Goal: Task Accomplishment & Management: Complete application form

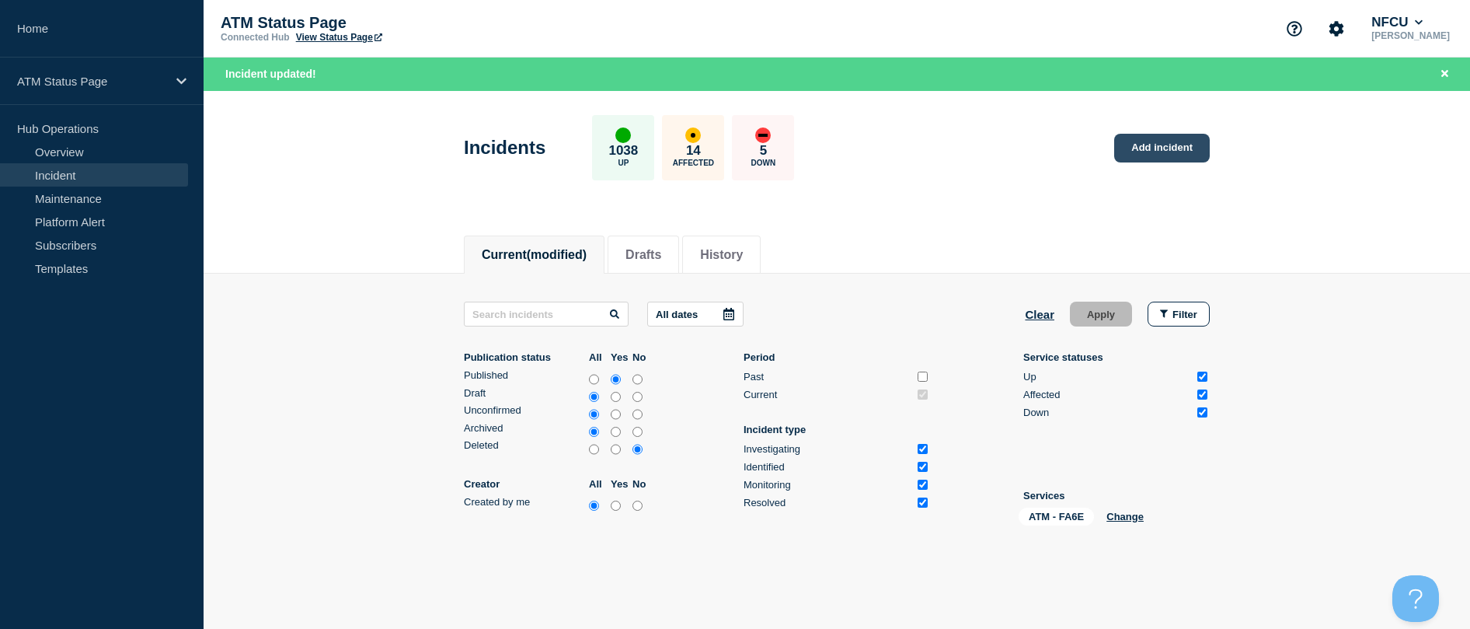
click at [1139, 148] on link "Add incident" at bounding box center [1162, 148] width 96 height 29
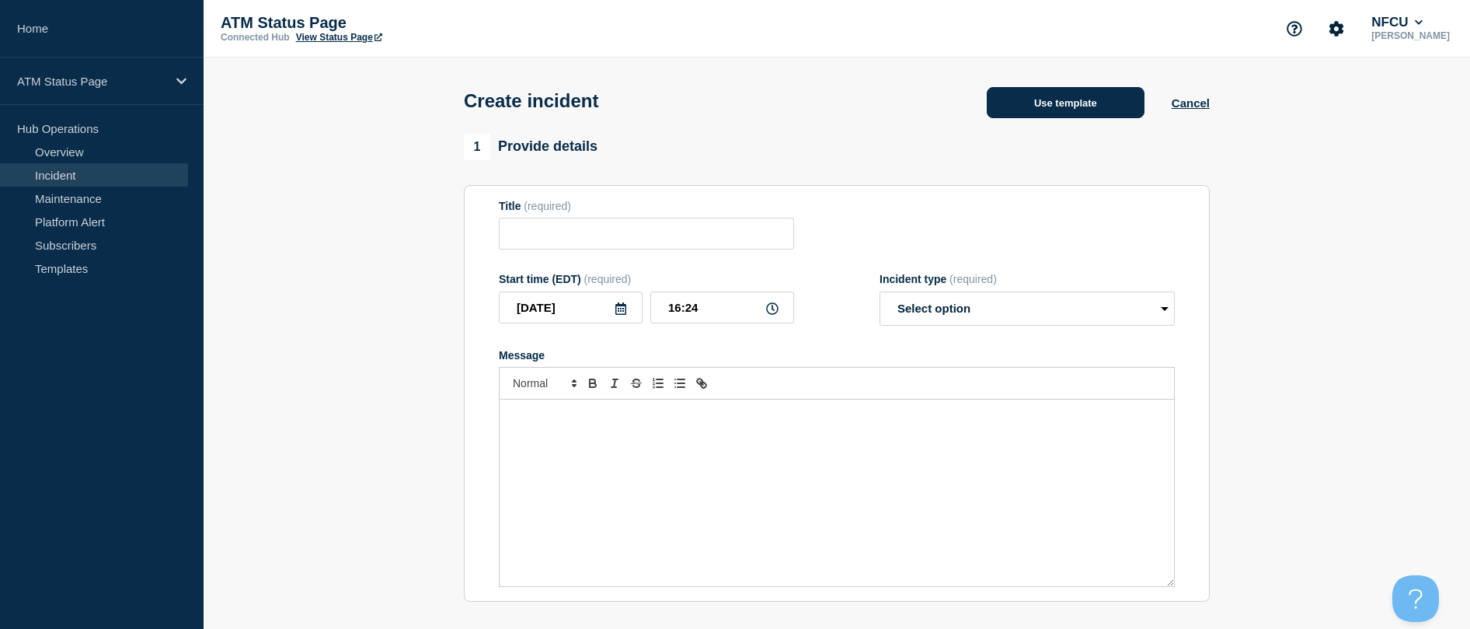
click at [1118, 108] on button "Use template" at bounding box center [1066, 102] width 158 height 31
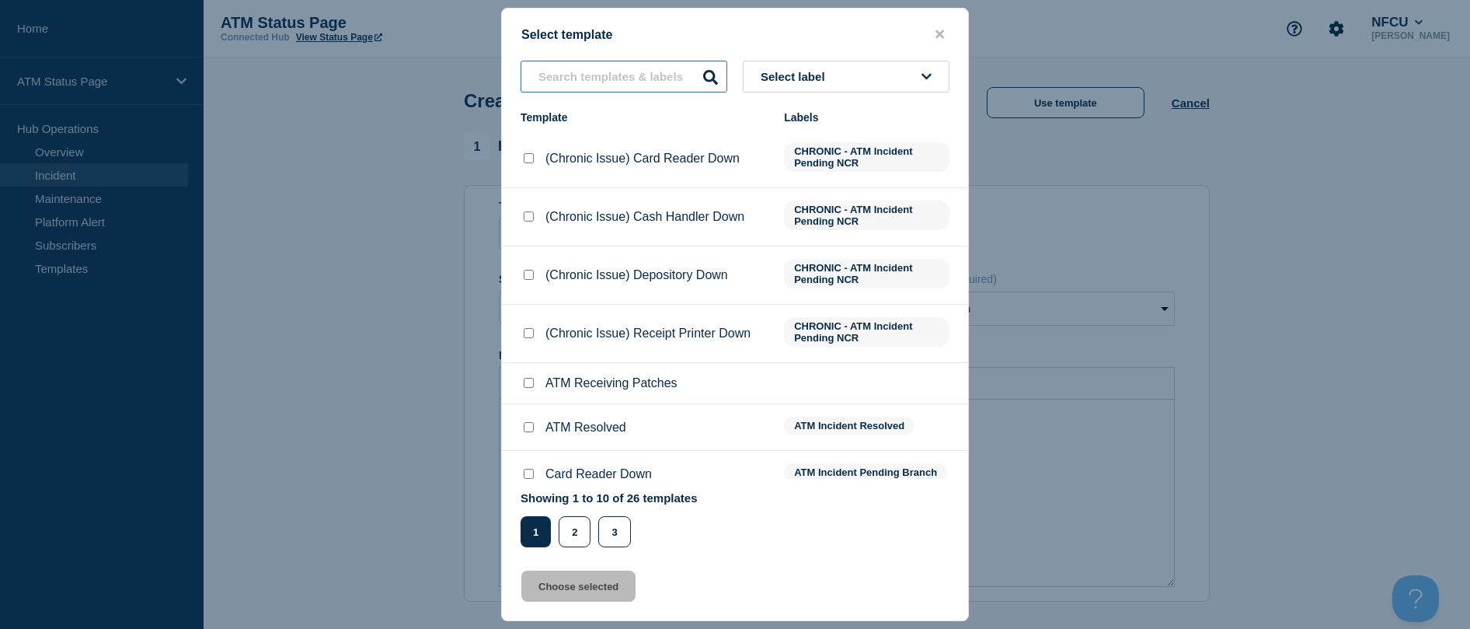
click at [544, 88] on input "text" at bounding box center [624, 77] width 207 height 32
type input "card r"
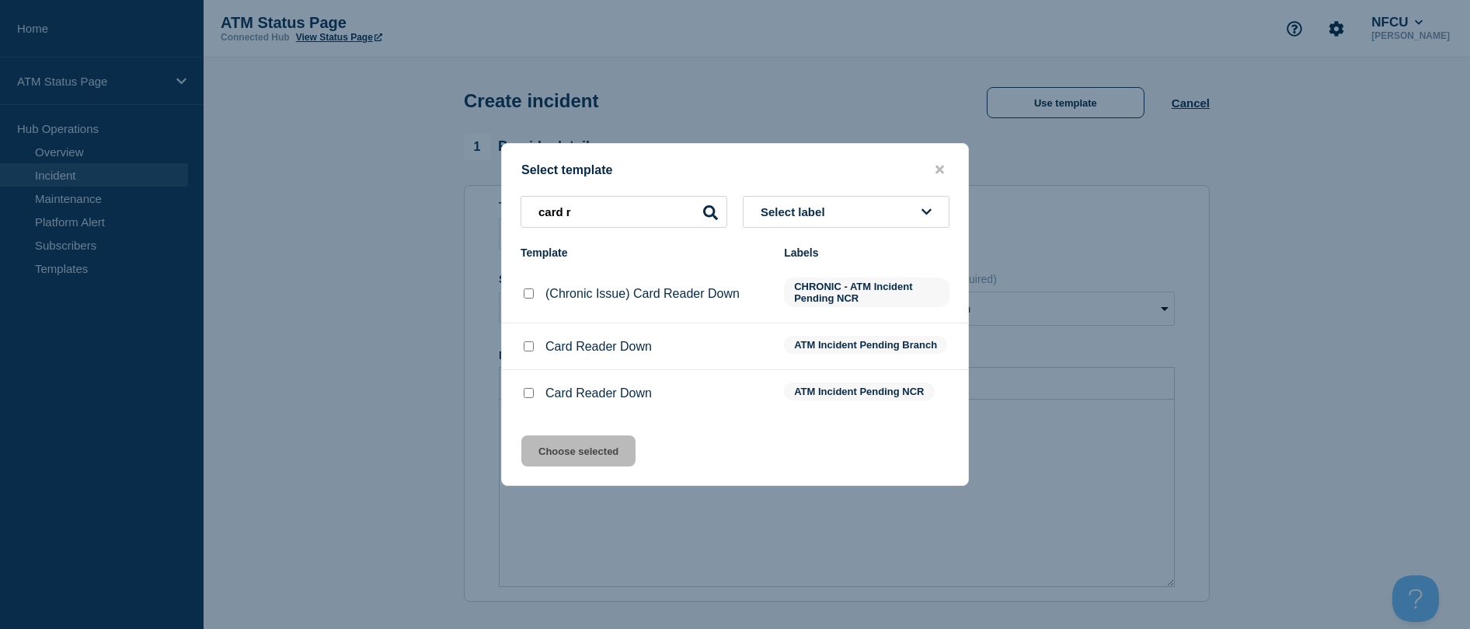
click at [526, 396] on input "Card Reader Down checkbox" at bounding box center [529, 393] width 10 height 10
checkbox input "true"
click at [555, 441] on button "Choose selected" at bounding box center [578, 450] width 114 height 31
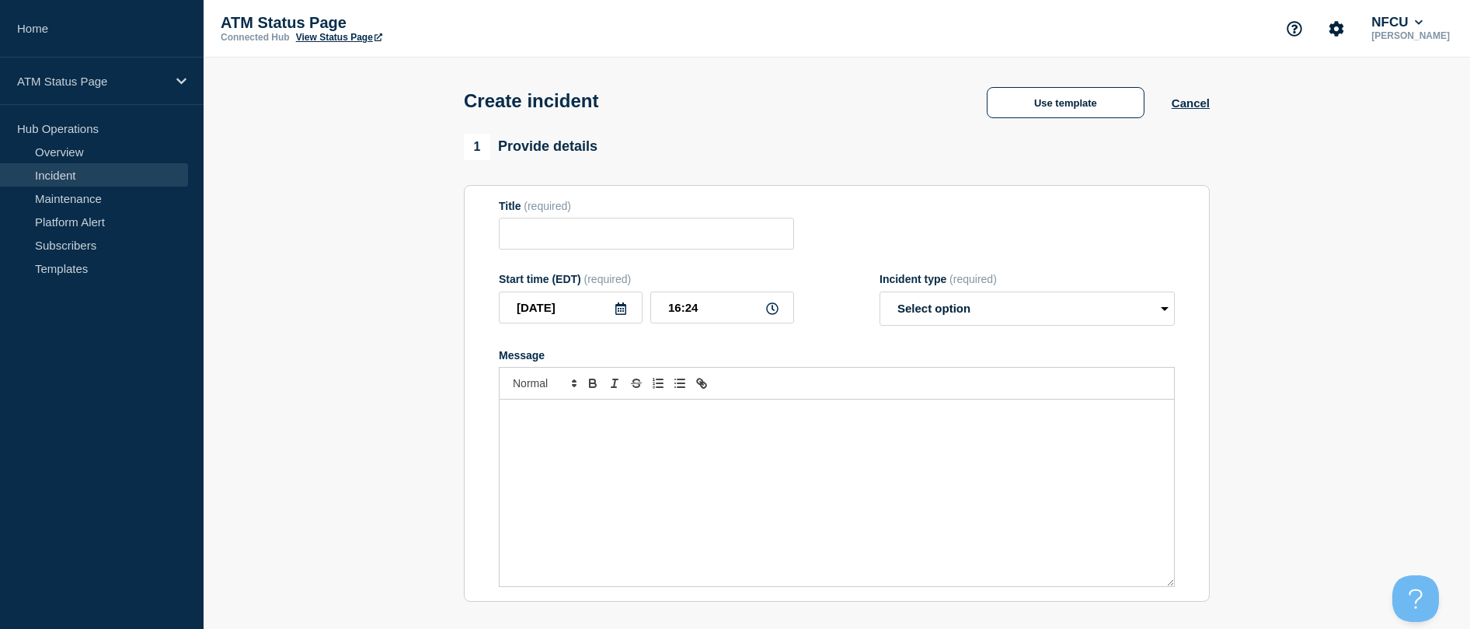
type input "Card Reader Down"
select select "identified"
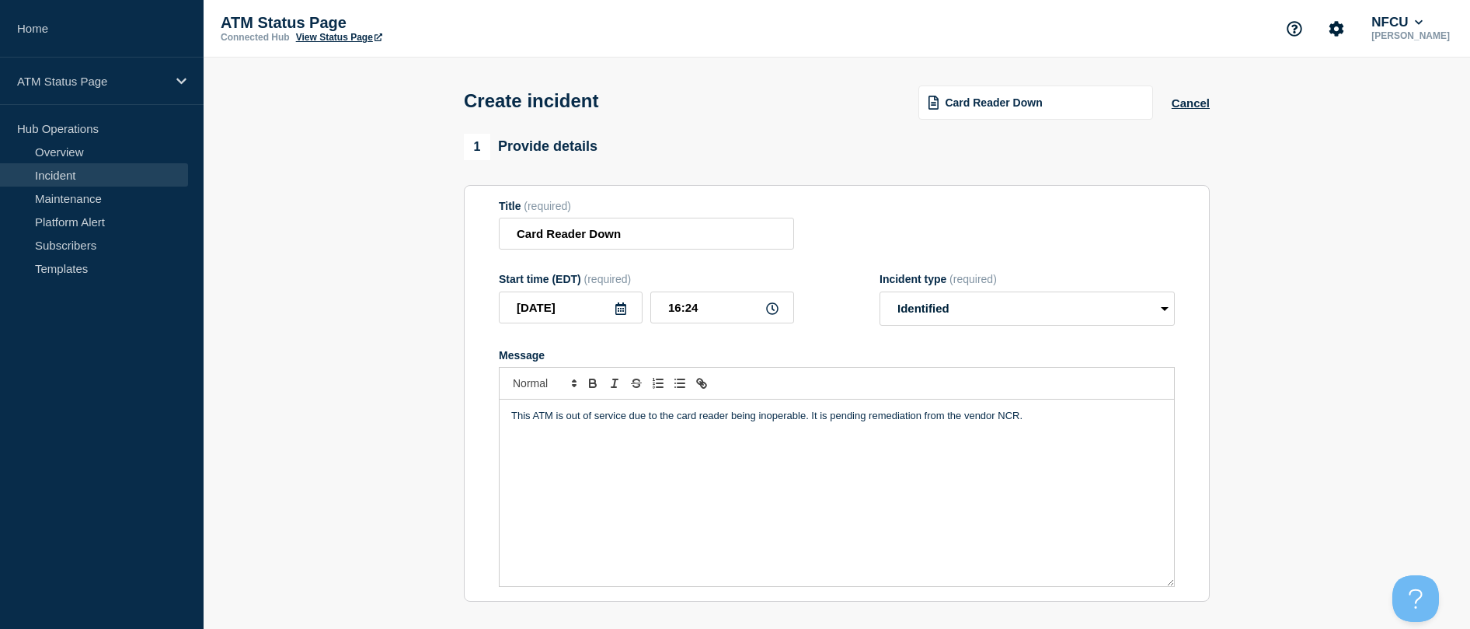
scroll to position [155, 0]
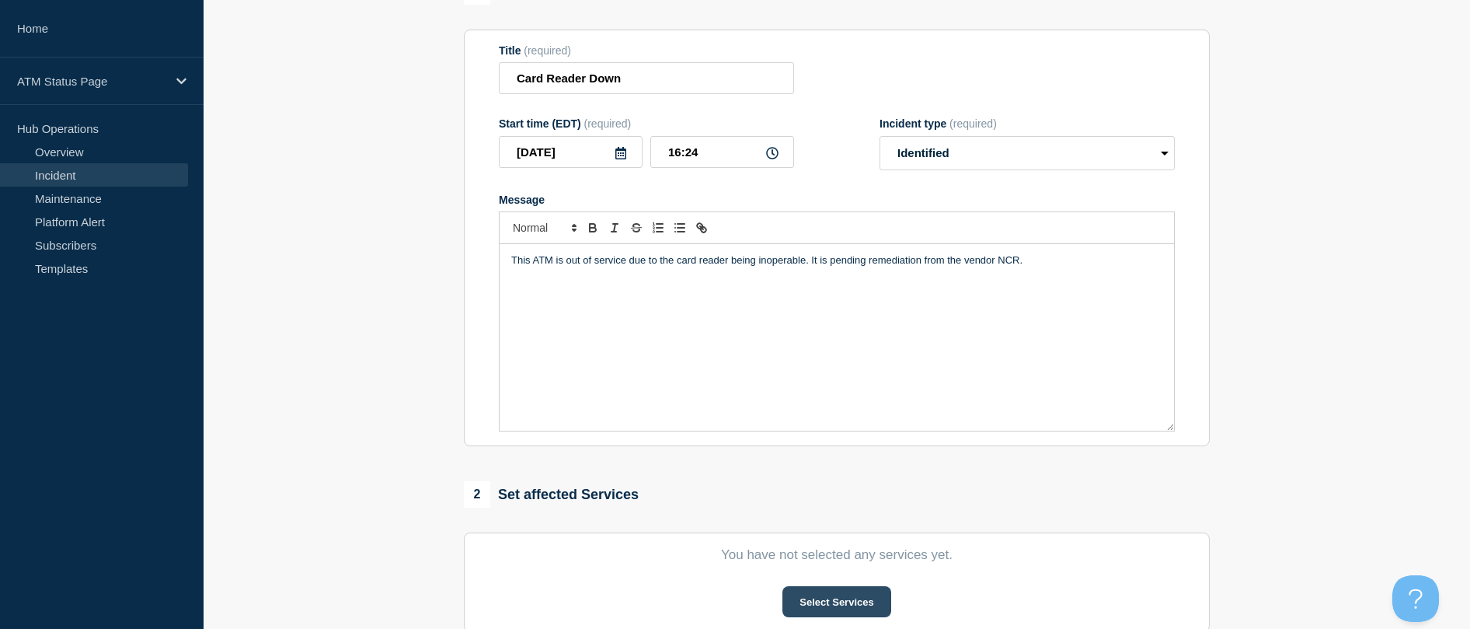
click at [839, 591] on button "Select Services" at bounding box center [837, 601] width 108 height 31
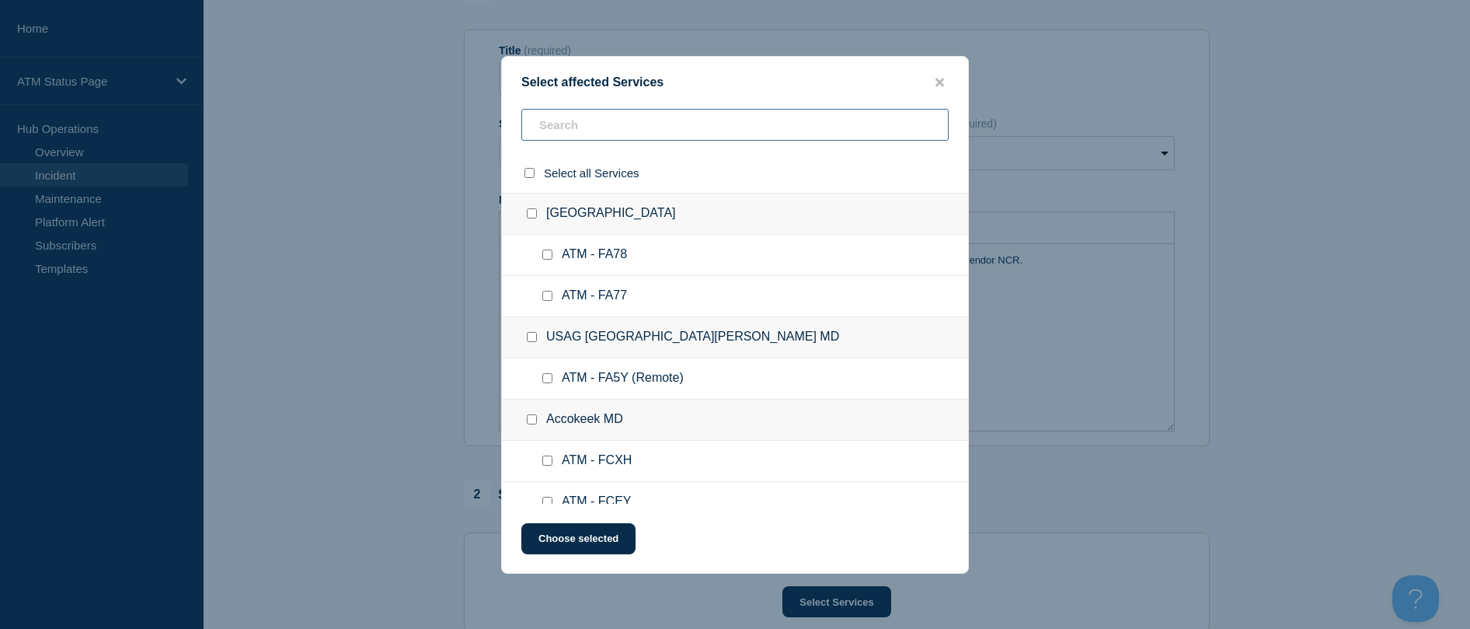
click at [569, 120] on input "text" at bounding box center [734, 125] width 427 height 32
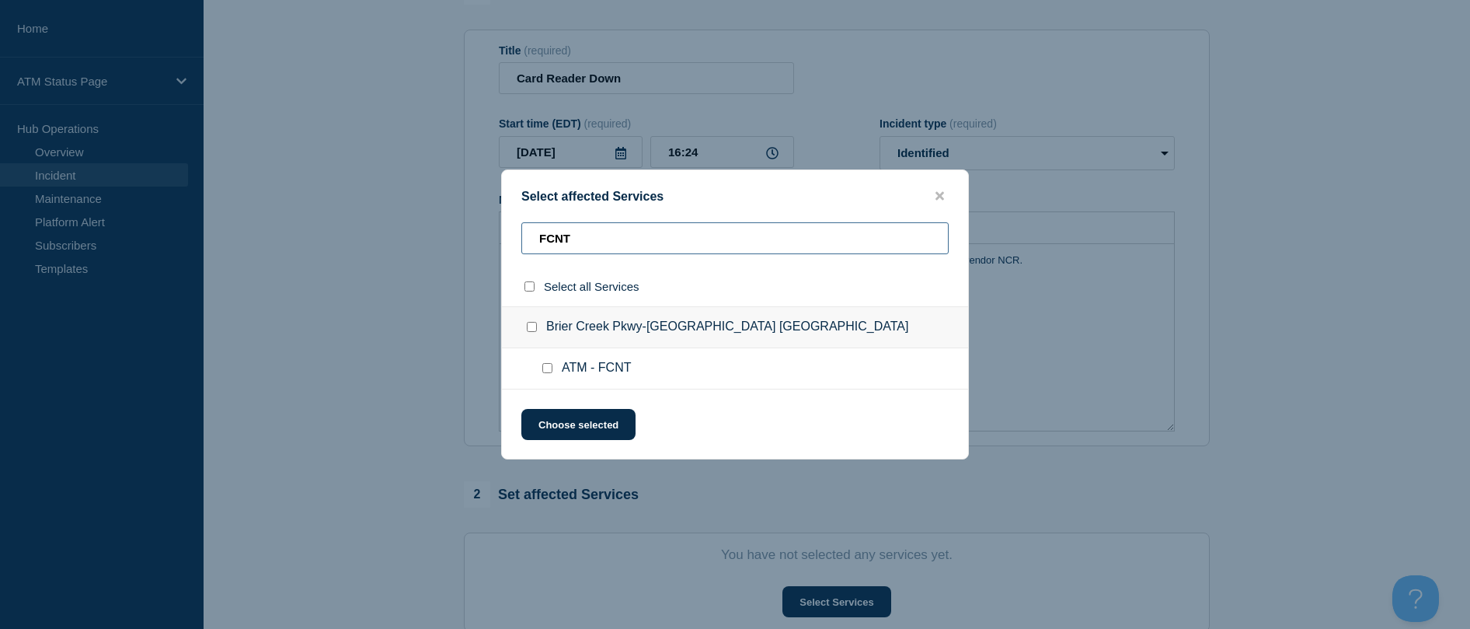
type input "FCNT"
click at [547, 374] on div at bounding box center [550, 369] width 23 height 16
click at [549, 426] on button "Choose selected" at bounding box center [578, 424] width 114 height 31
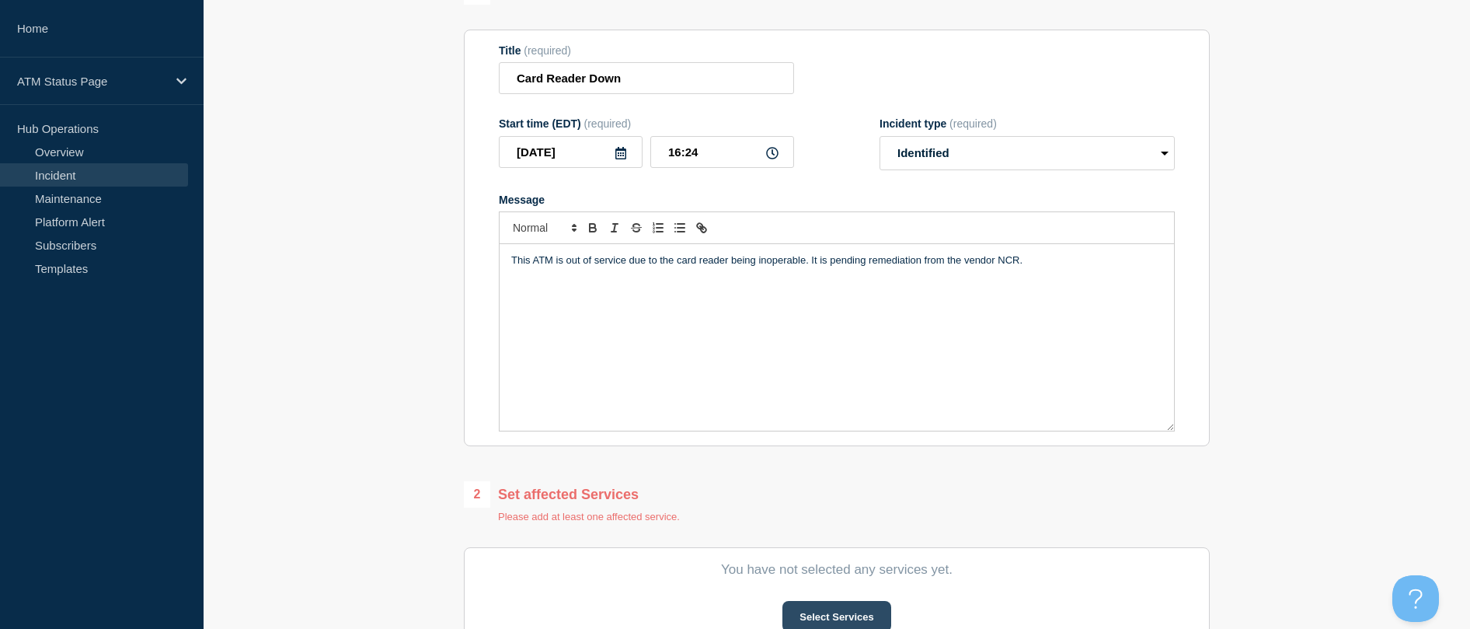
click at [872, 614] on button "Select Services" at bounding box center [837, 616] width 108 height 31
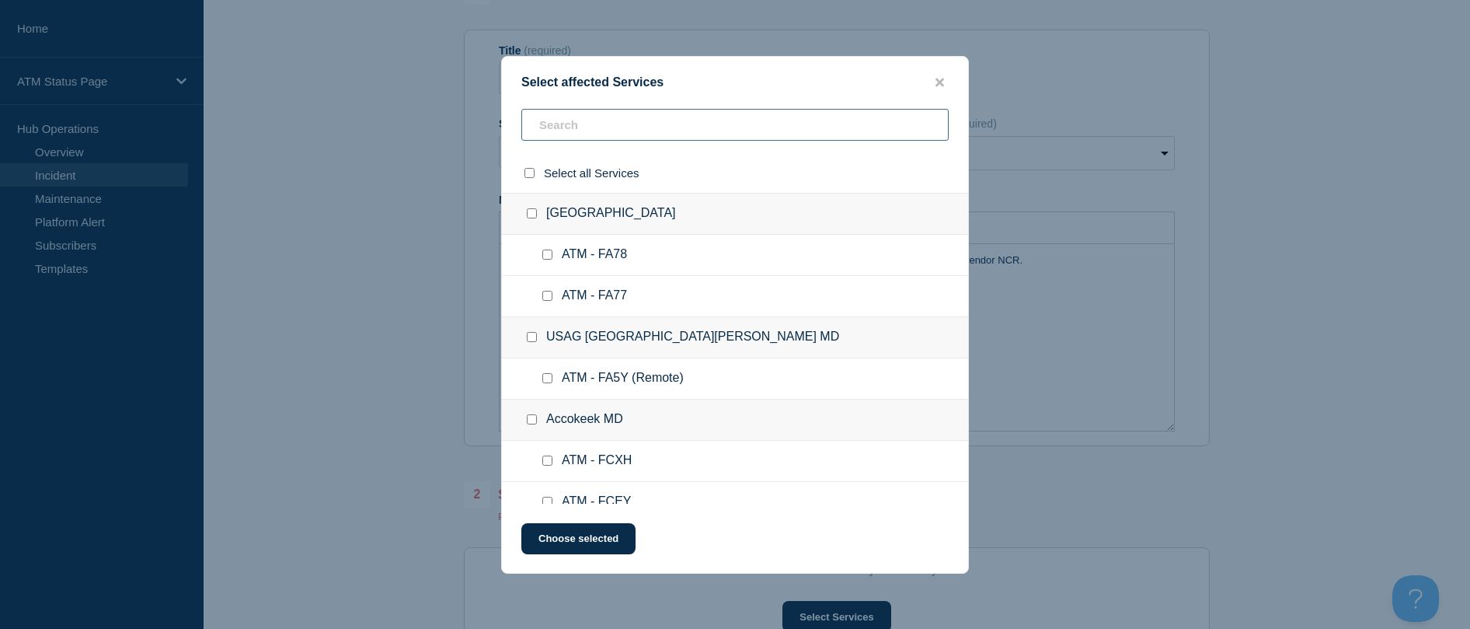
click at [560, 138] on input "text" at bounding box center [734, 125] width 427 height 32
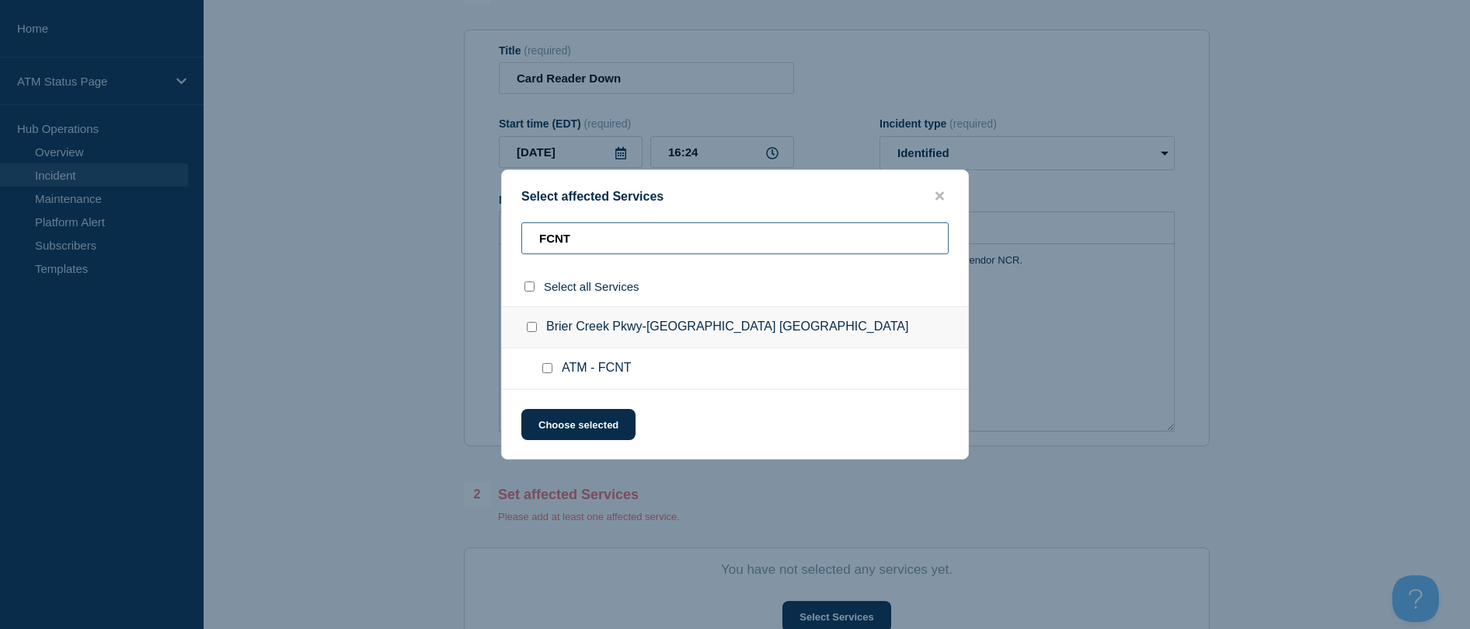
type input "FCNT"
click at [547, 364] on input "ATM - FCNT checkbox" at bounding box center [547, 368] width 10 height 10
checkbox input "true"
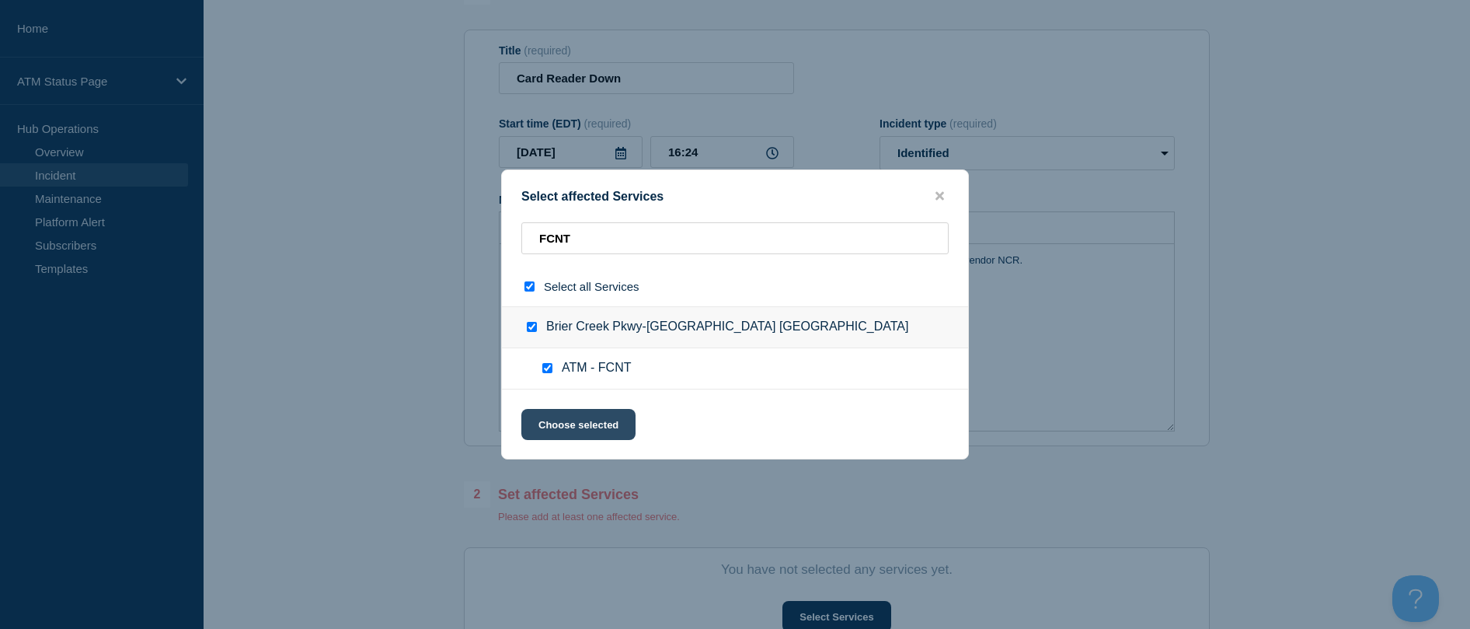
click at [556, 420] on button "Choose selected" at bounding box center [578, 424] width 114 height 31
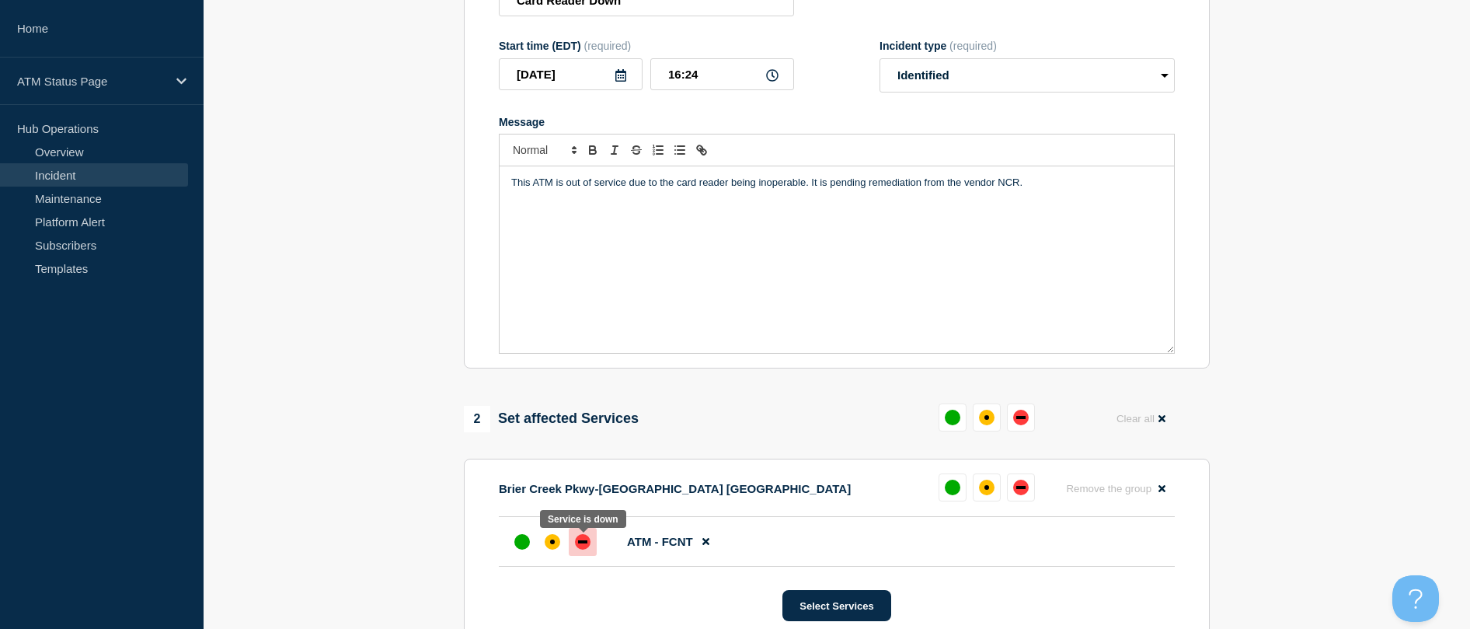
click at [591, 536] on div at bounding box center [583, 542] width 28 height 28
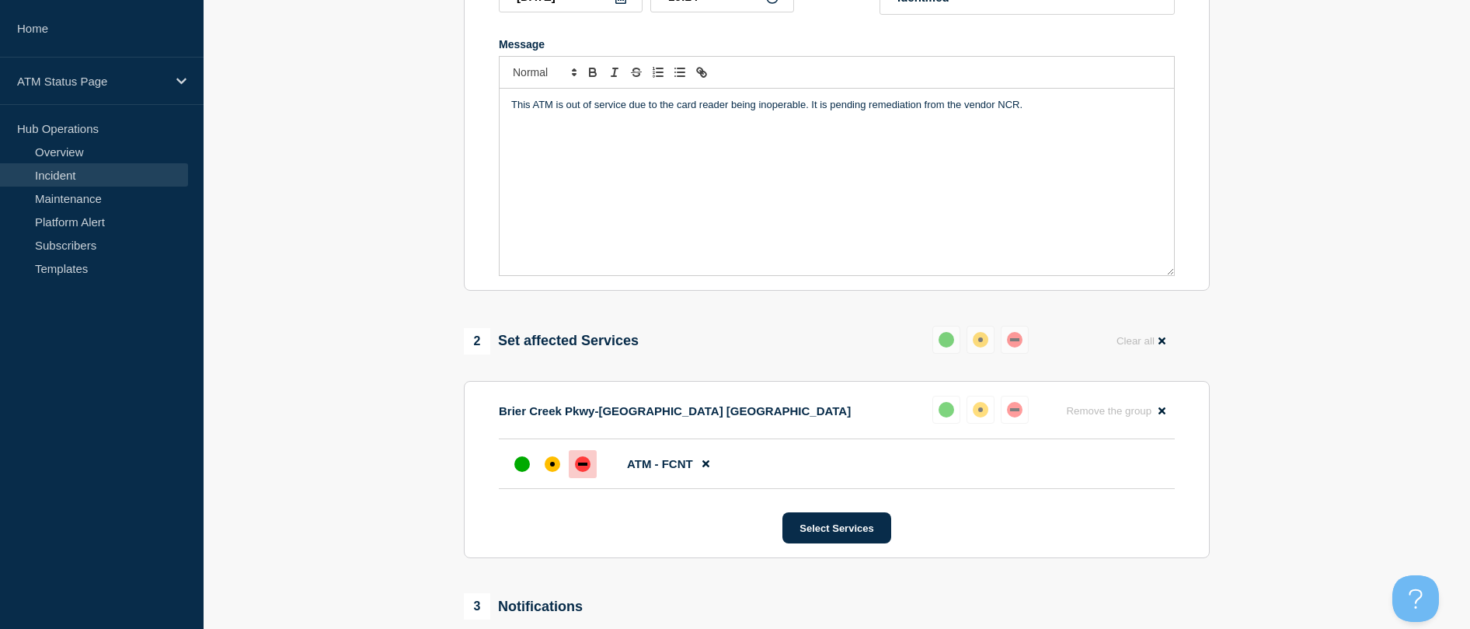
scroll to position [542, 0]
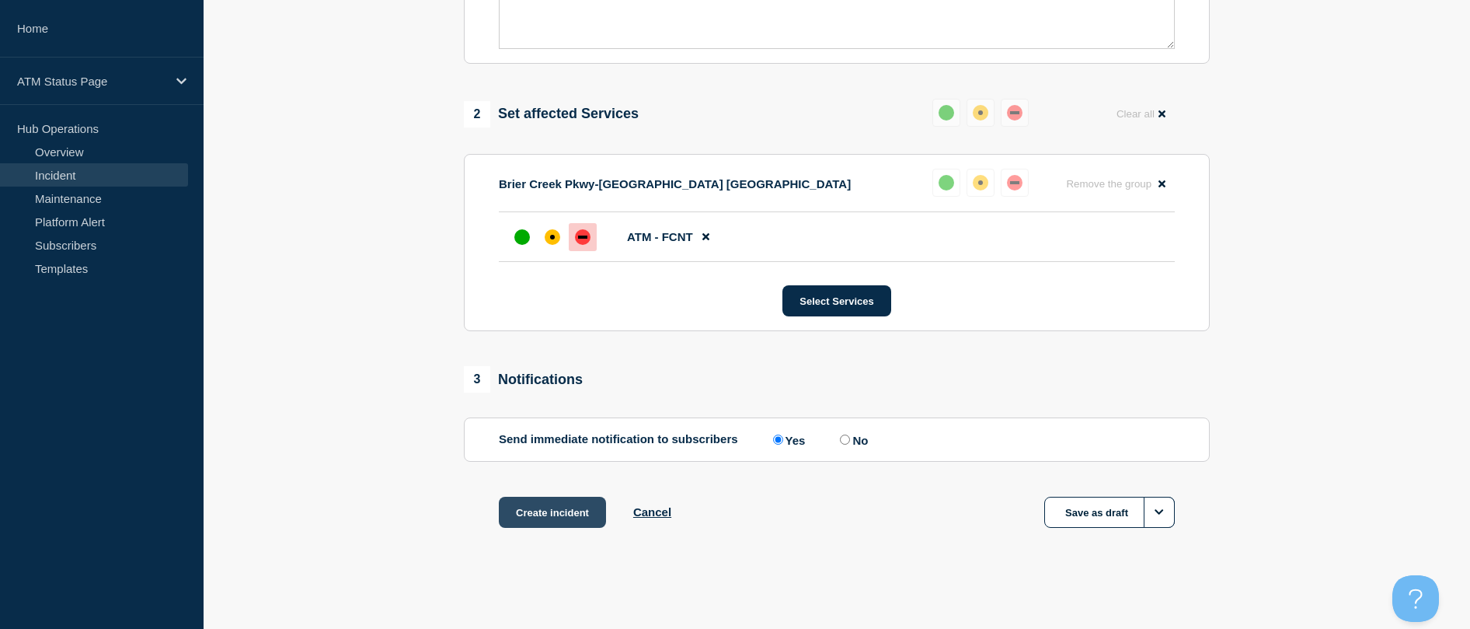
click at [566, 518] on button "Create incident" at bounding box center [552, 512] width 107 height 31
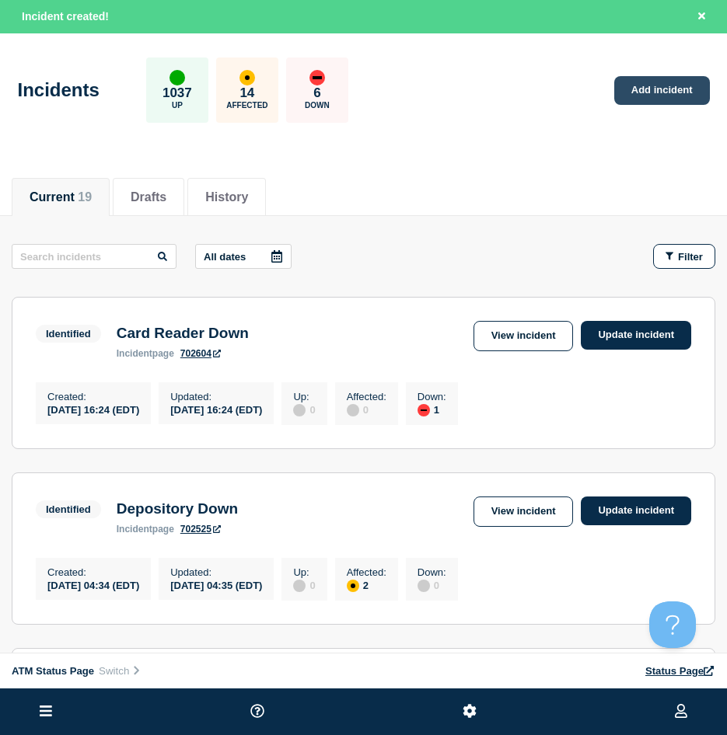
click at [690, 86] on link "Add incident" at bounding box center [662, 90] width 96 height 29
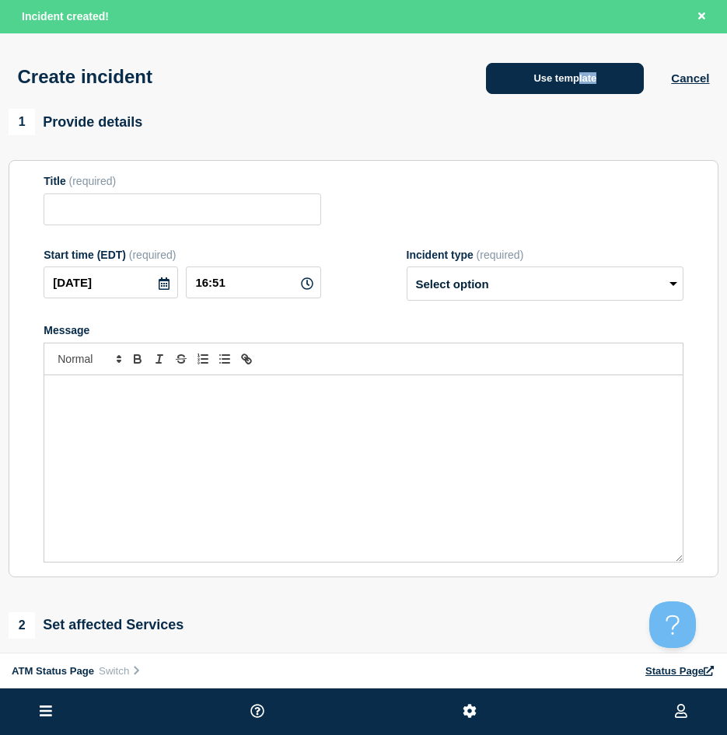
click at [577, 96] on div "Create incident Use template Cancel" at bounding box center [363, 71] width 727 height 76
drag, startPoint x: 577, startPoint y: 96, endPoint x: 577, endPoint y: 86, distance: 9.4
click at [577, 86] on button "Use template" at bounding box center [565, 78] width 158 height 31
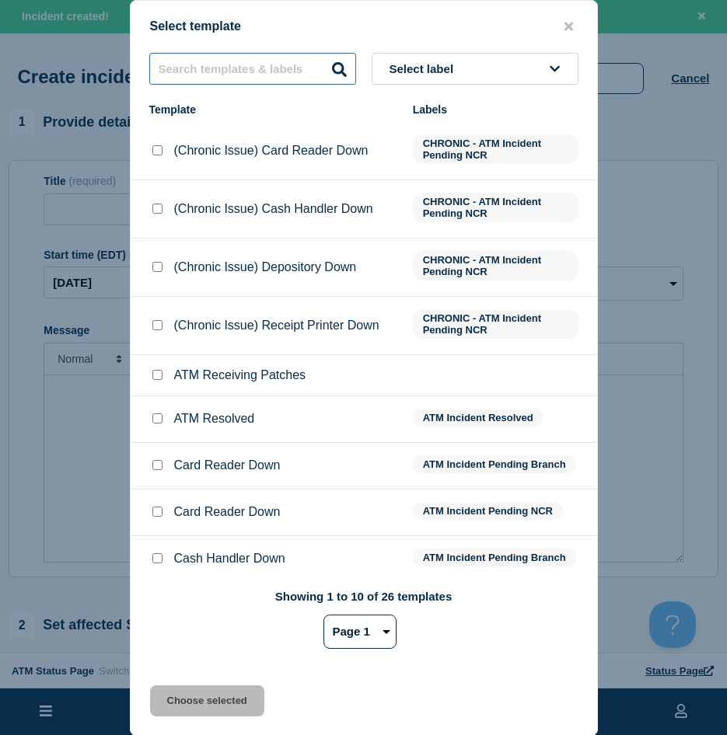
click at [244, 76] on input "text" at bounding box center [252, 69] width 207 height 32
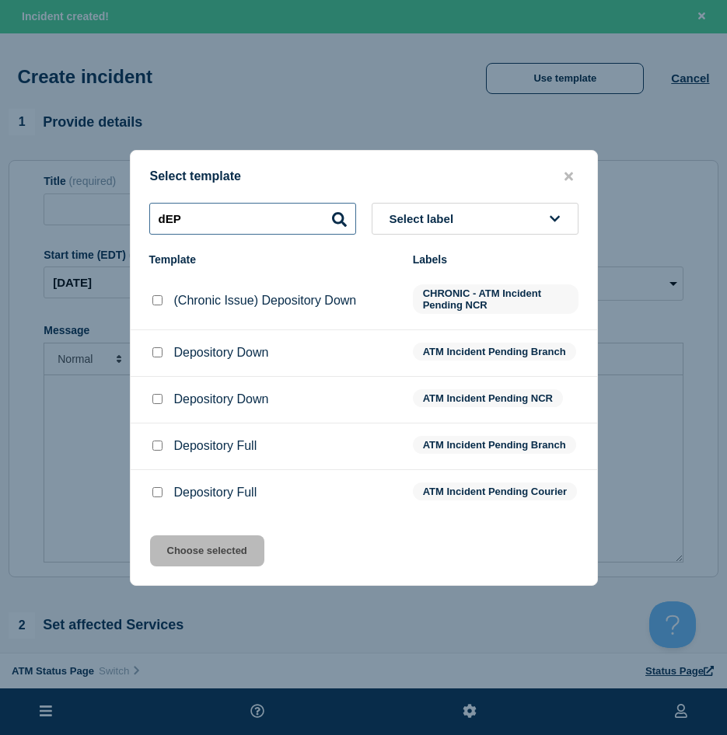
type input "dEP"
click at [154, 363] on li "Depository Down ATM Incident Pending Branch" at bounding box center [364, 353] width 466 height 47
click at [155, 399] on input "Depository Down checkbox" at bounding box center [157, 399] width 10 height 10
checkbox input "true"
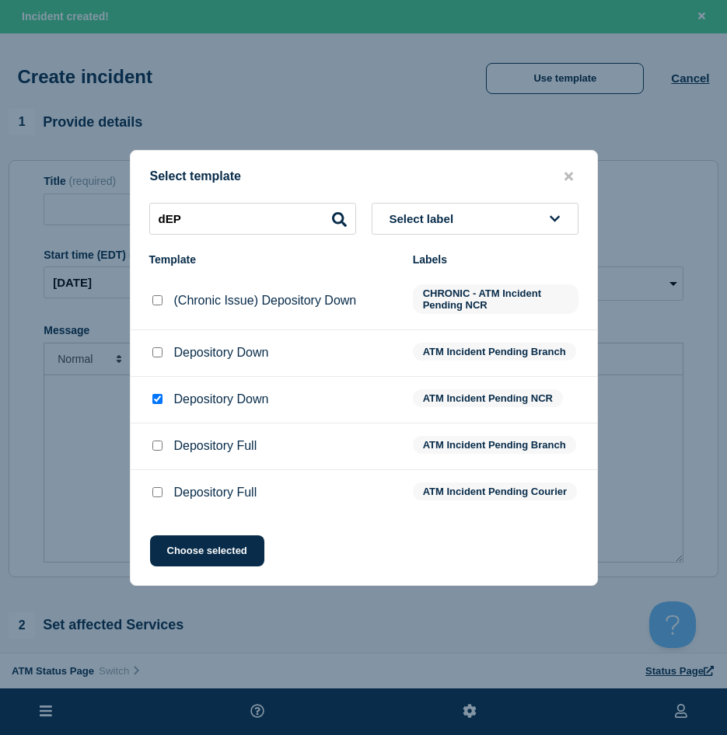
click at [155, 357] on li "Depository Down ATM Incident Pending Branch" at bounding box center [364, 353] width 466 height 47
click at [155, 354] on input "Depository Down checkbox" at bounding box center [157, 352] width 10 height 10
checkbox input "true"
checkbox input "false"
click at [185, 560] on button "Choose selected" at bounding box center [207, 550] width 114 height 31
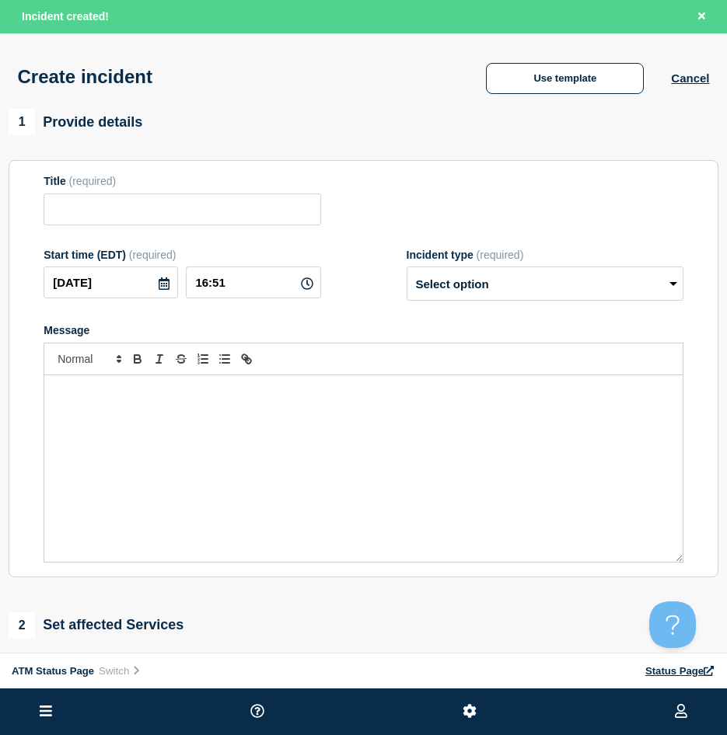
scroll to position [155, 0]
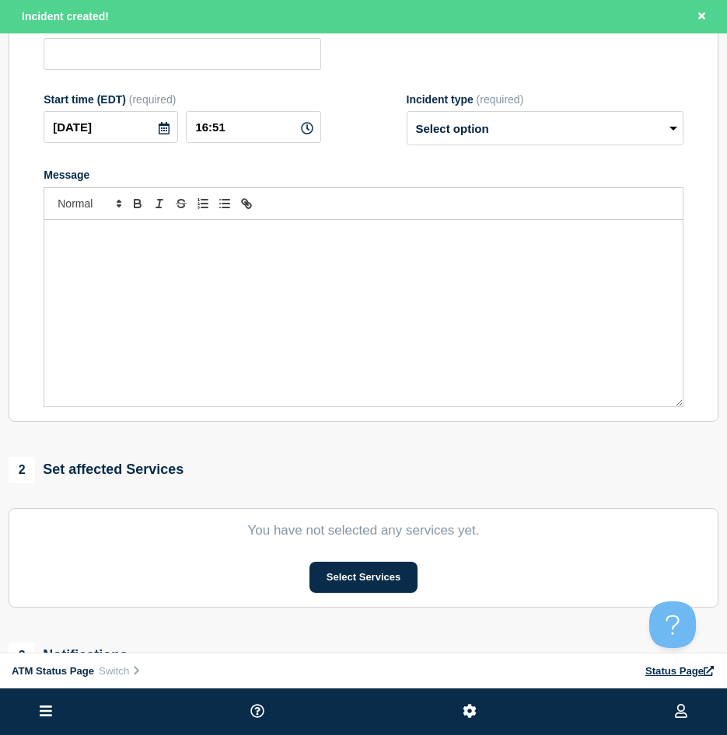
type input "Depository Down"
select select "identified"
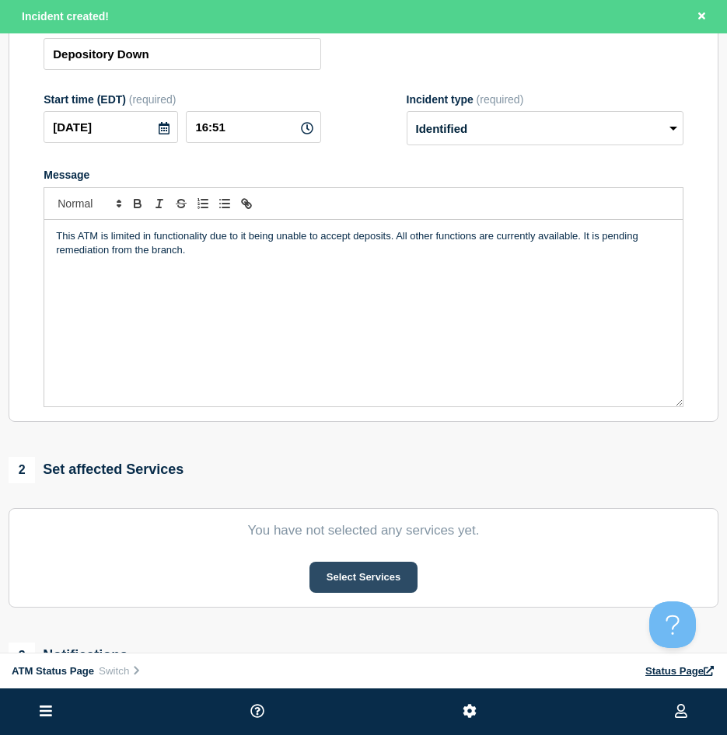
click at [309, 577] on button "Select Services" at bounding box center [363, 577] width 108 height 31
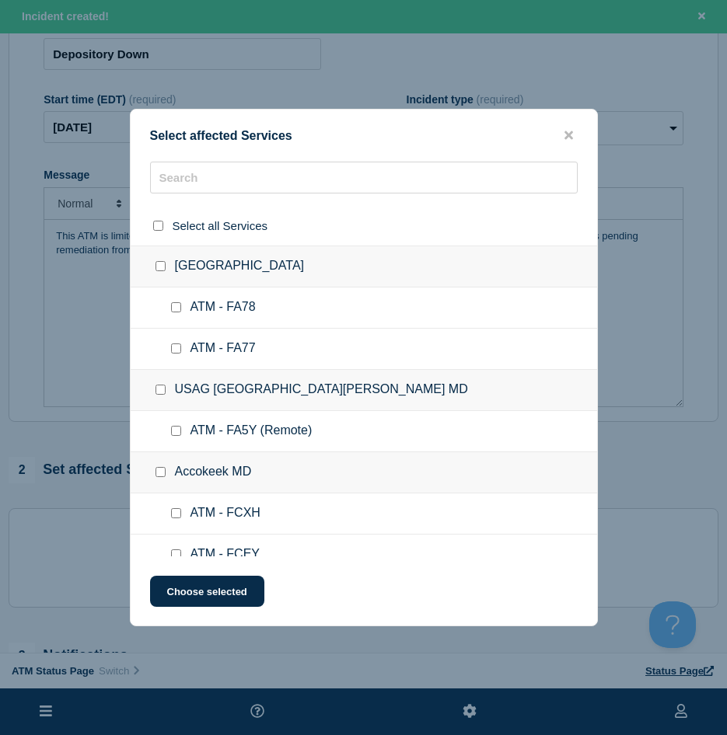
click at [153, 227] on input "select all checkbox" at bounding box center [158, 226] width 10 height 10
checkbox input "true"
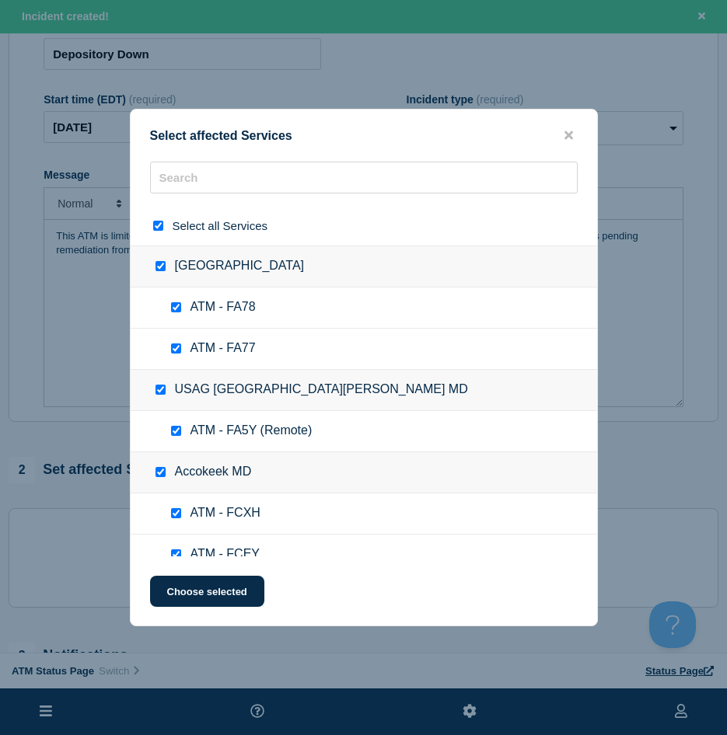
checkbox input "true"
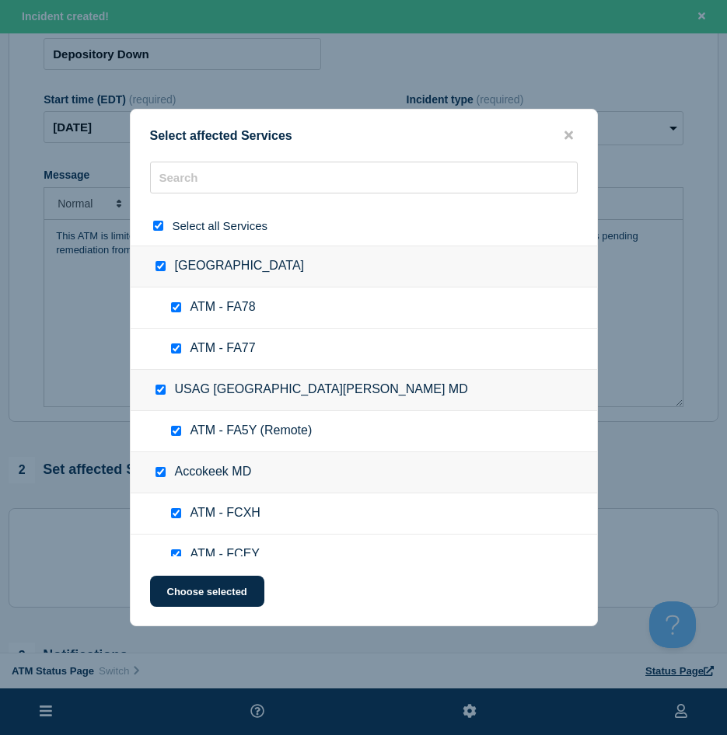
checkbox input "true"
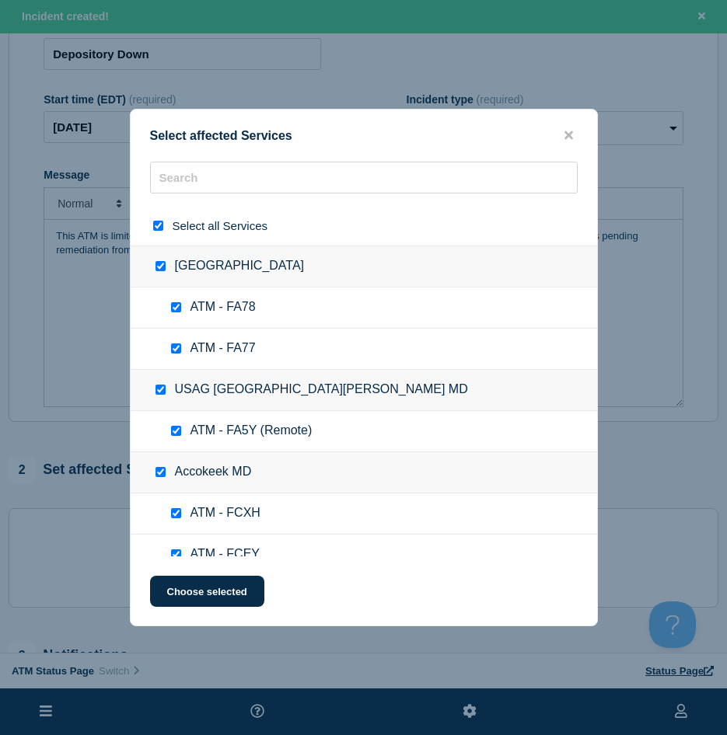
checkbox input "true"
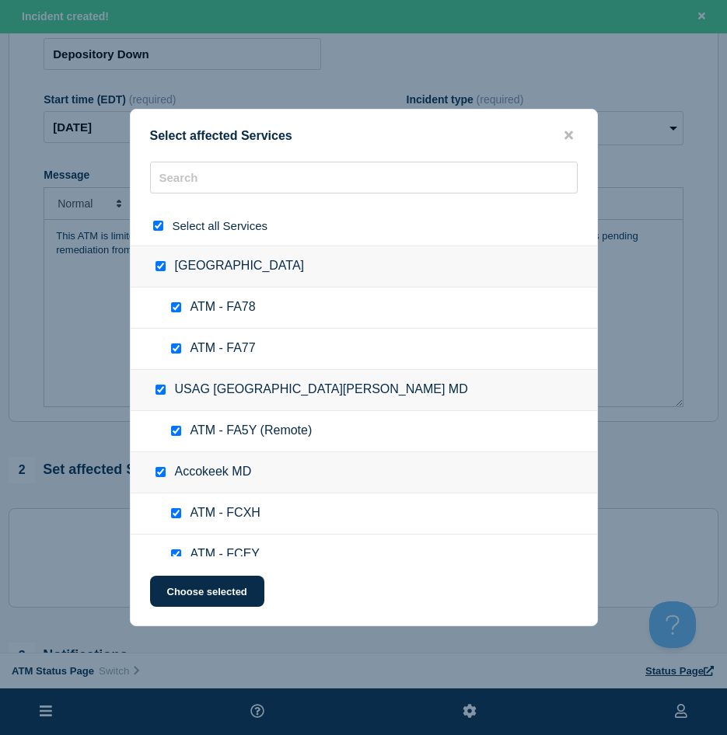
checkbox input "true"
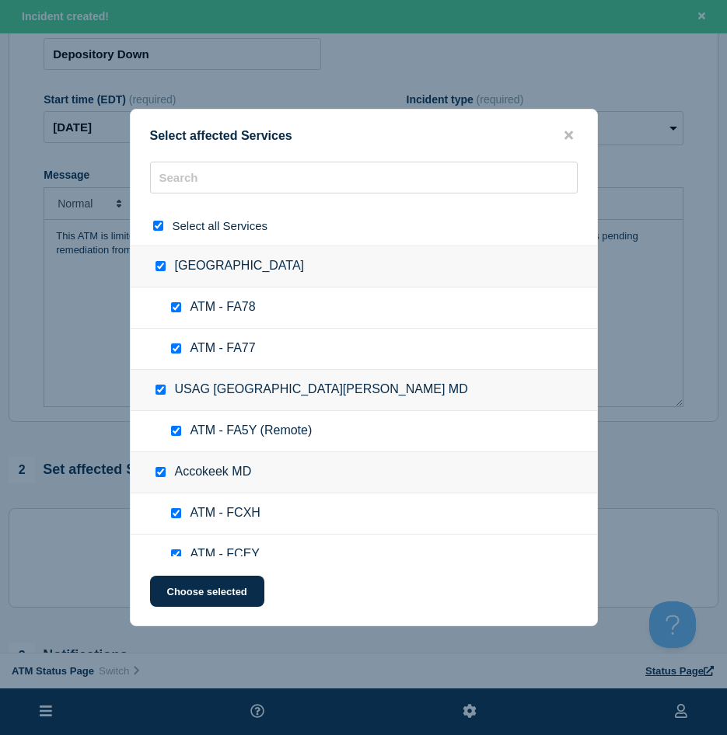
checkbox input "true"
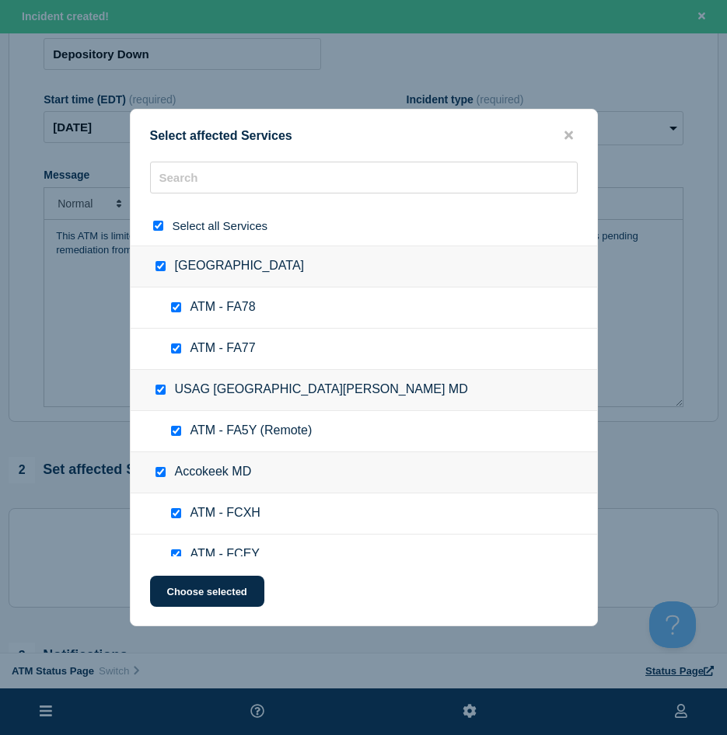
checkbox input "true"
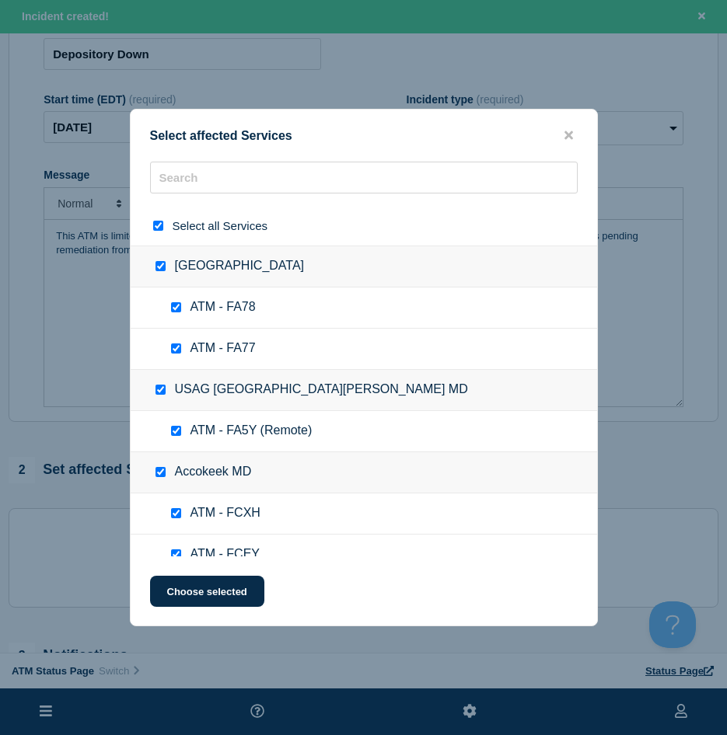
checkbox input "true"
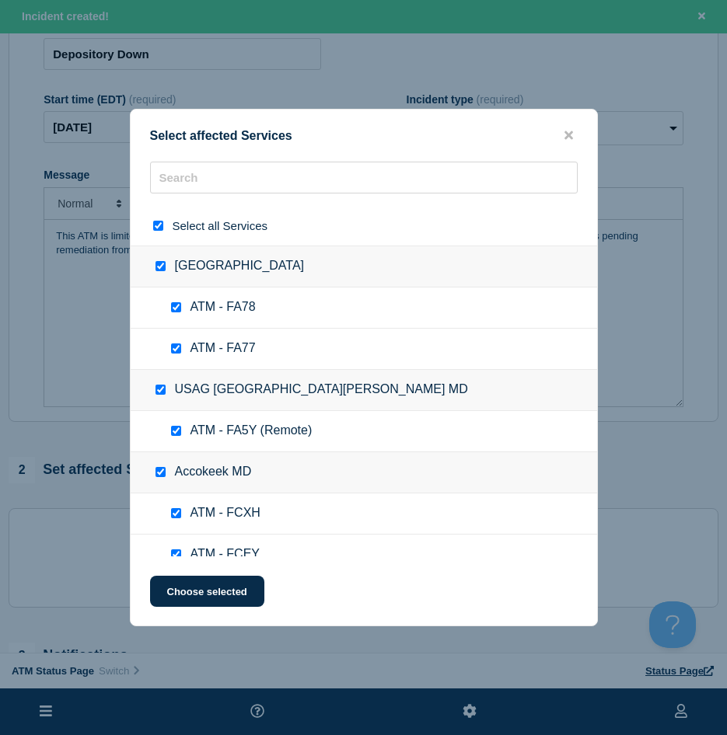
checkbox input "true"
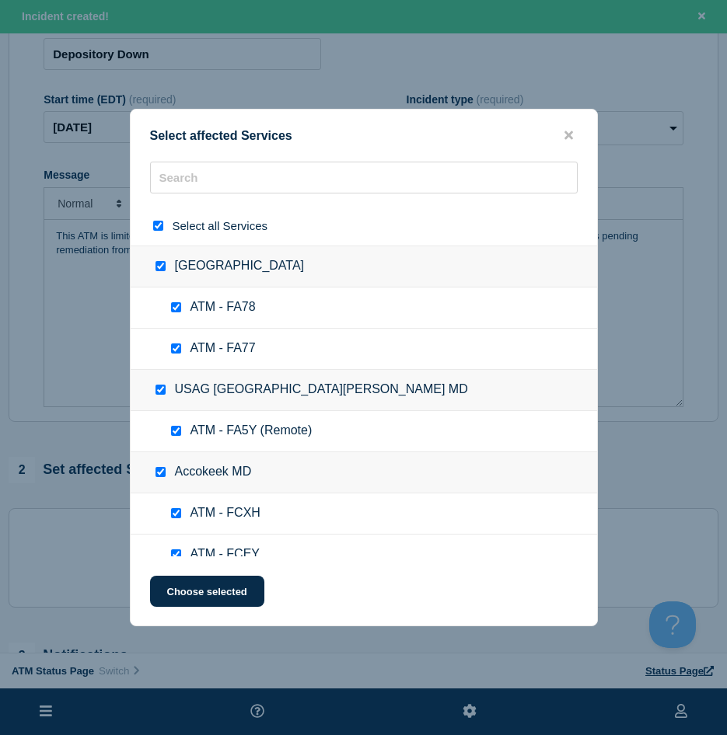
checkbox input "true"
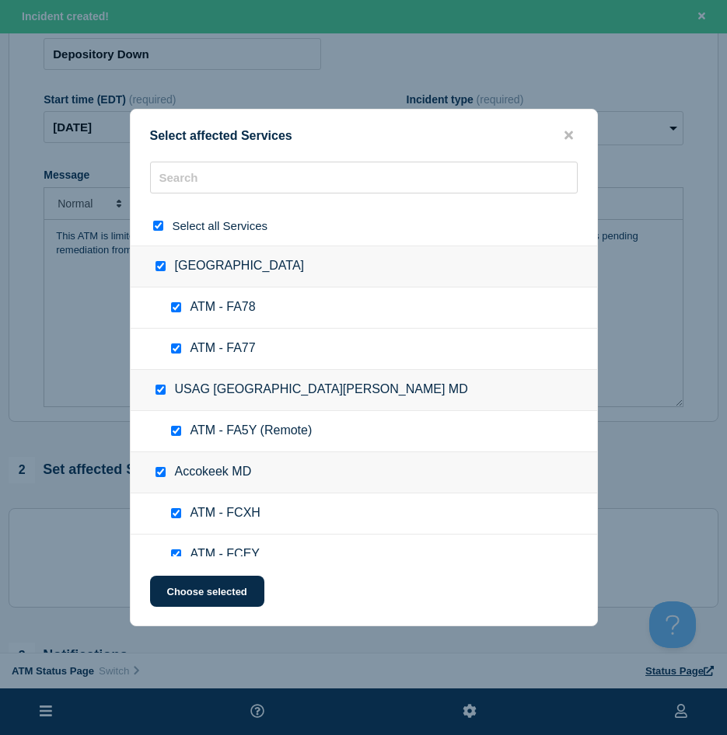
checkbox input "true"
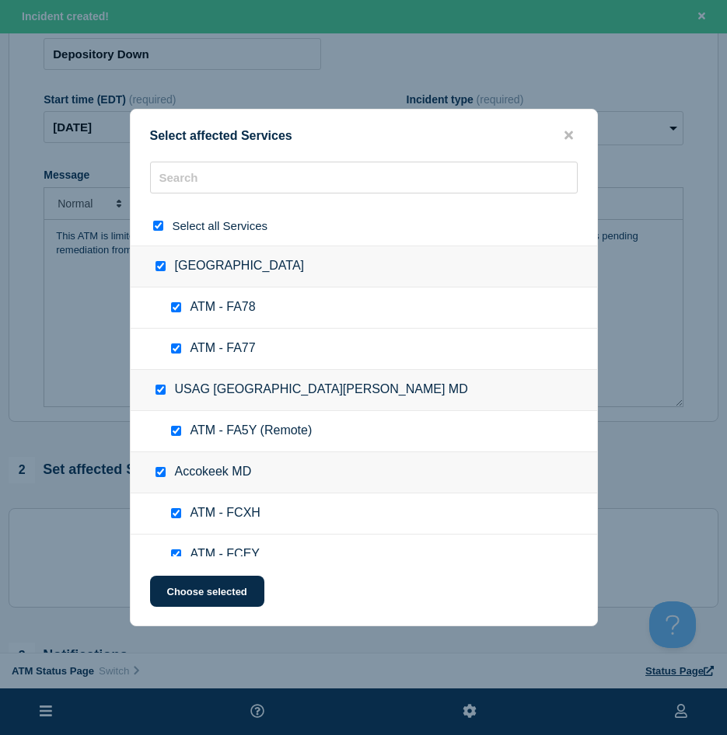
checkbox input "true"
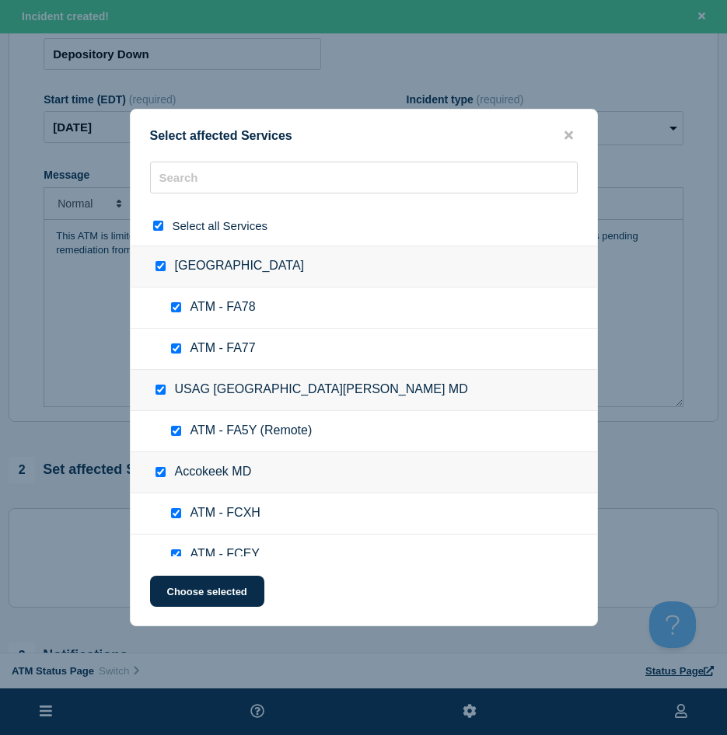
checkbox input "true"
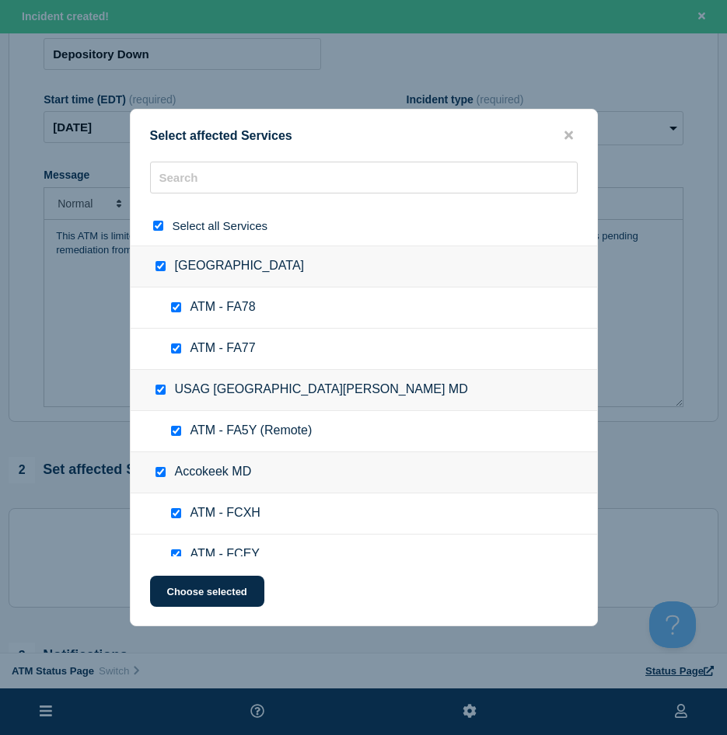
checkbox input "true"
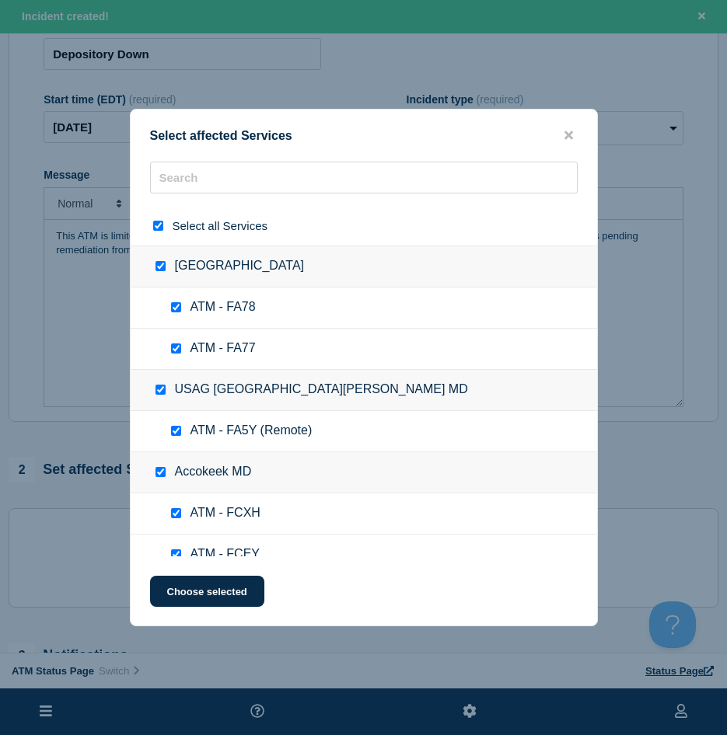
checkbox input "true"
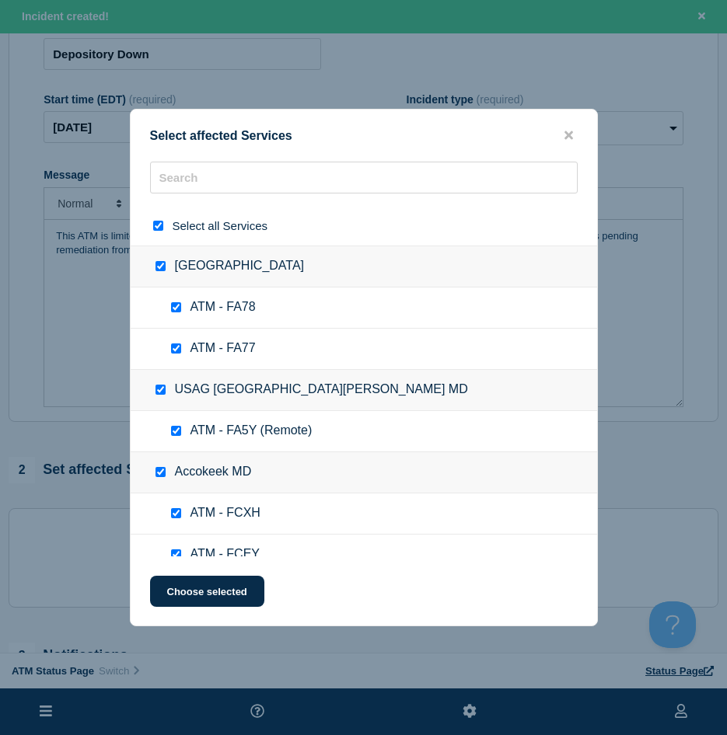
checkbox input "true"
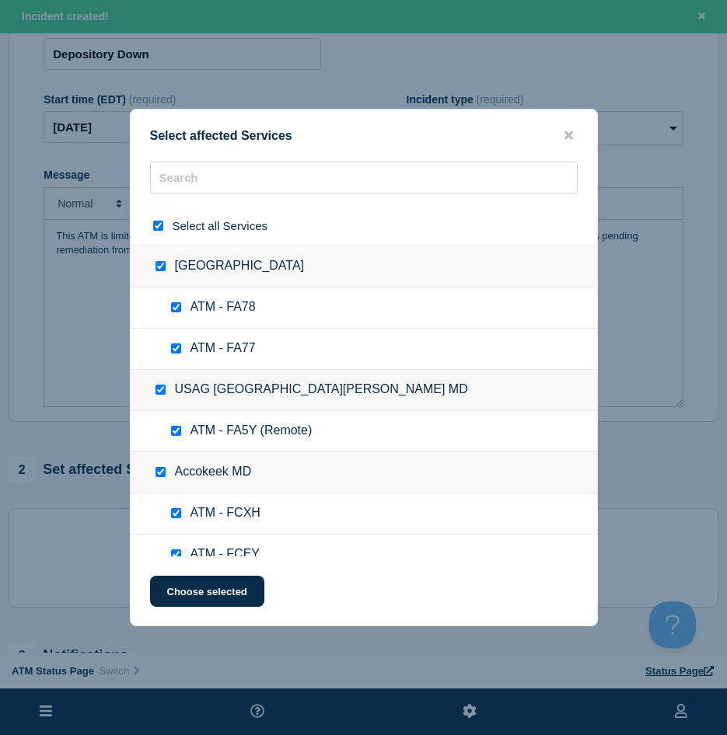
checkbox input "true"
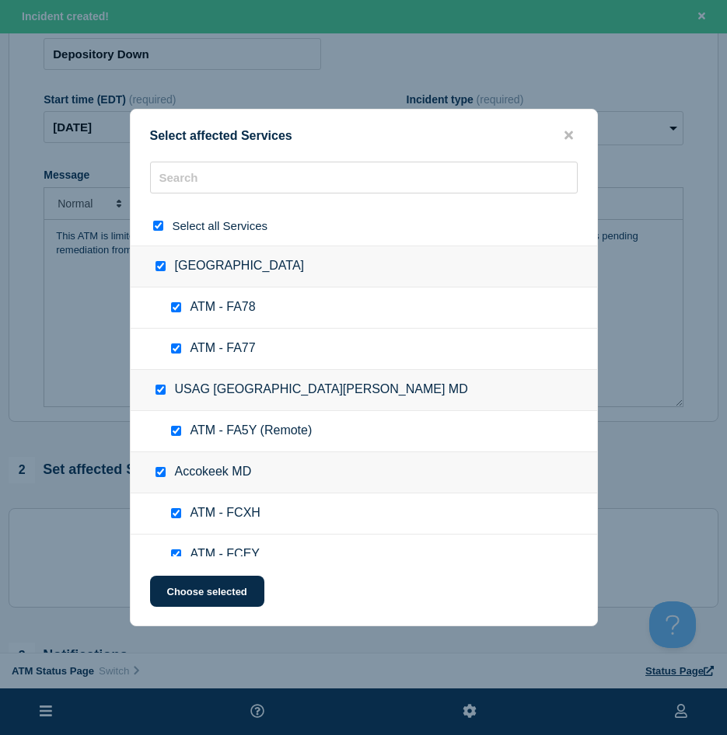
checkbox input "true"
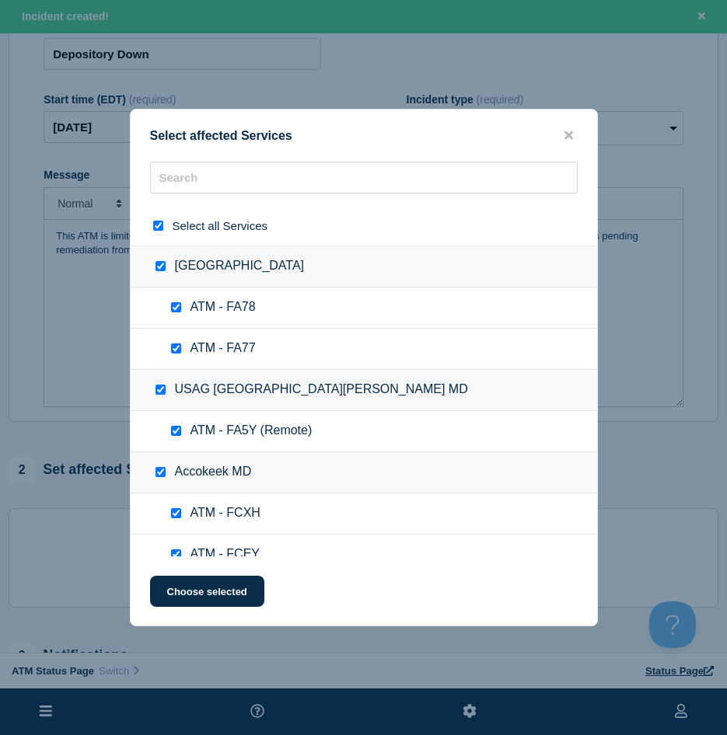
checkbox input "true"
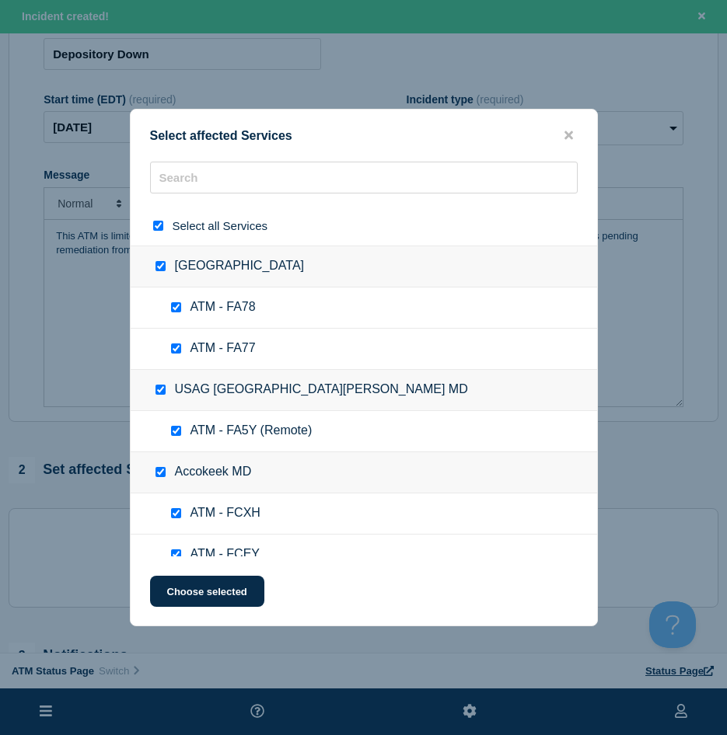
checkbox input "true"
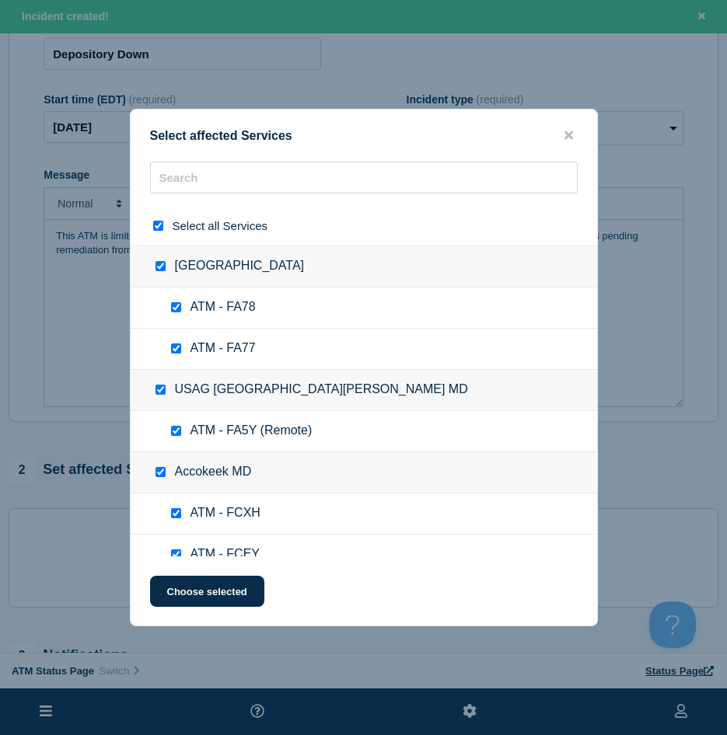
checkbox input "true"
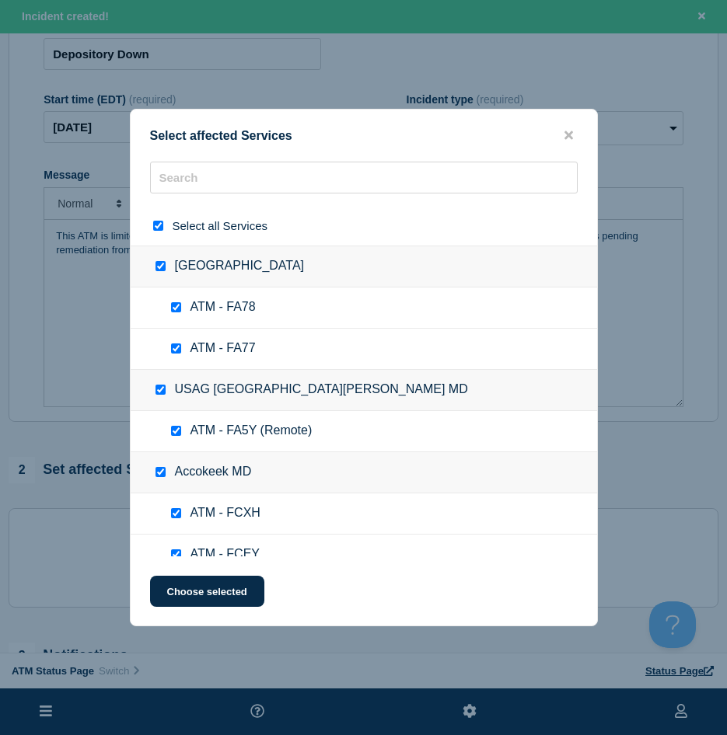
checkbox input "true"
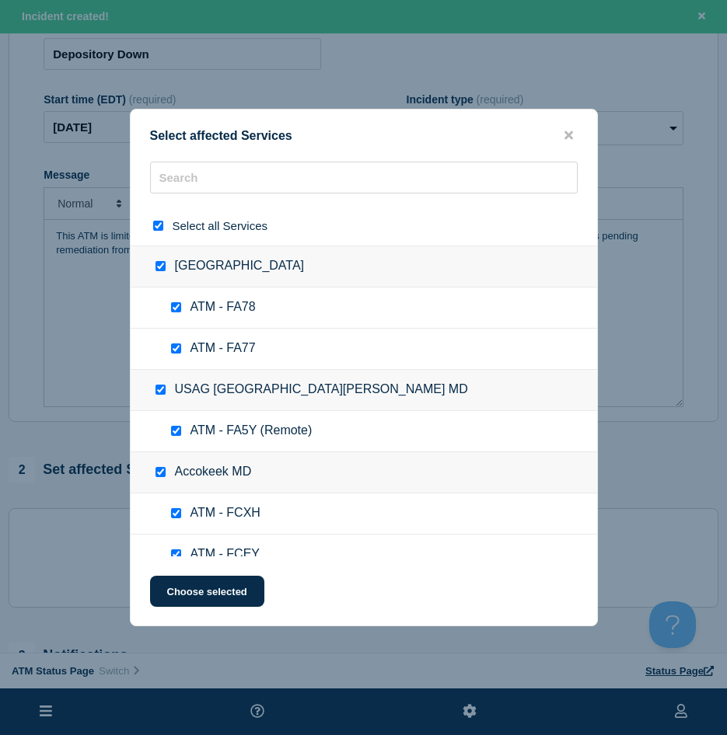
checkbox input "true"
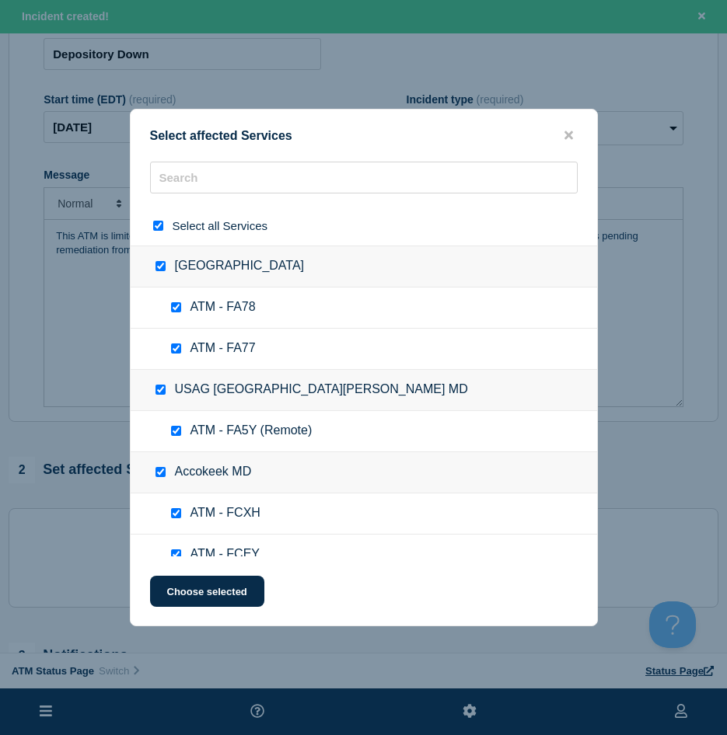
checkbox input "true"
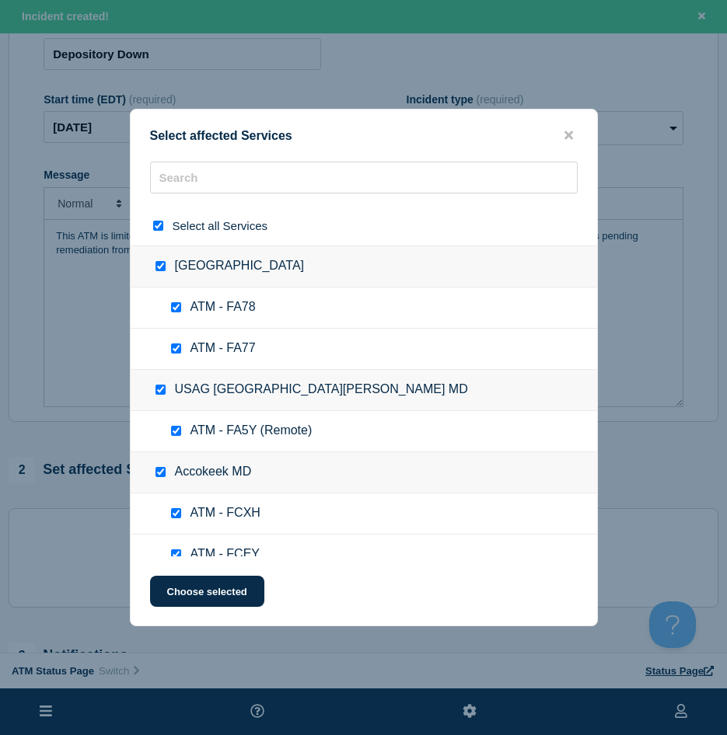
checkbox input "true"
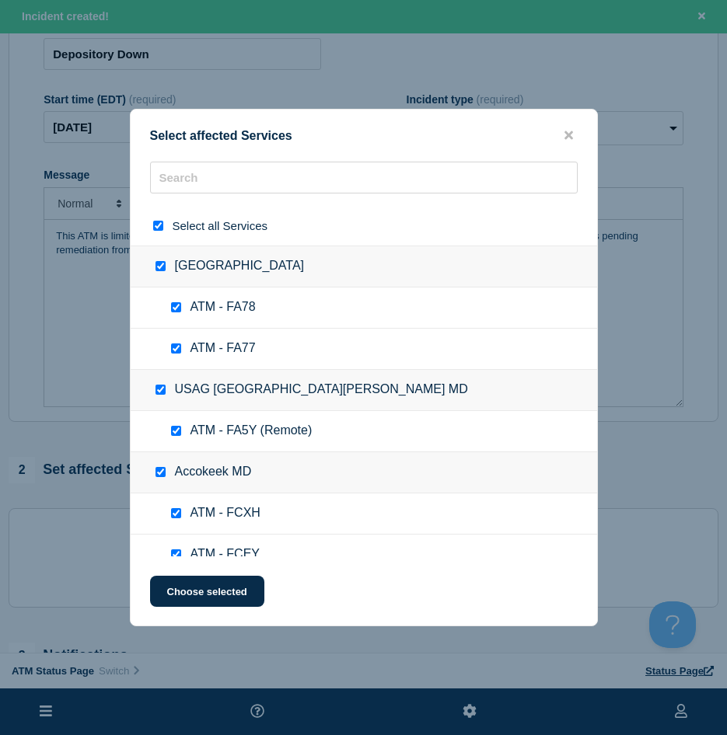
checkbox input "true"
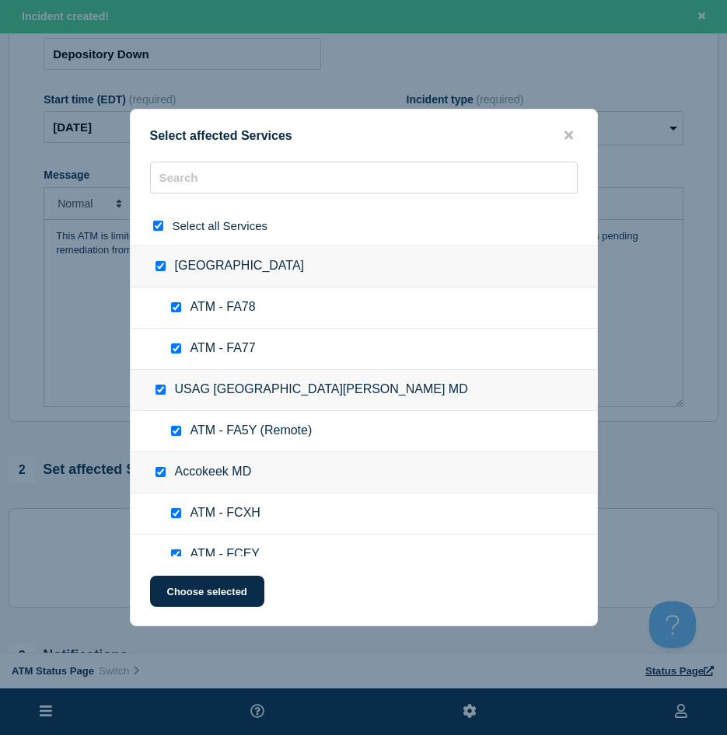
checkbox input "true"
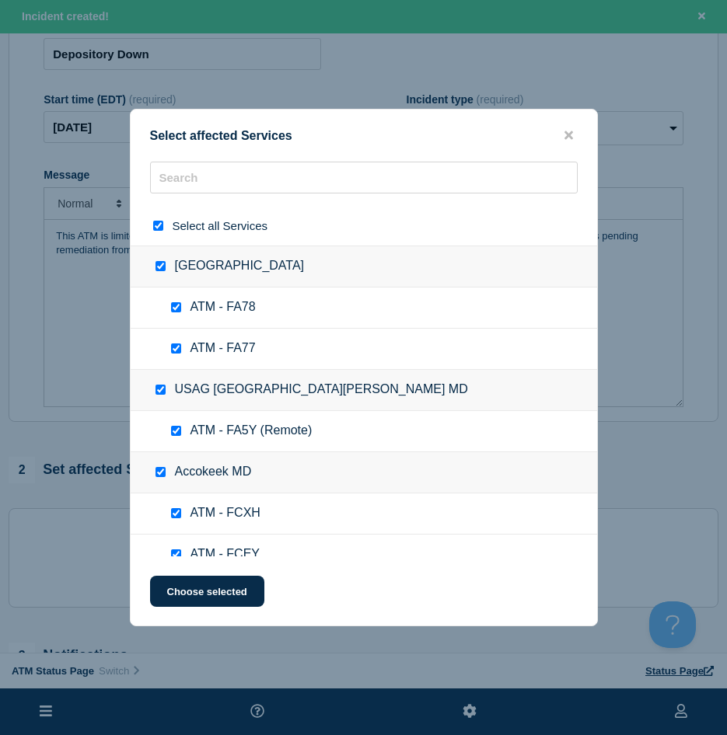
checkbox input "true"
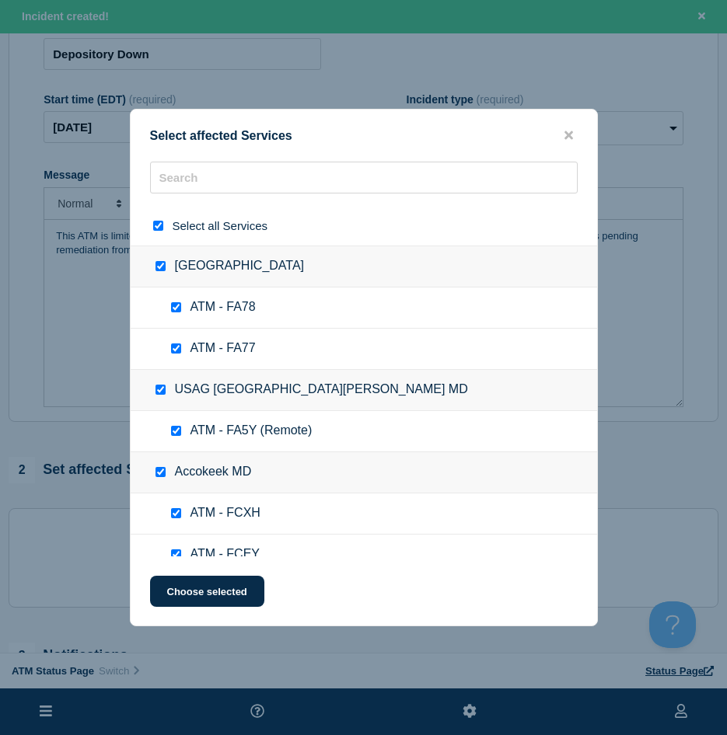
checkbox input "true"
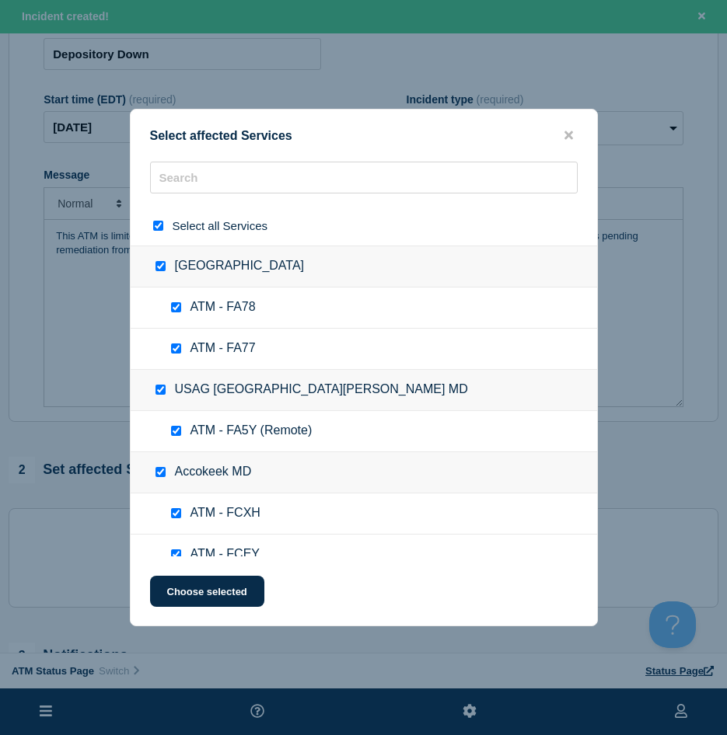
checkbox input "true"
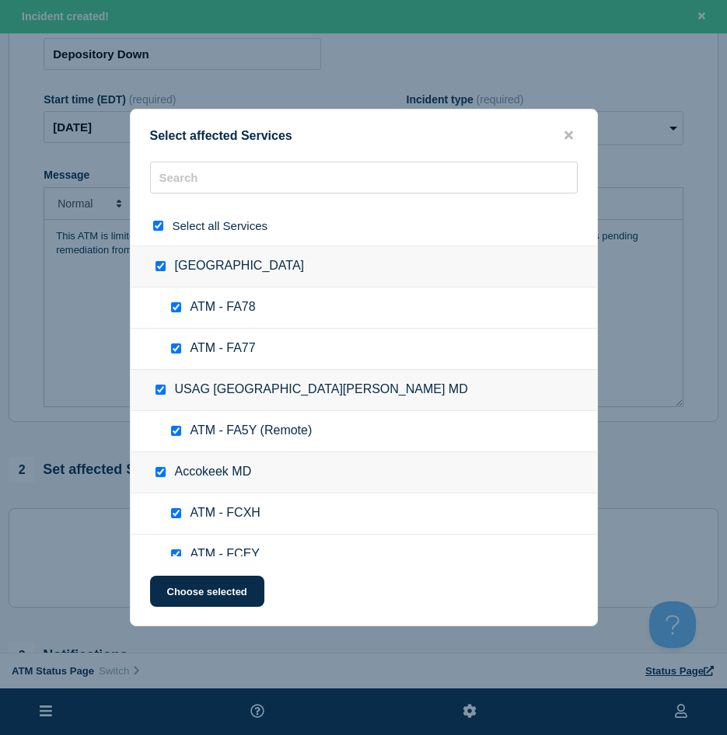
checkbox input "true"
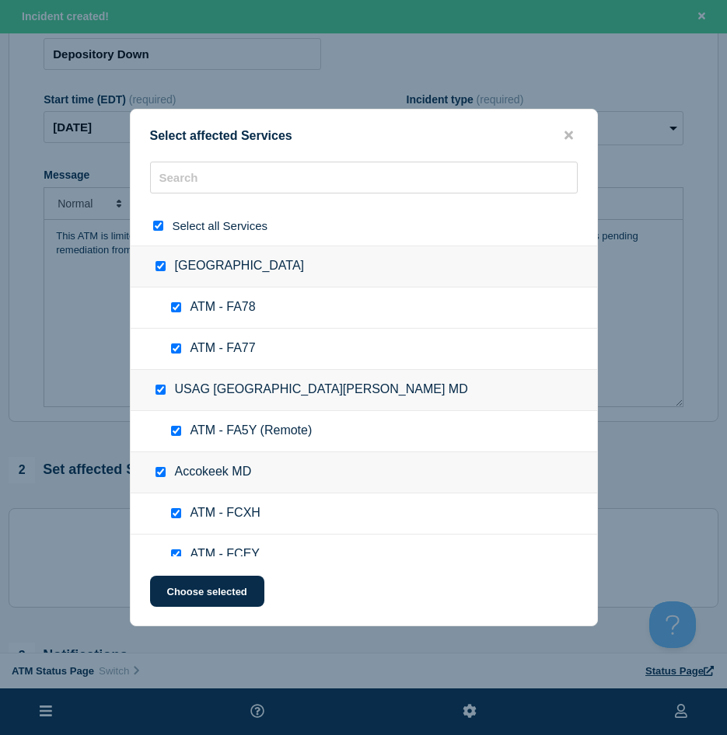
checkbox input "true"
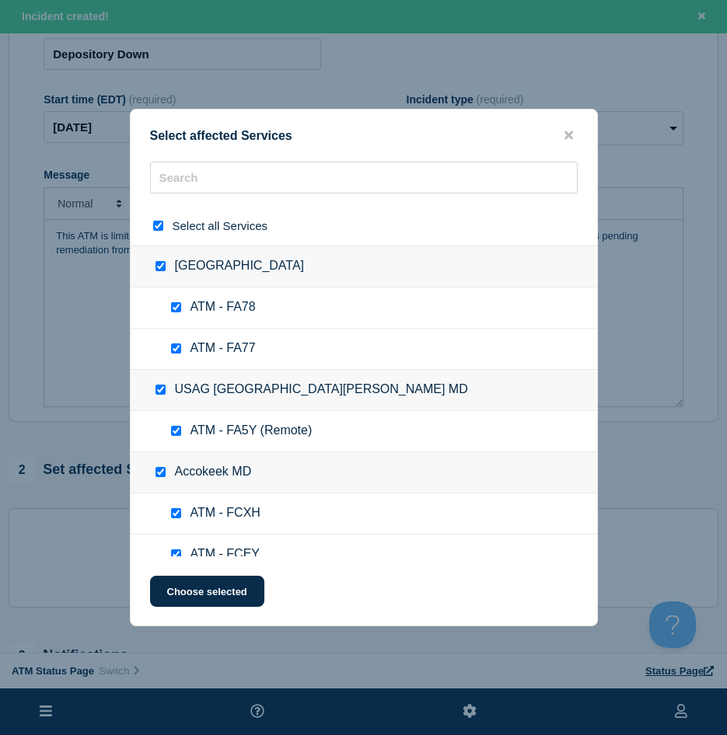
checkbox input "true"
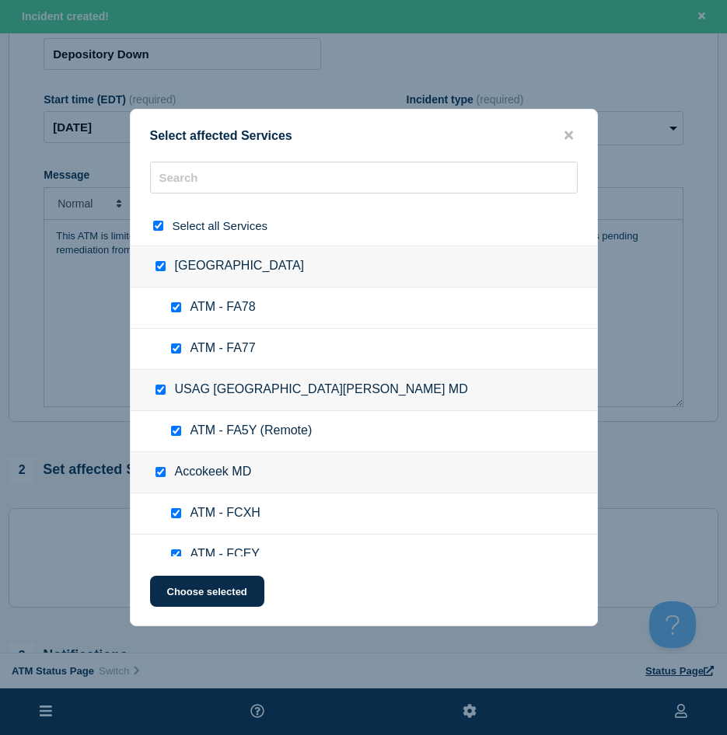
checkbox input "true"
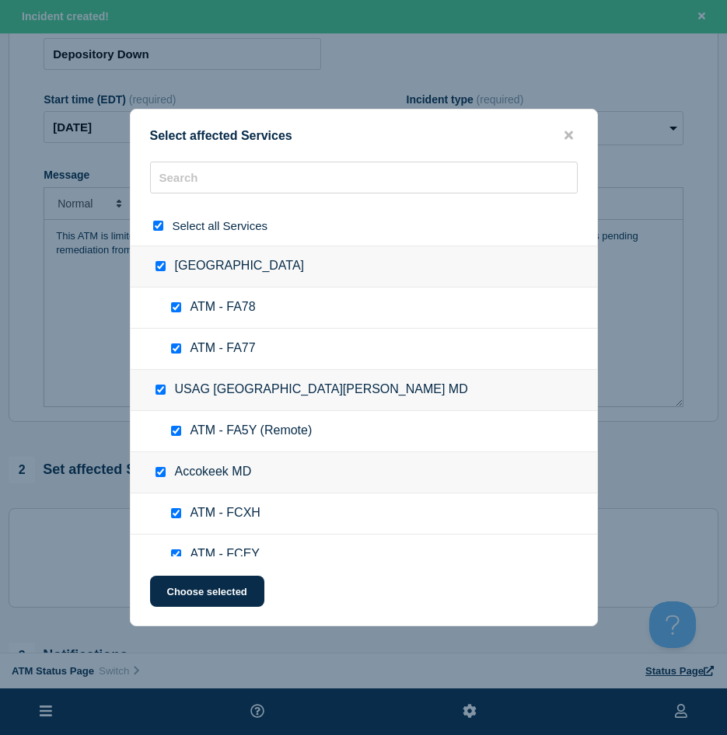
checkbox input "true"
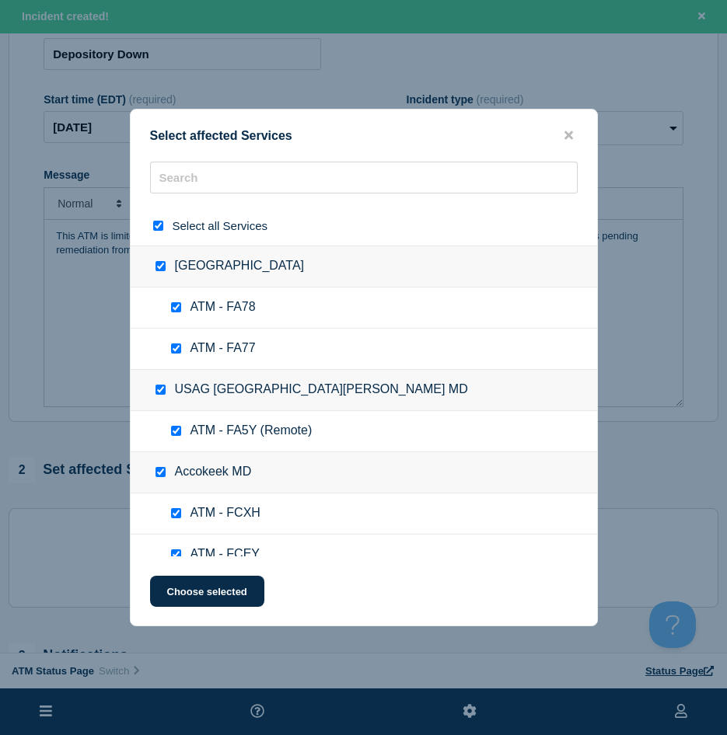
checkbox input "true"
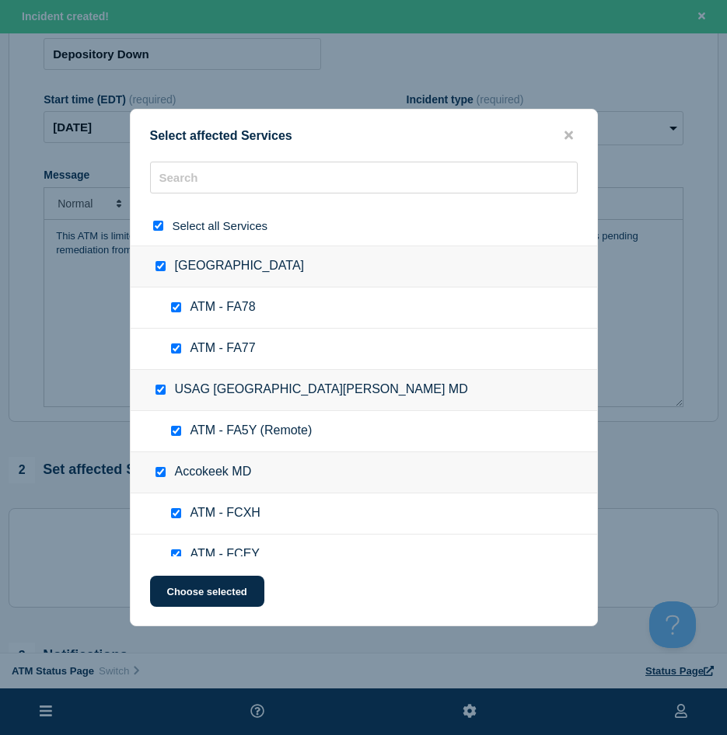
checkbox input "true"
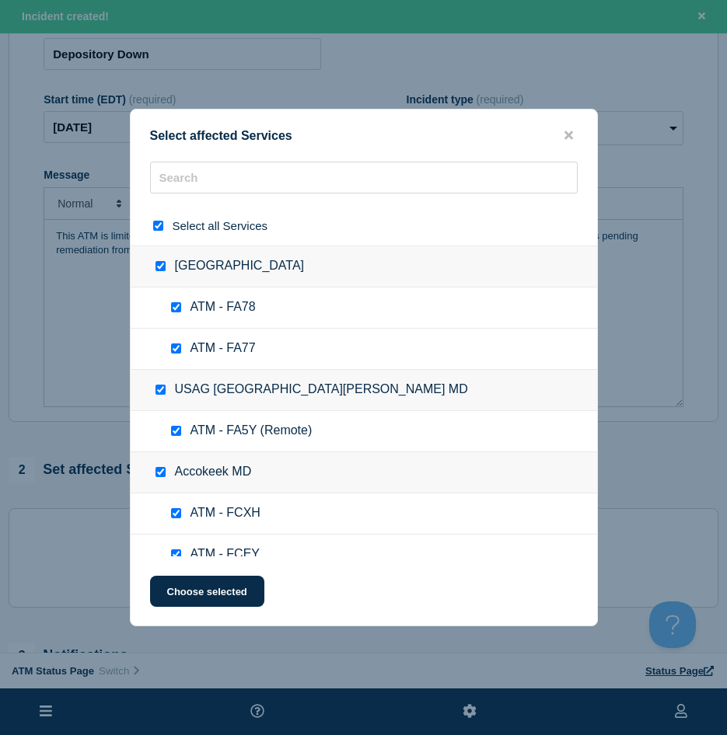
checkbox input "true"
click at [182, 184] on input "text" at bounding box center [363, 178] width 427 height 32
click at [160, 231] on input "select all checkbox" at bounding box center [158, 226] width 10 height 10
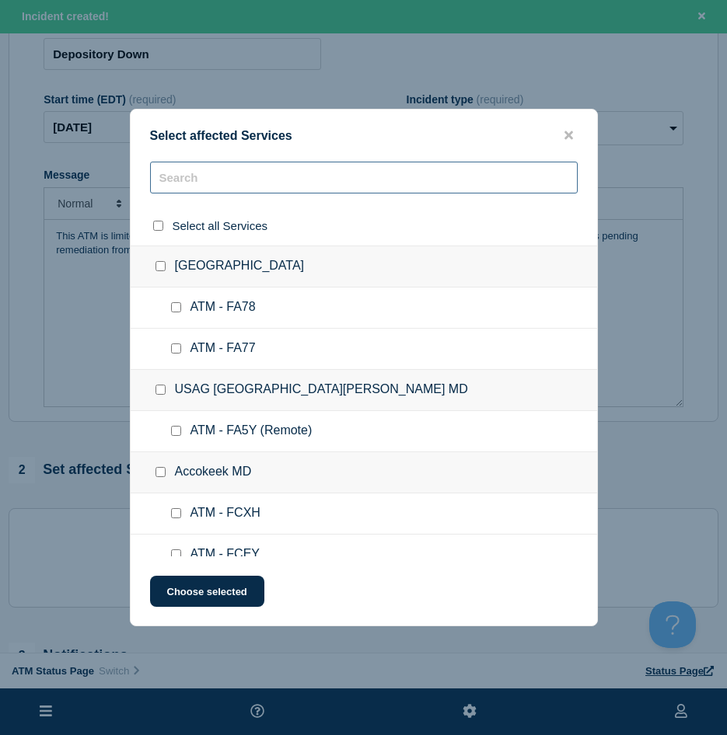
click at [186, 183] on input "text" at bounding box center [363, 178] width 427 height 32
click at [186, 184] on input "text" at bounding box center [363, 178] width 427 height 32
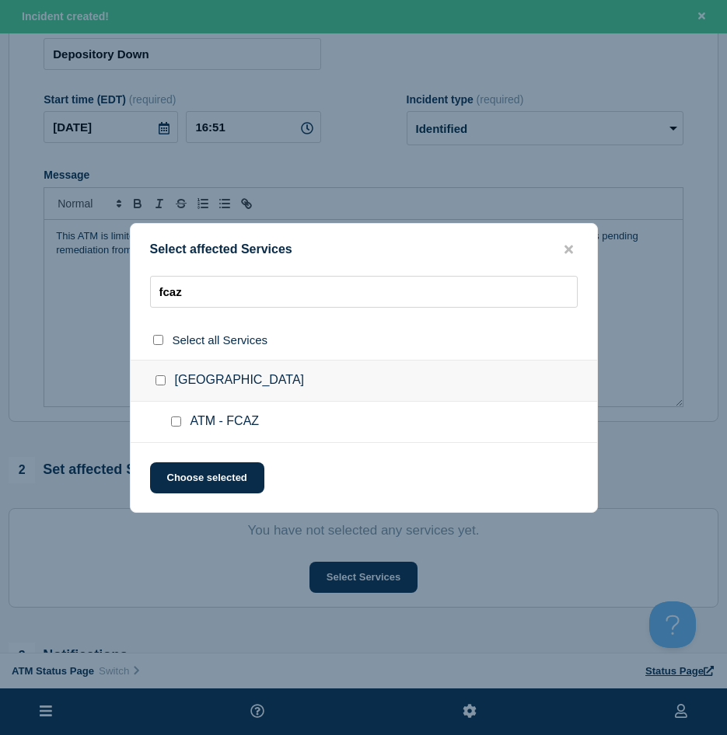
click at [178, 426] on input "ATM - FCAZ checkbox" at bounding box center [176, 422] width 10 height 10
click at [176, 421] on input "ATM - FCAZ checkbox" at bounding box center [176, 422] width 10 height 10
click at [174, 421] on input "ATM - FCAZ checkbox" at bounding box center [176, 422] width 10 height 10
click at [177, 474] on button "Choose selected" at bounding box center [207, 477] width 114 height 31
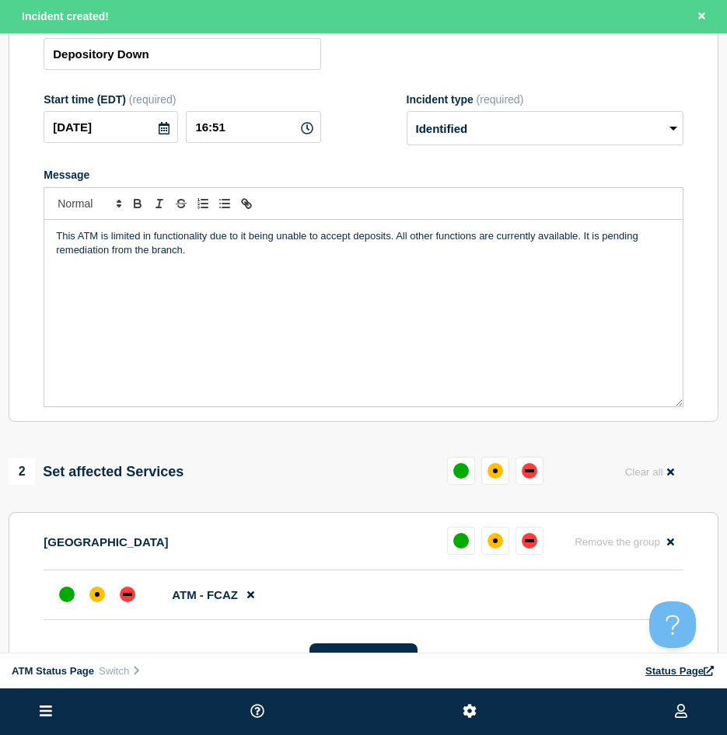
scroll to position [233, 0]
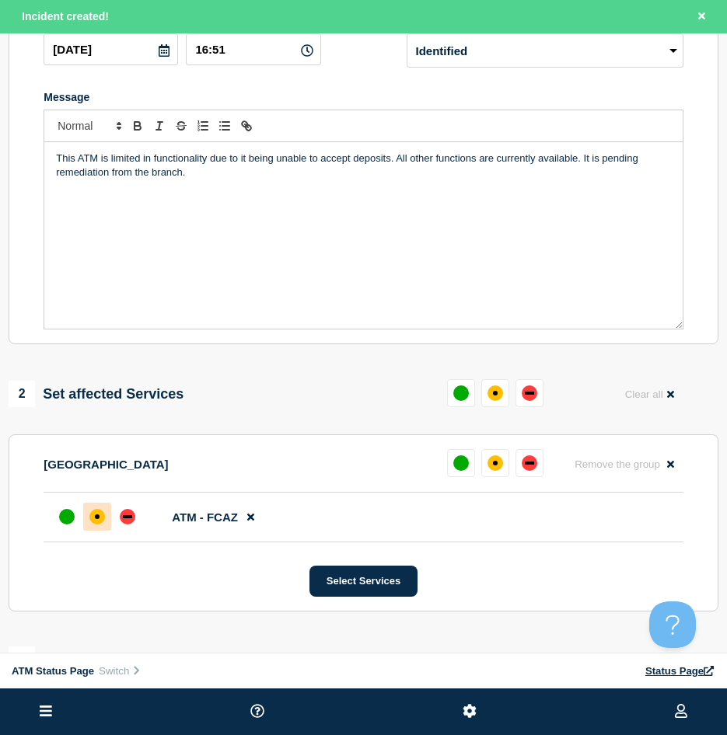
click at [93, 525] on div "affected" at bounding box center [97, 517] width 16 height 16
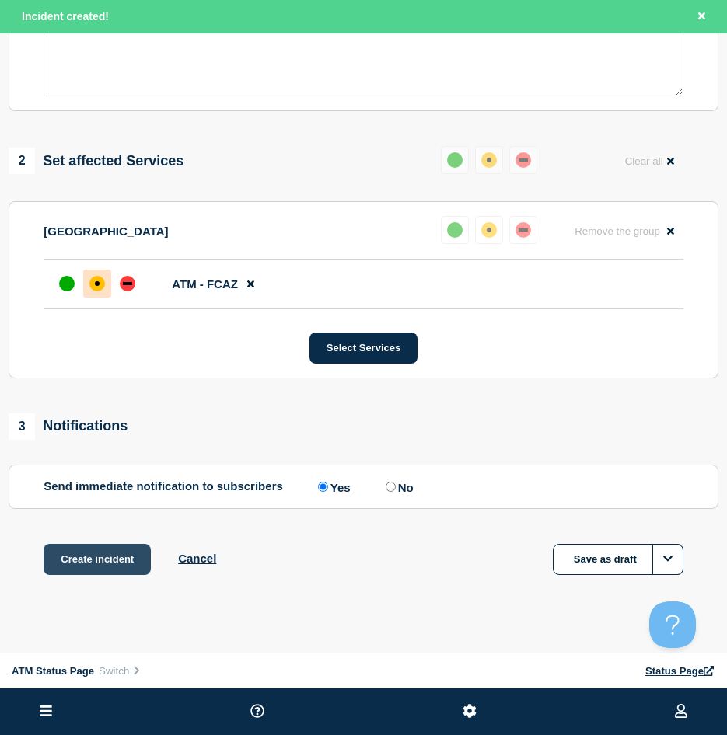
click at [96, 566] on button "Create incident" at bounding box center [97, 559] width 107 height 31
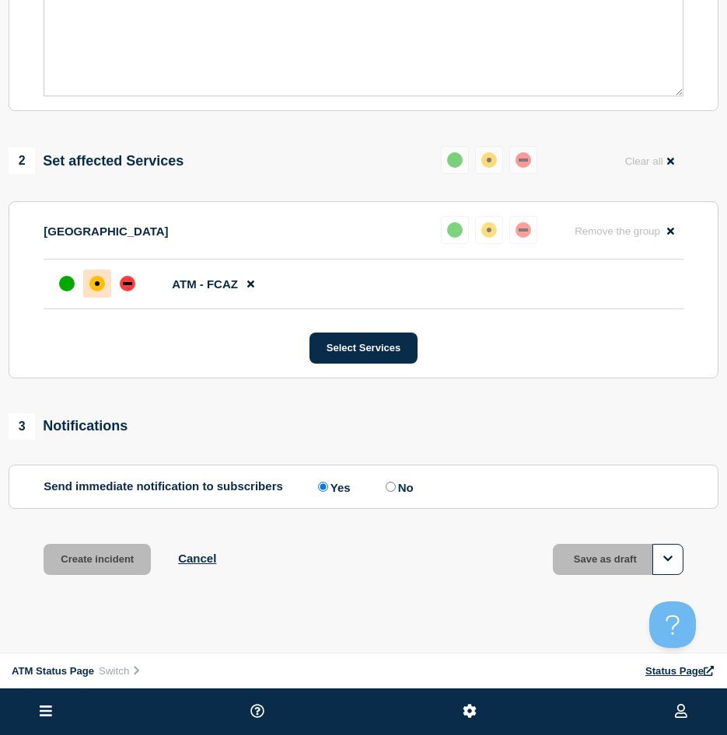
scroll to position [433, 0]
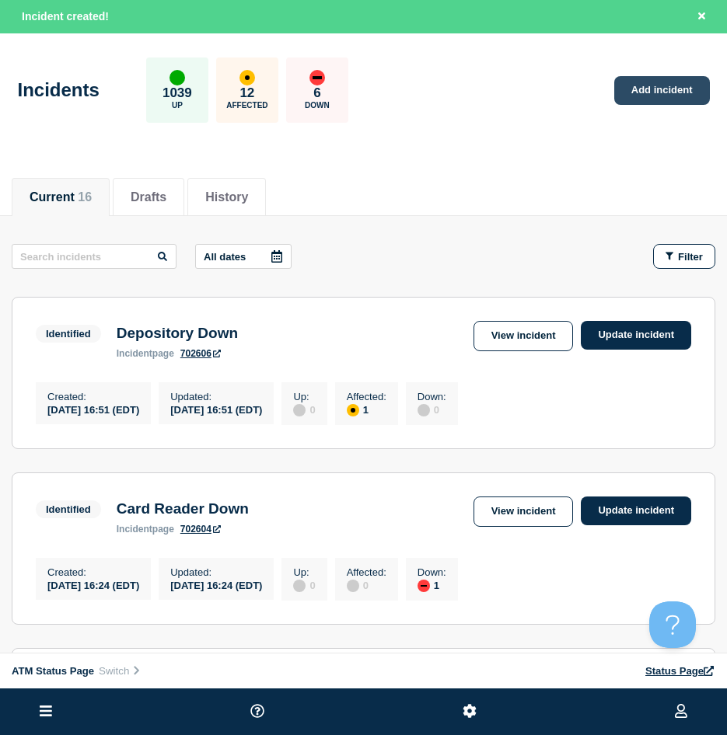
click at [633, 91] on link "Add incident" at bounding box center [662, 90] width 96 height 29
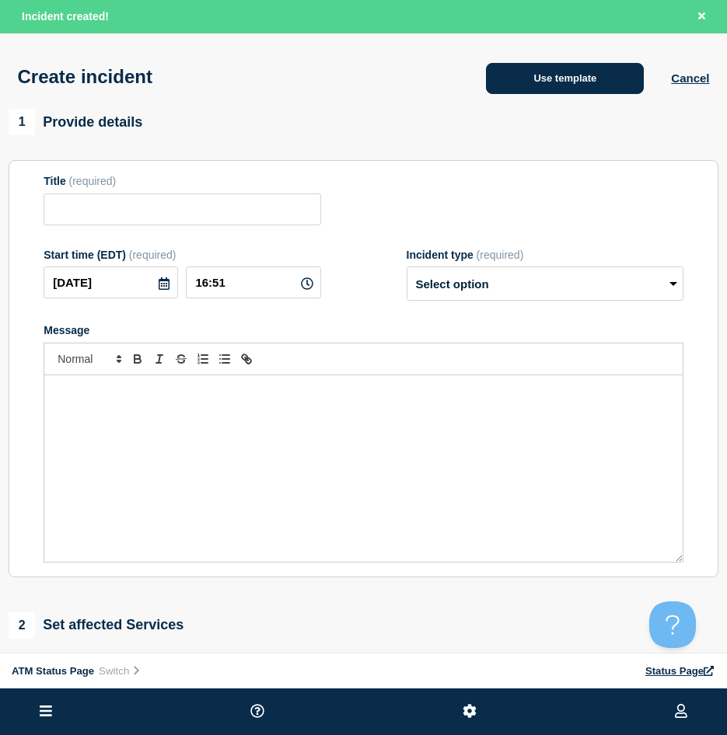
click at [536, 94] on button "Use template" at bounding box center [565, 78] width 158 height 31
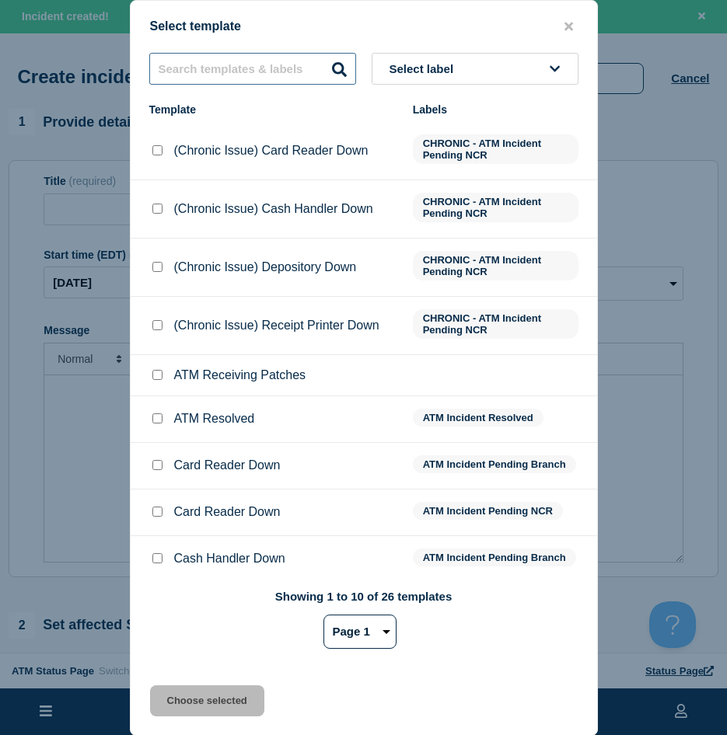
click at [261, 66] on input "text" at bounding box center [252, 69] width 207 height 32
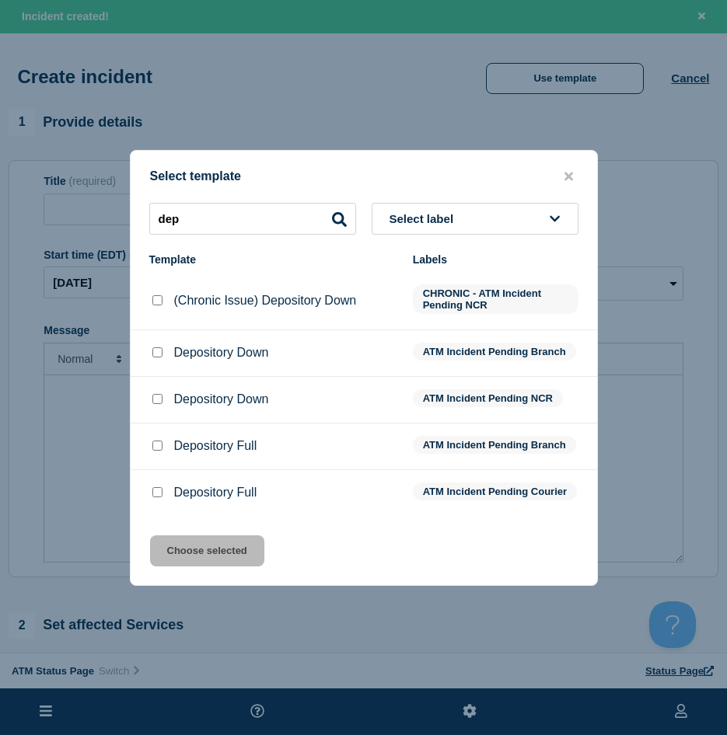
click at [155, 349] on input "Depository Down checkbox" at bounding box center [157, 352] width 10 height 10
click at [156, 396] on input "Depository Down checkbox" at bounding box center [157, 399] width 10 height 10
click at [199, 551] on button "Choose selected" at bounding box center [207, 550] width 114 height 31
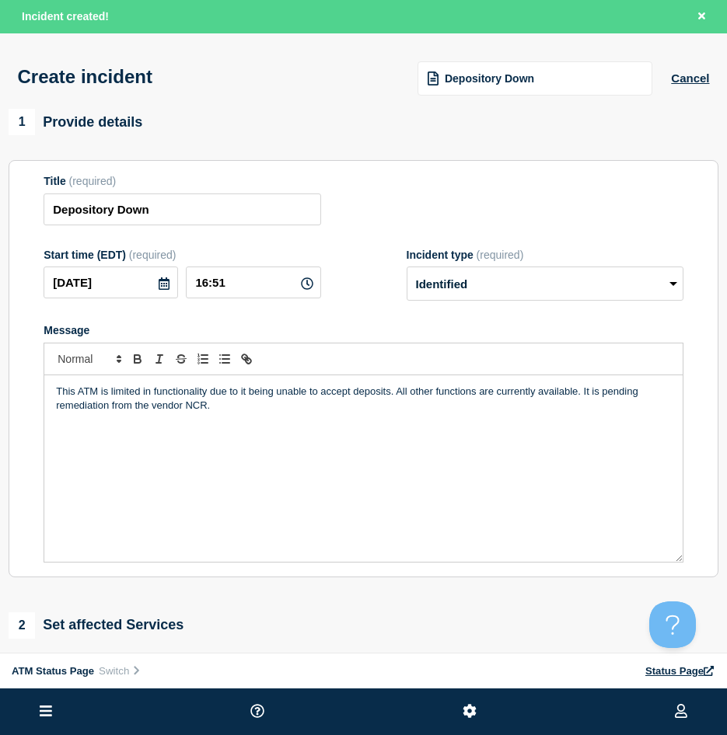
scroll to position [155, 0]
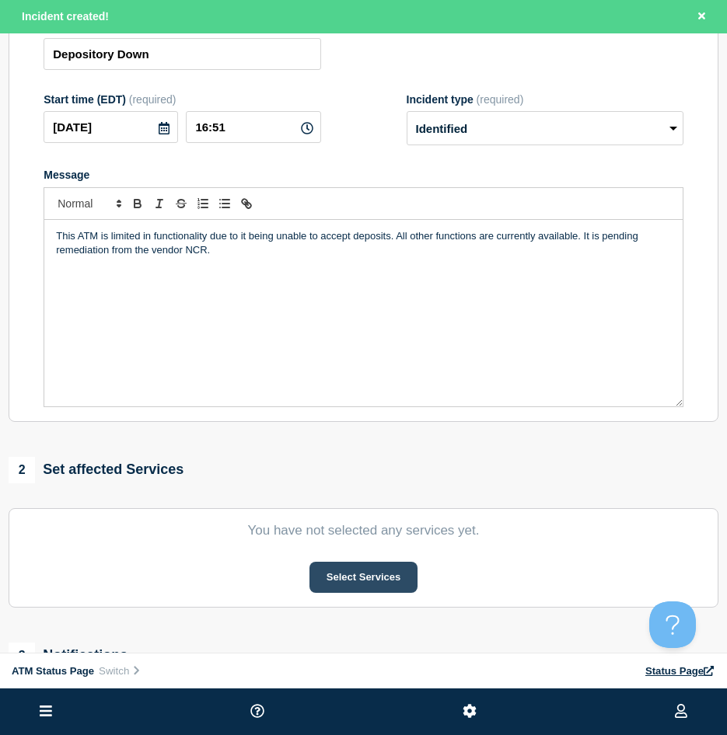
click at [346, 591] on button "Select Services" at bounding box center [363, 577] width 108 height 31
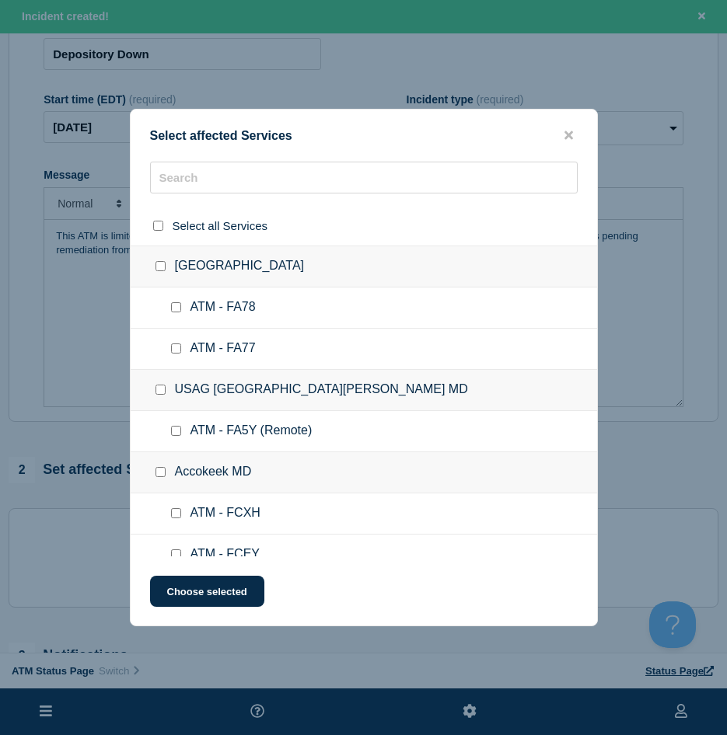
drag, startPoint x: 187, startPoint y: 161, endPoint x: 187, endPoint y: 176, distance: 15.5
click at [187, 166] on div "Select affected Services Select all Services [GEOGRAPHIC_DATA] [GEOGRAPHIC_DATA…" at bounding box center [364, 368] width 468 height 518
click at [187, 176] on input "text" at bounding box center [363, 178] width 427 height 32
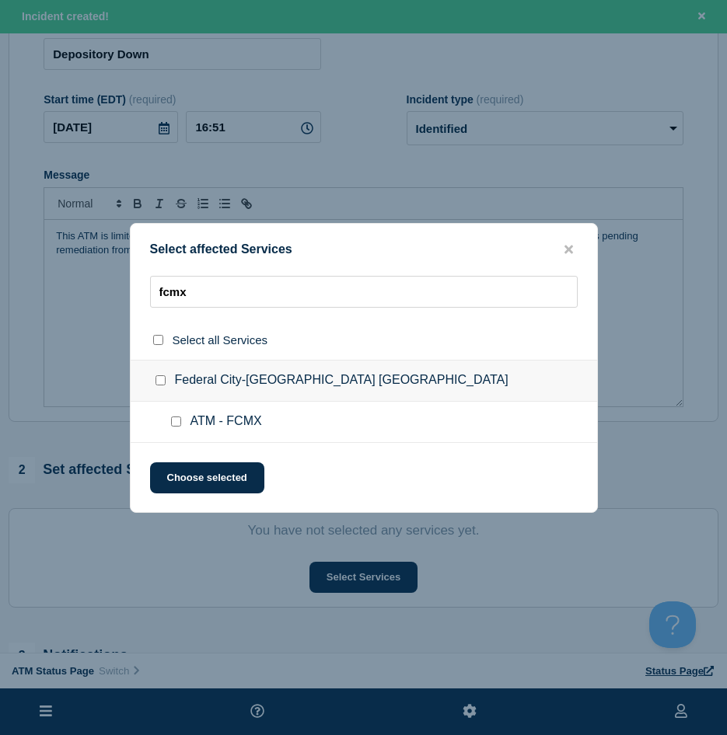
click at [176, 427] on input "ATM - FCMX checkbox" at bounding box center [176, 422] width 10 height 10
click at [170, 471] on button "Choose selected" at bounding box center [207, 477] width 114 height 31
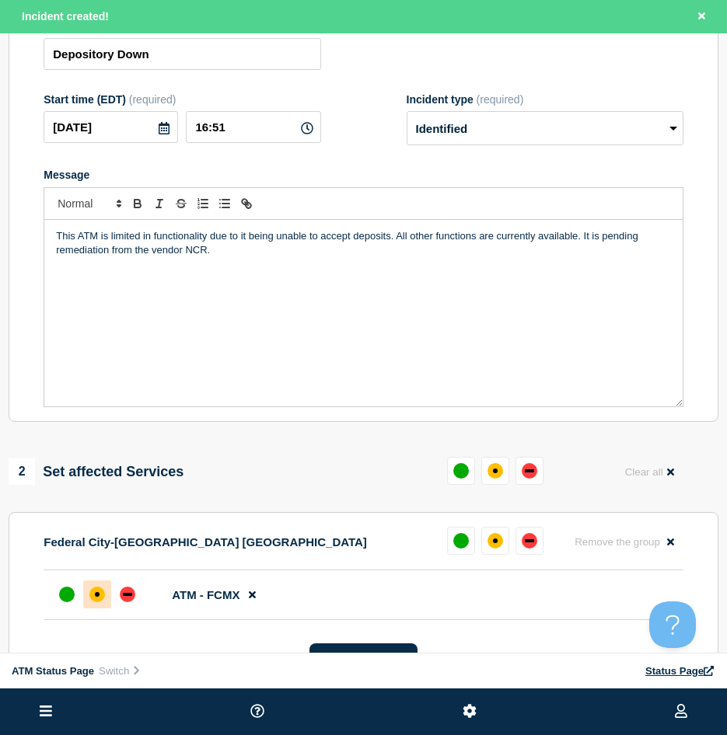
click at [99, 586] on div at bounding box center [97, 595] width 28 height 28
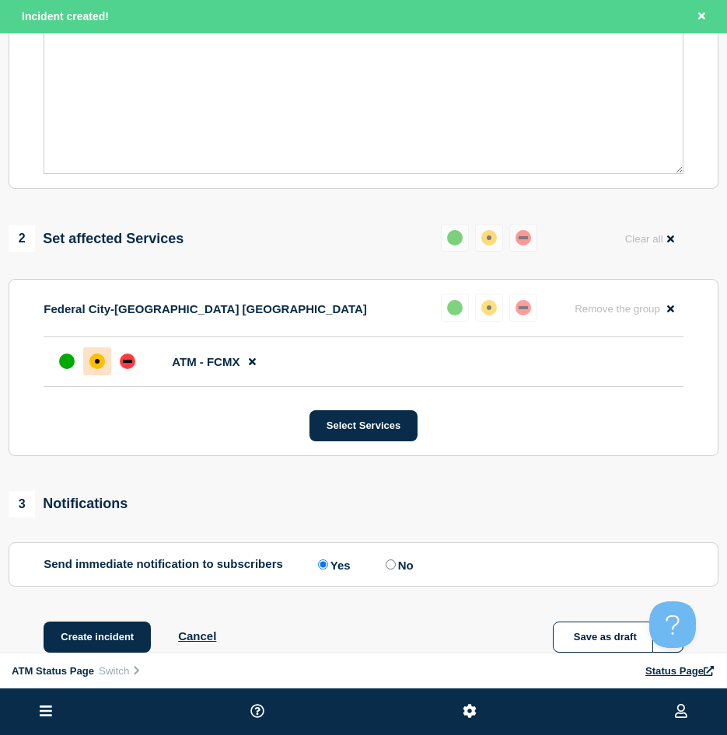
click at [96, 622] on div "1 Provide details Title (required) Depository Down Start time (EDT) (required) …" at bounding box center [363, 205] width 727 height 971
click at [88, 628] on button "Create incident" at bounding box center [97, 637] width 107 height 31
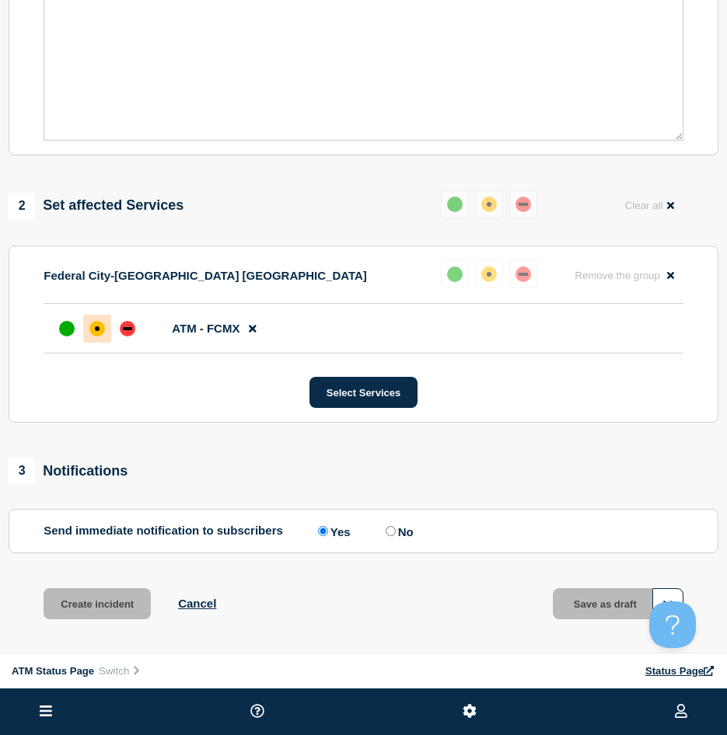
scroll to position [355, 0]
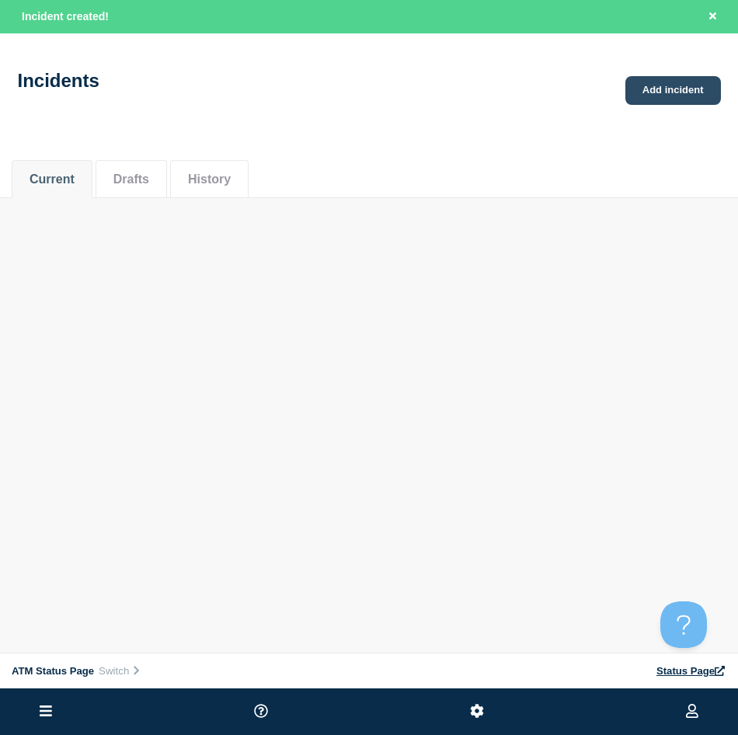
click at [676, 88] on link "Add incident" at bounding box center [674, 90] width 96 height 29
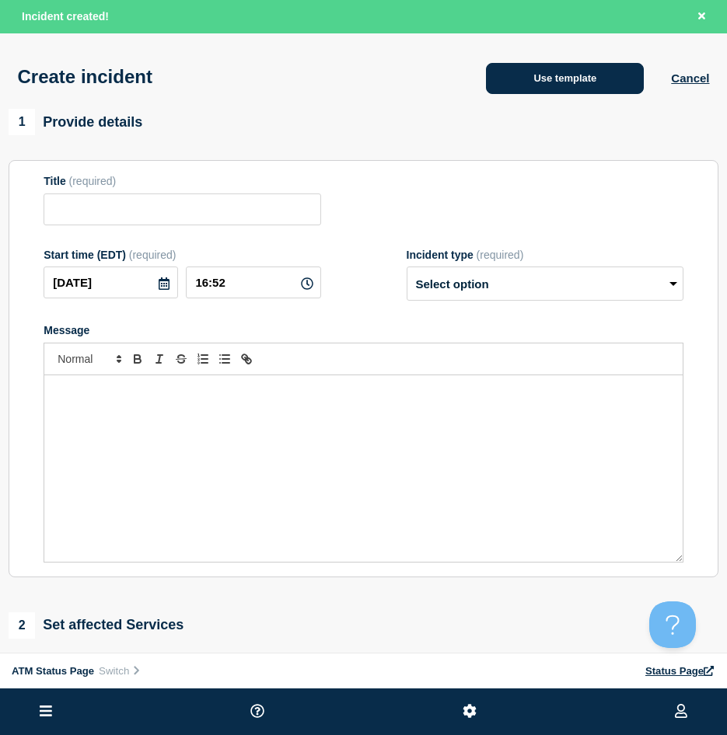
click at [560, 89] on button "Use template" at bounding box center [565, 78] width 158 height 31
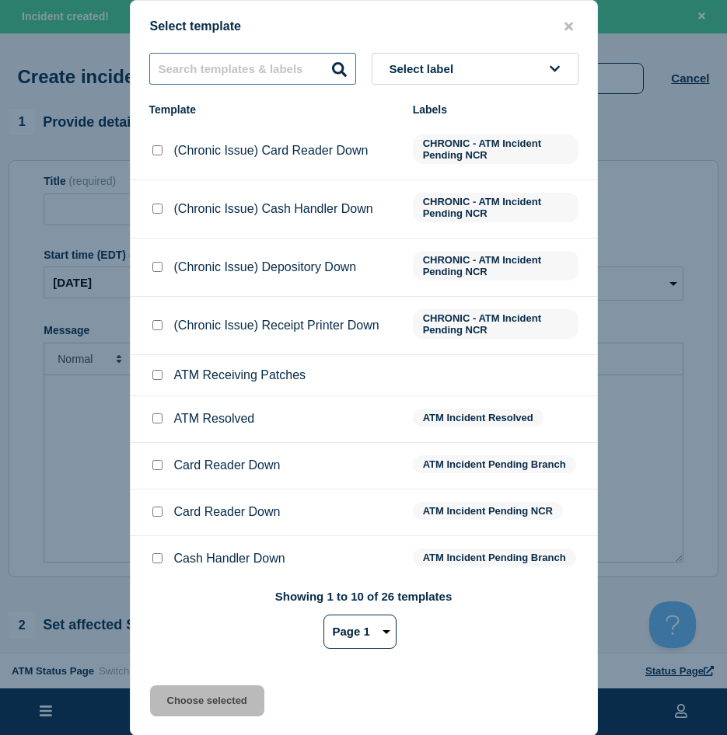
click at [283, 57] on input "text" at bounding box center [252, 69] width 207 height 32
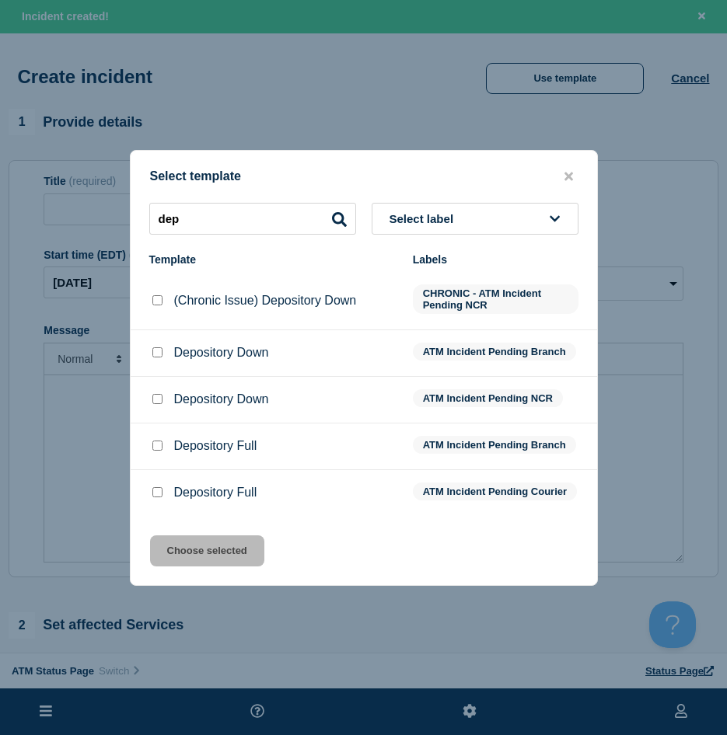
click at [157, 397] on input "Depository Down checkbox" at bounding box center [157, 399] width 10 height 10
click at [201, 553] on button "Choose selected" at bounding box center [207, 550] width 114 height 31
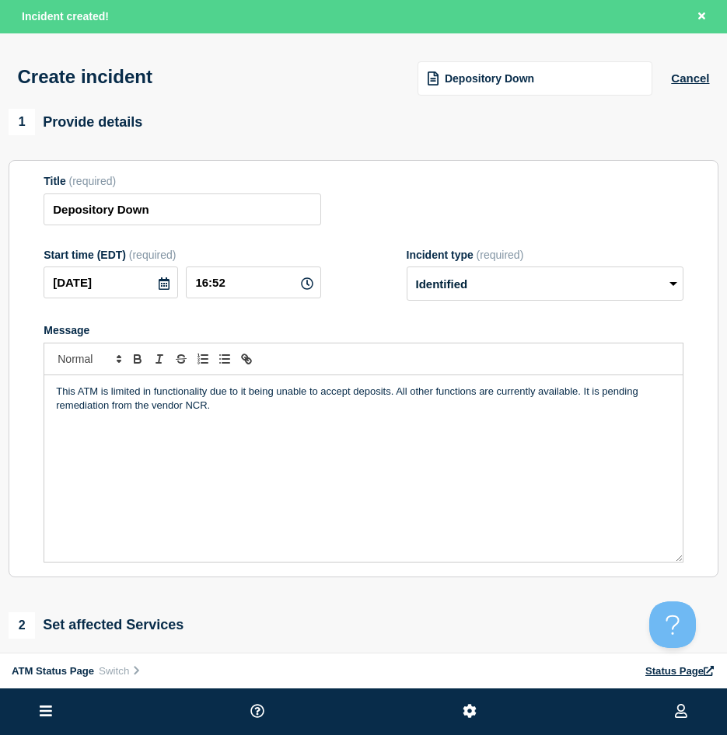
scroll to position [155, 0]
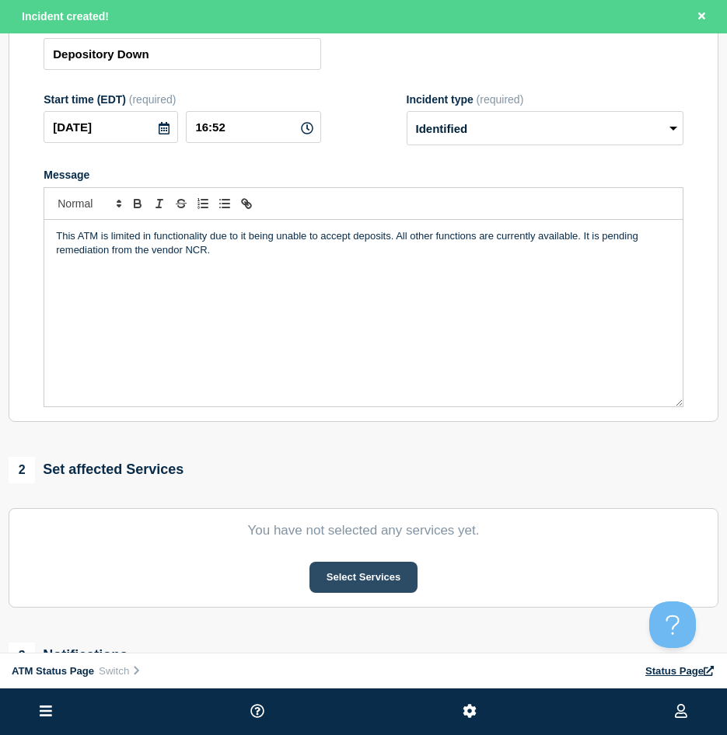
click at [347, 567] on button "Select Services" at bounding box center [363, 577] width 108 height 31
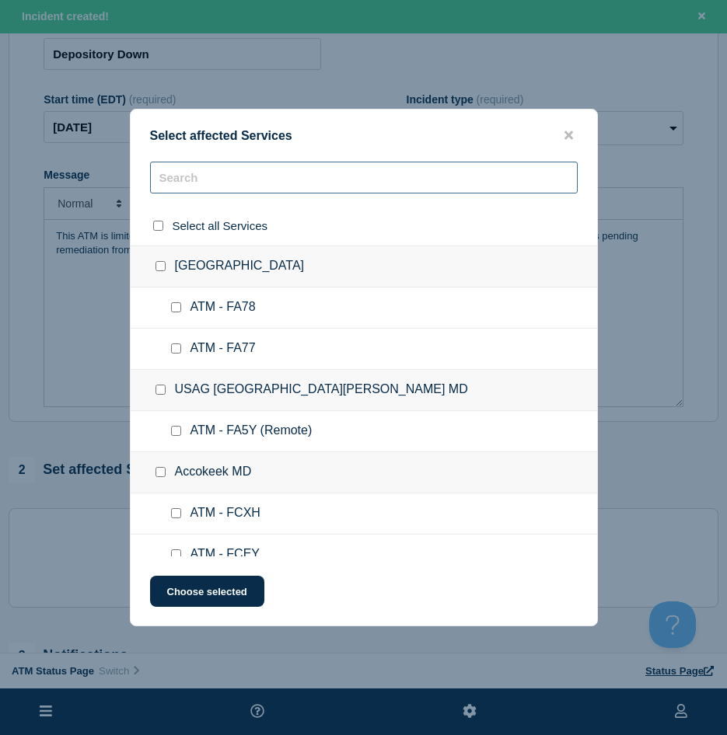
click at [194, 186] on input "text" at bounding box center [363, 178] width 427 height 32
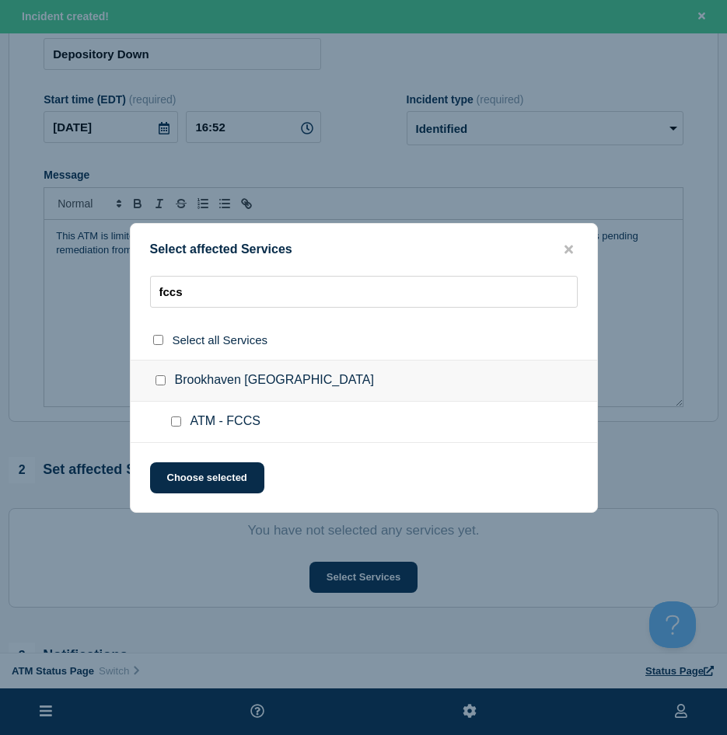
click at [184, 421] on div at bounding box center [179, 422] width 23 height 16
click at [183, 421] on div at bounding box center [179, 422] width 23 height 16
click at [175, 421] on input "ATM - FCCS checkbox" at bounding box center [176, 422] width 10 height 10
click at [178, 484] on button "Choose selected" at bounding box center [207, 477] width 114 height 31
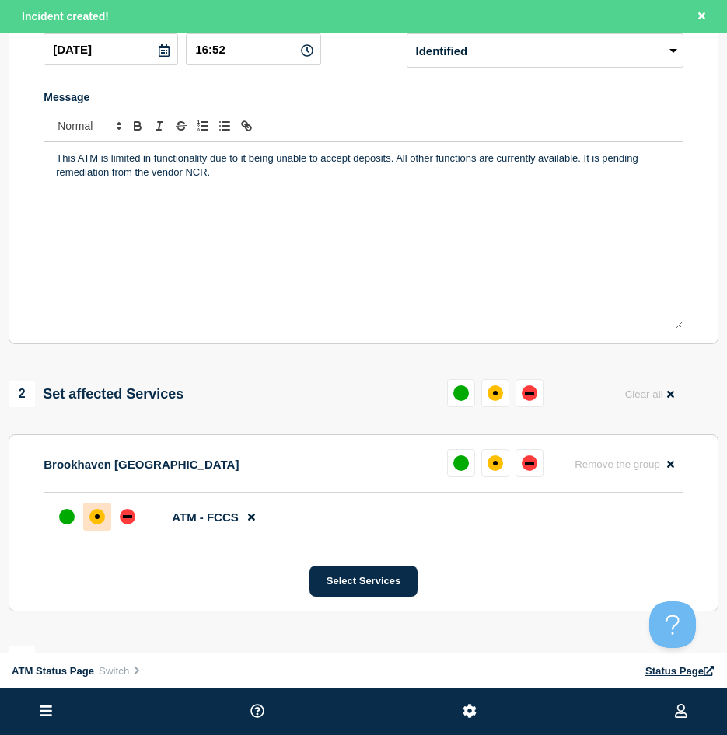
click at [89, 518] on div "affected" at bounding box center [97, 517] width 16 height 16
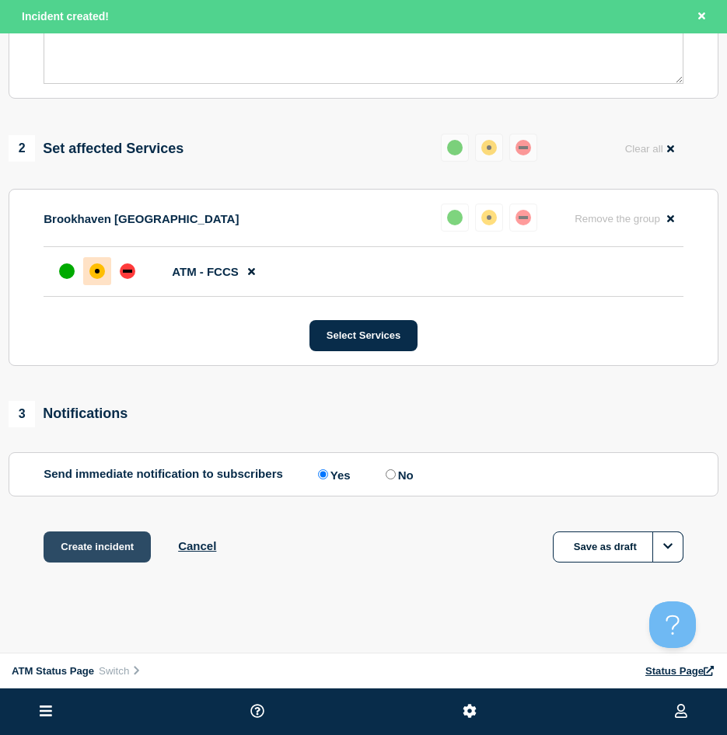
click at [89, 554] on button "Create incident" at bounding box center [97, 547] width 107 height 31
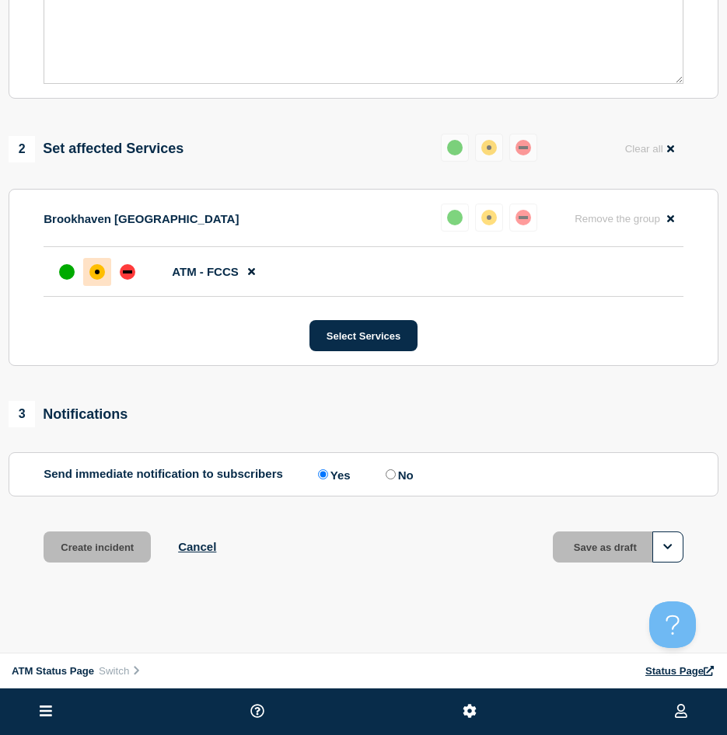
scroll to position [449, 0]
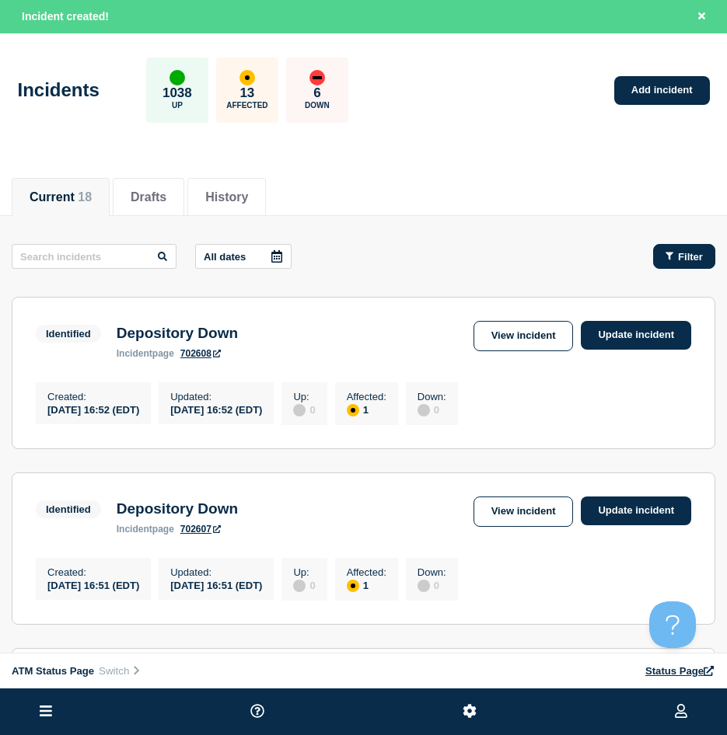
drag, startPoint x: 650, startPoint y: 257, endPoint x: 654, endPoint y: 267, distance: 10.8
click at [650, 257] on div "Filter" at bounding box center [676, 256] width 78 height 25
click at [671, 267] on button "Filter" at bounding box center [684, 256] width 62 height 25
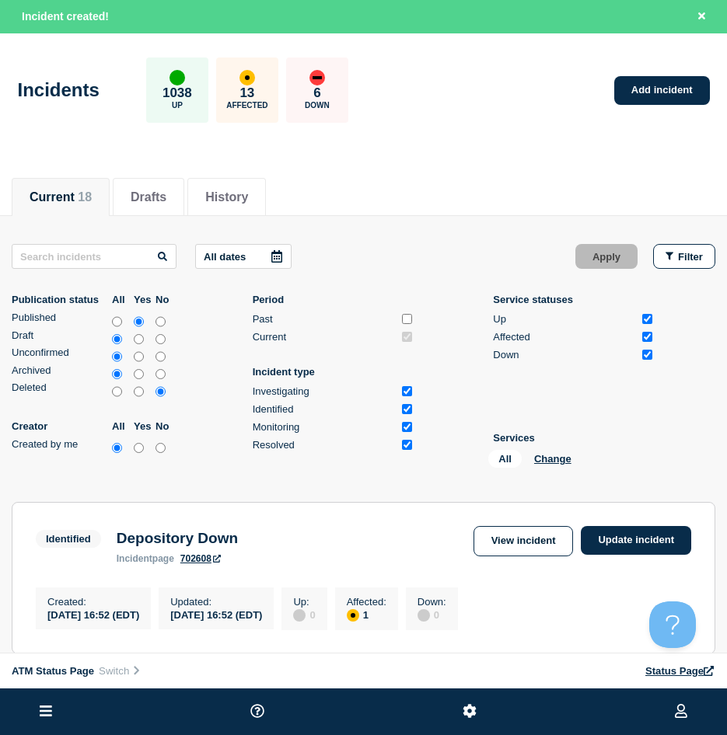
click at [523, 466] on div "All Change" at bounding box center [565, 462] width 155 height 24
click at [541, 460] on button "Change" at bounding box center [552, 459] width 37 height 12
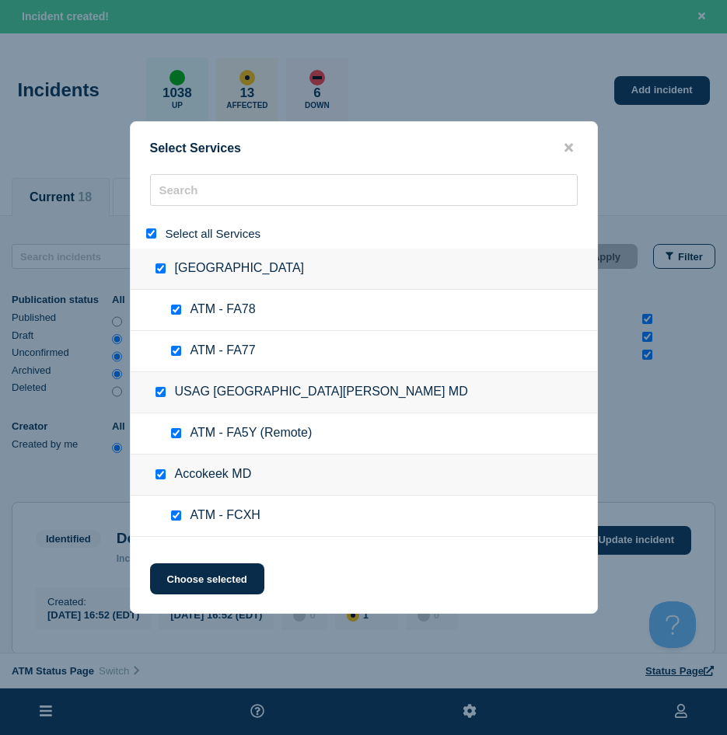
click at [149, 235] on input "select all" at bounding box center [151, 233] width 10 height 10
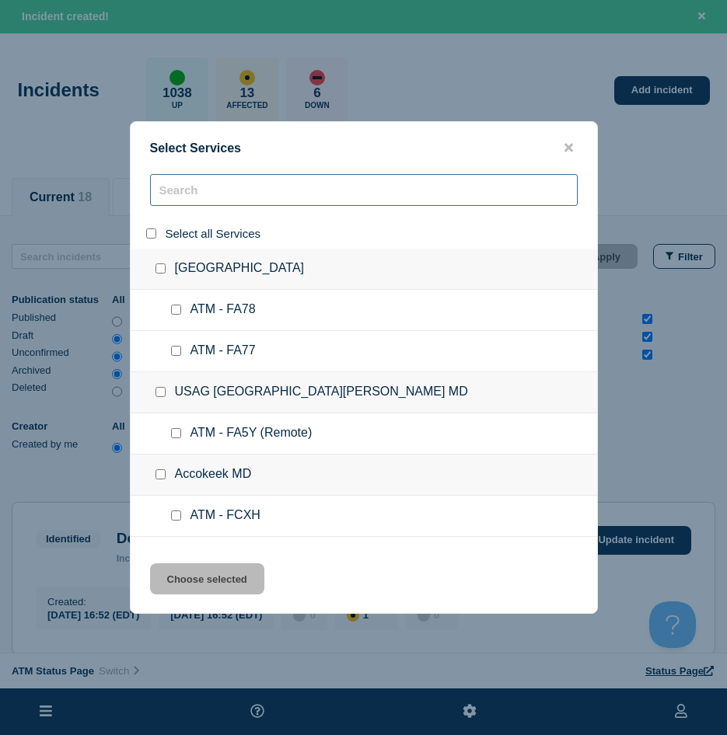
click at [187, 194] on input "search" at bounding box center [363, 190] width 427 height 32
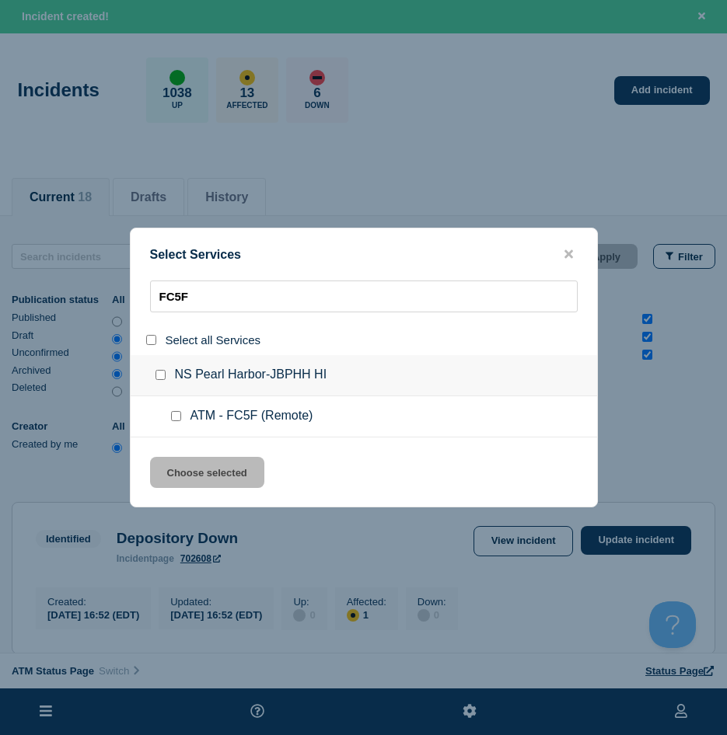
click at [176, 424] on div at bounding box center [179, 417] width 23 height 16
click at [178, 420] on input "service: ATM - FC5F (Remote)" at bounding box center [176, 416] width 10 height 10
click at [178, 479] on button "Choose selected" at bounding box center [207, 472] width 114 height 31
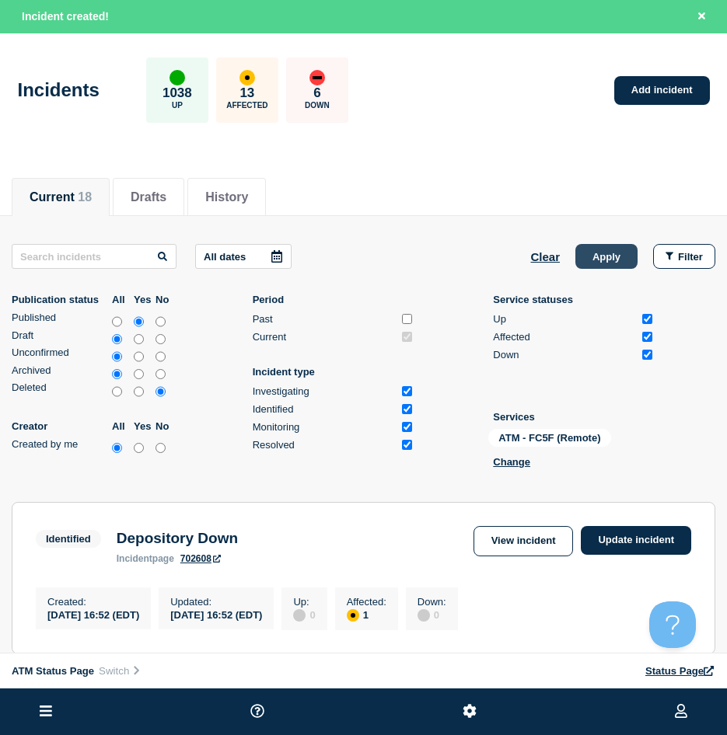
click at [607, 256] on button "Apply" at bounding box center [606, 256] width 62 height 25
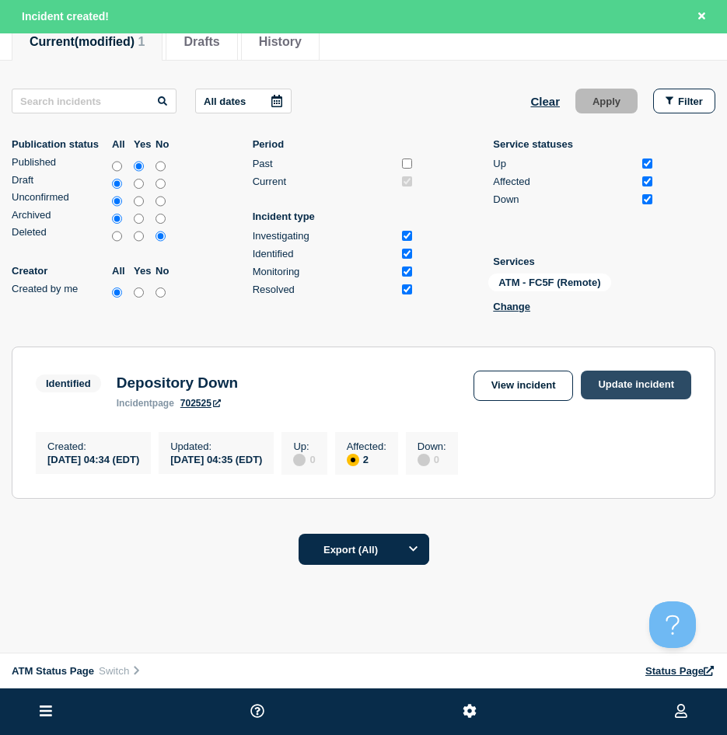
click at [630, 390] on link "Update incident" at bounding box center [636, 385] width 110 height 29
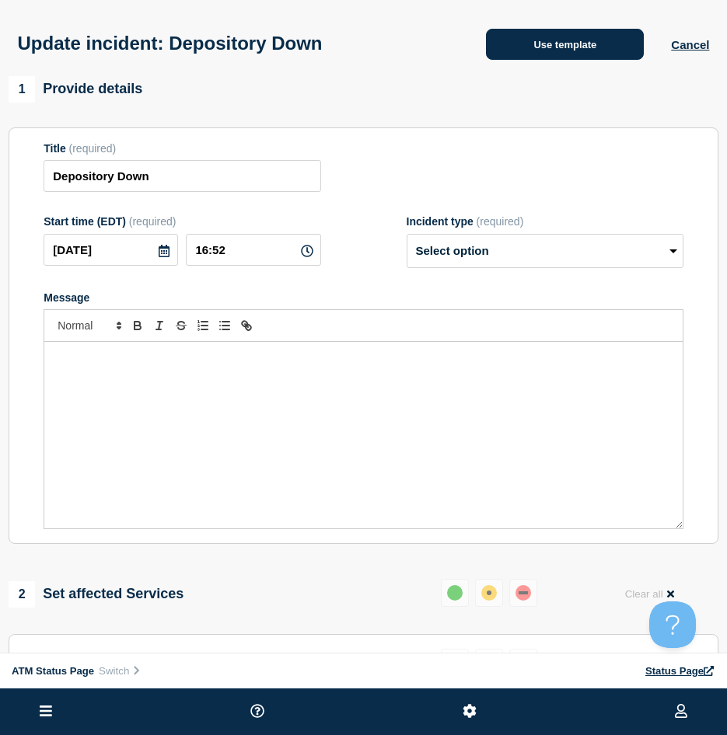
click at [548, 52] on button "Use template" at bounding box center [565, 44] width 158 height 31
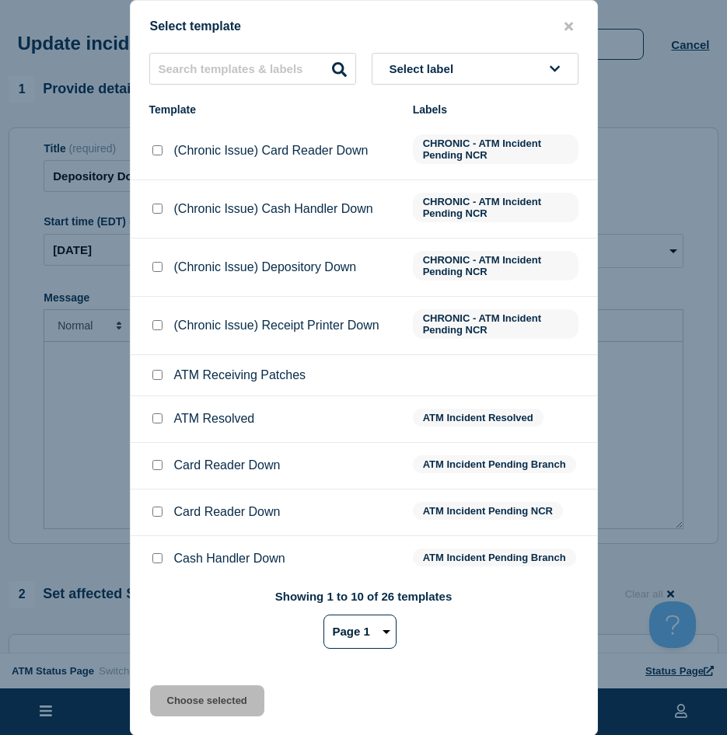
click at [152, 412] on li "ATM Resolved ATM Incident Resolved" at bounding box center [364, 419] width 466 height 47
click at [152, 417] on input "ATM Resolved checkbox" at bounding box center [157, 418] width 10 height 10
click at [169, 628] on button "Choose selected" at bounding box center [207, 700] width 114 height 31
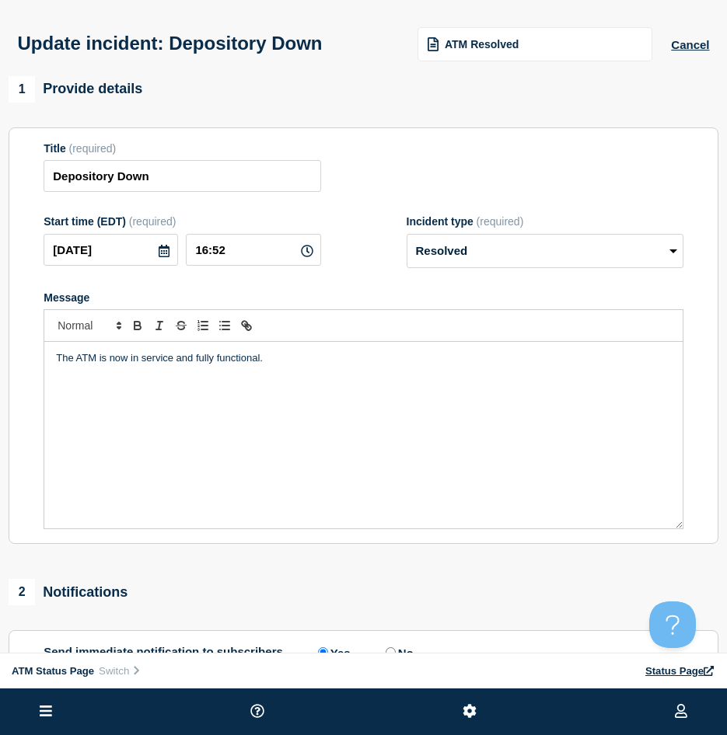
scroll to position [155, 0]
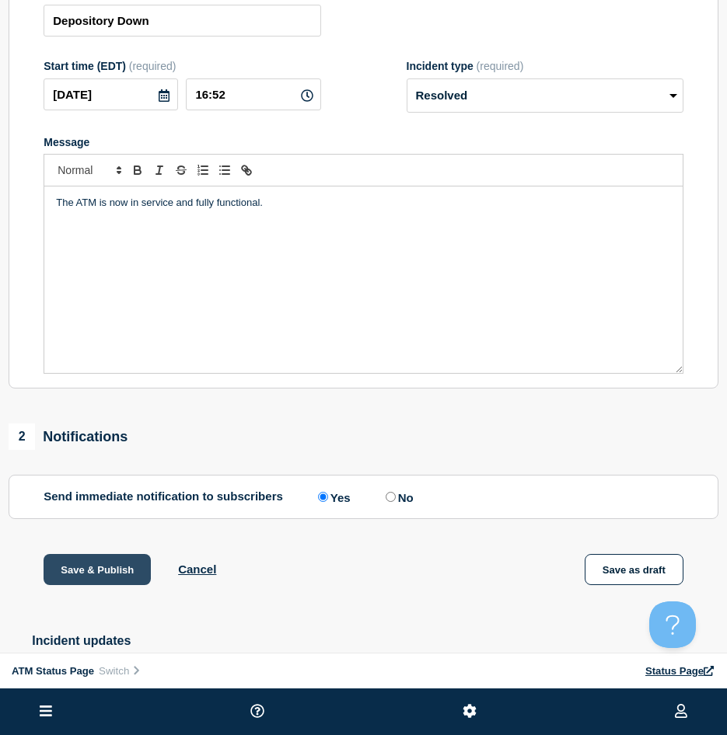
click at [78, 585] on button "Save & Publish" at bounding box center [97, 569] width 107 height 31
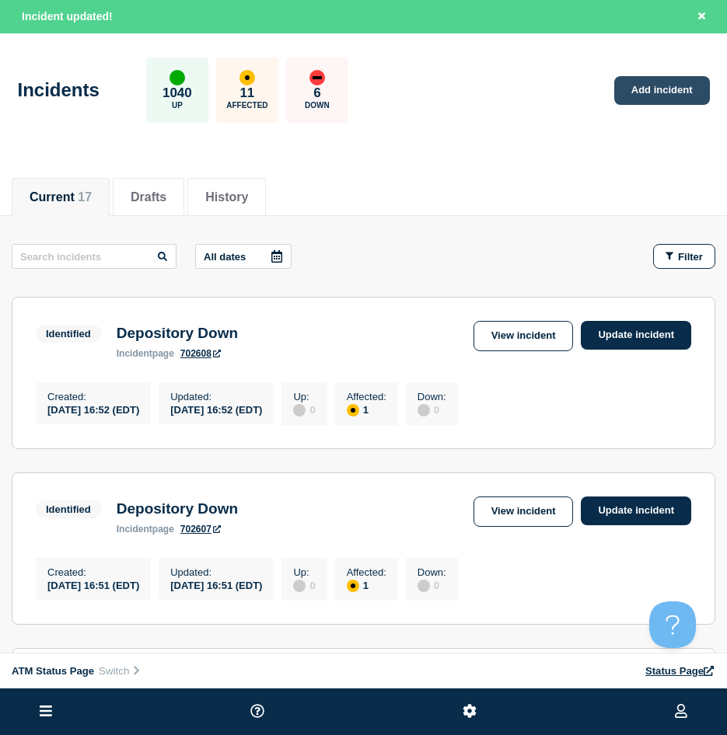
click at [643, 102] on link "Add incident" at bounding box center [662, 90] width 96 height 29
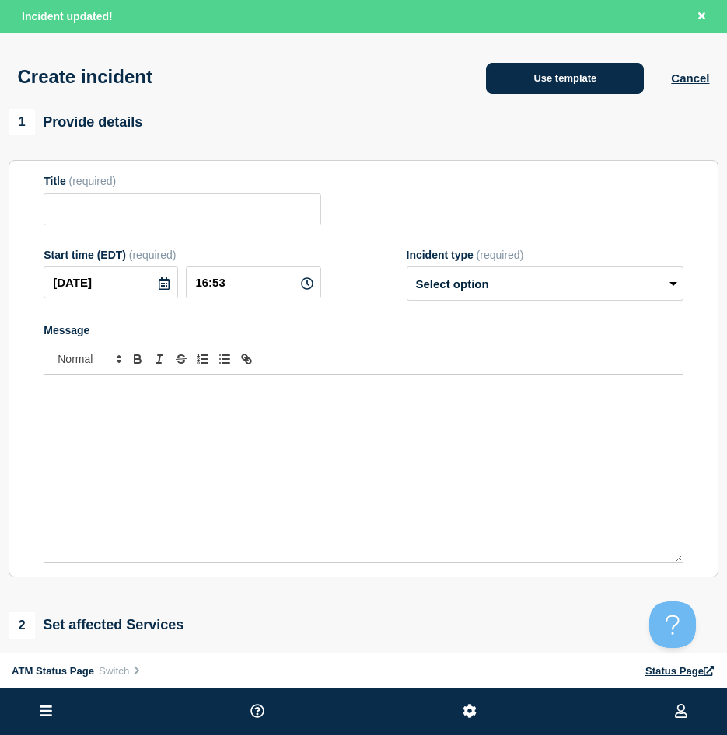
click at [528, 82] on button "Use template" at bounding box center [565, 78] width 158 height 31
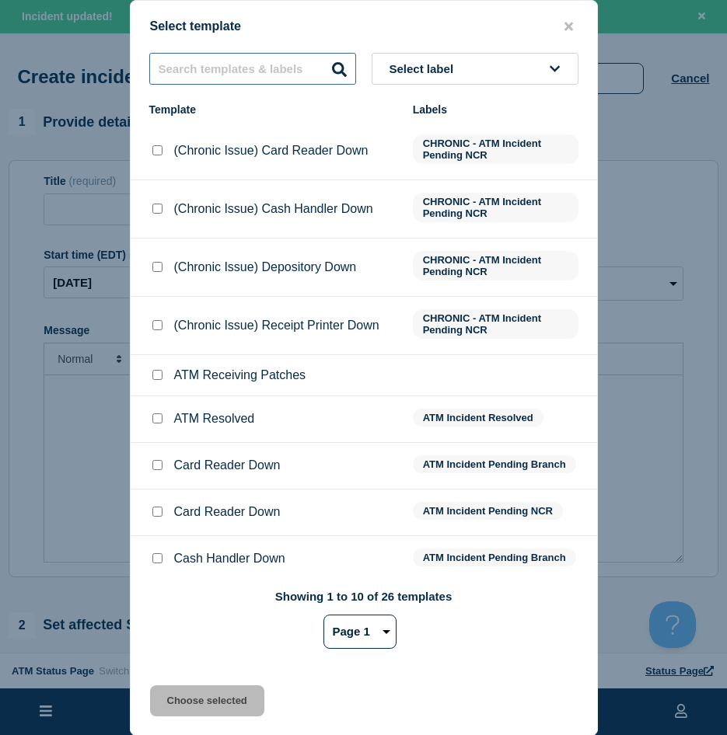
click at [269, 72] on input "text" at bounding box center [252, 69] width 207 height 32
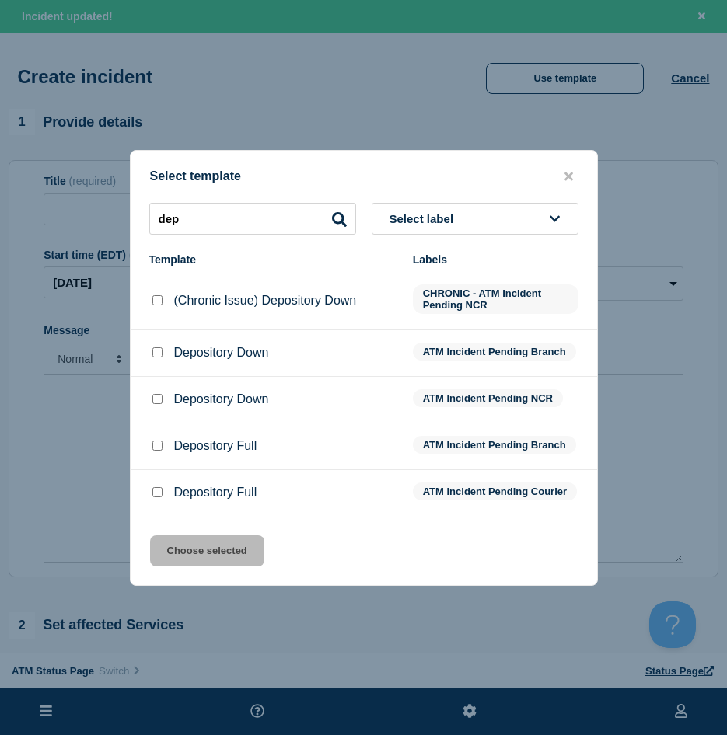
click at [150, 400] on div at bounding box center [157, 400] width 16 height 16
click at [157, 395] on input "Depository Down checkbox" at bounding box center [157, 399] width 10 height 10
click at [176, 556] on button "Choose selected" at bounding box center [207, 550] width 114 height 31
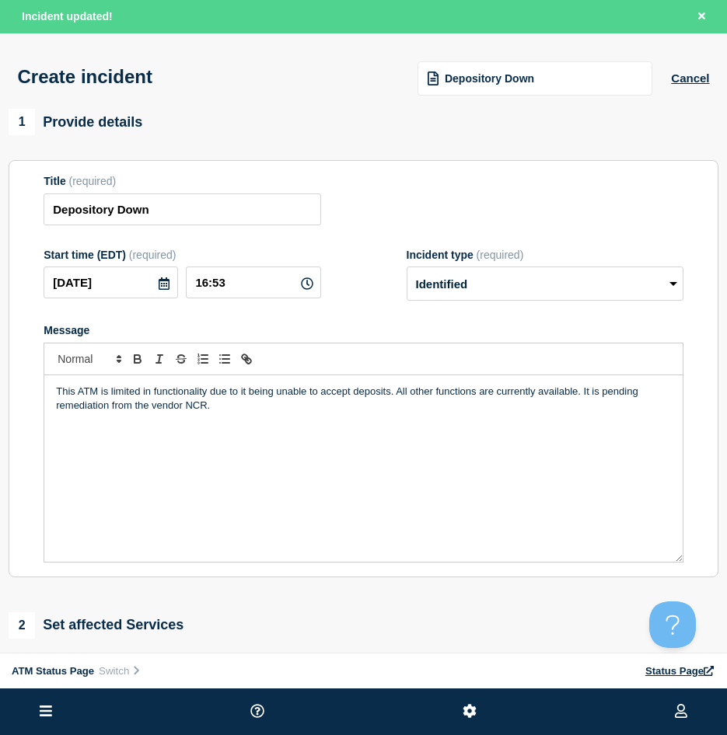
scroll to position [155, 0]
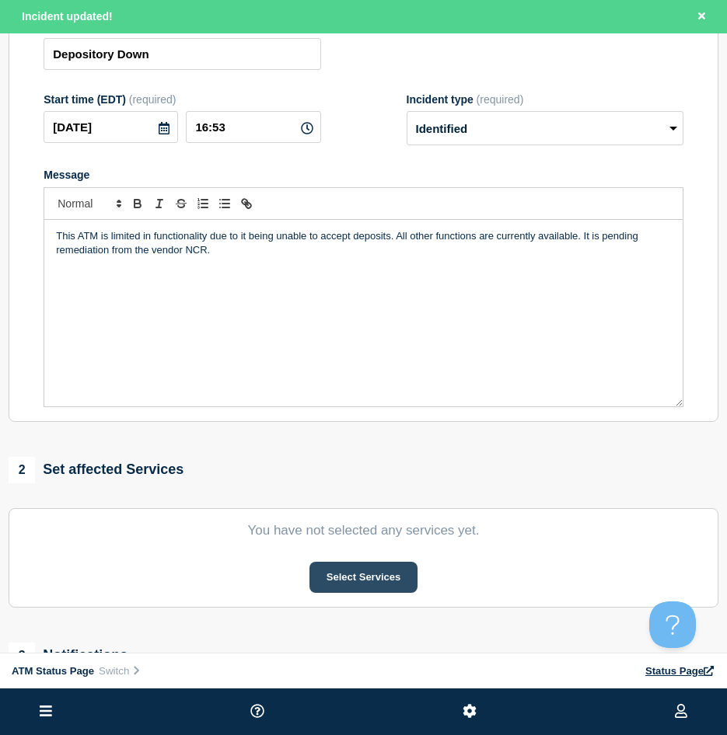
click at [368, 581] on button "Select Services" at bounding box center [363, 577] width 108 height 31
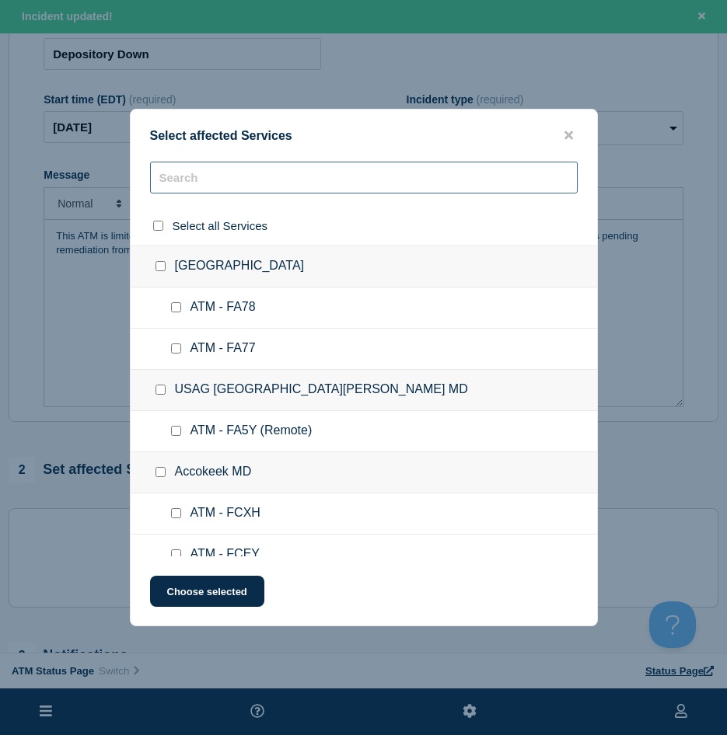
click at [236, 191] on input "text" at bounding box center [363, 178] width 427 height 32
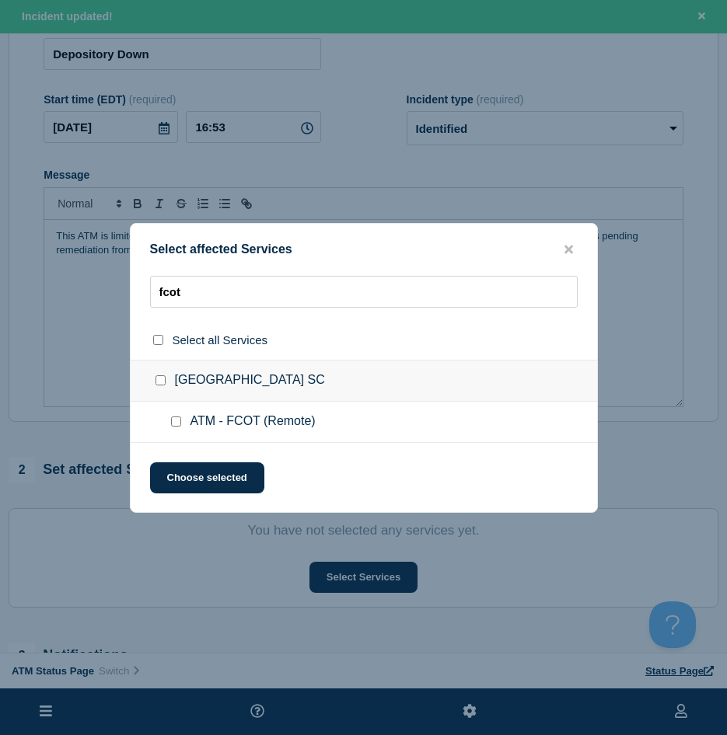
click at [171, 421] on div at bounding box center [179, 422] width 23 height 16
click at [173, 427] on input "ATM - FCOT (Remote) checkbox" at bounding box center [176, 422] width 10 height 10
drag, startPoint x: 183, startPoint y: 483, endPoint x: 180, endPoint y: 494, distance: 11.6
click at [183, 484] on button "Choose selected" at bounding box center [207, 477] width 114 height 31
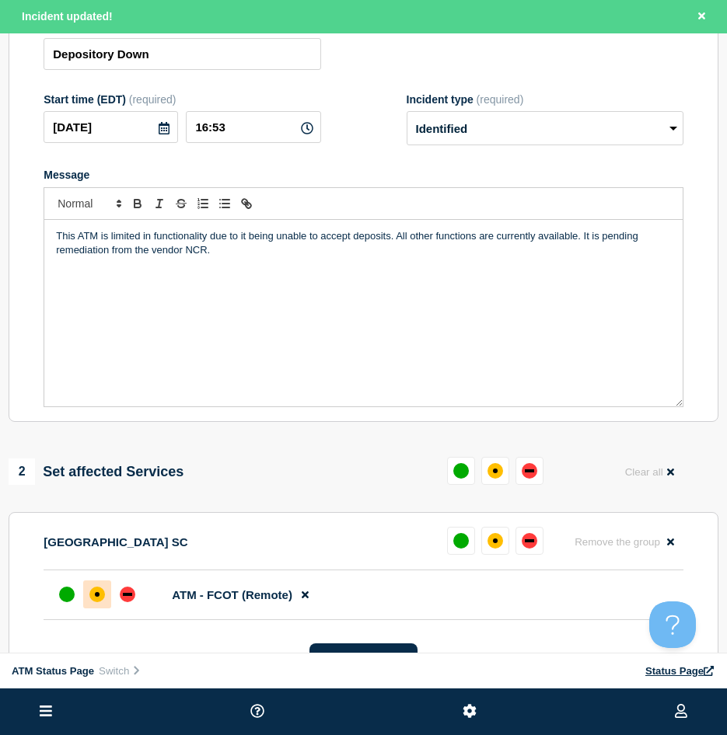
click at [102, 606] on div at bounding box center [97, 595] width 28 height 28
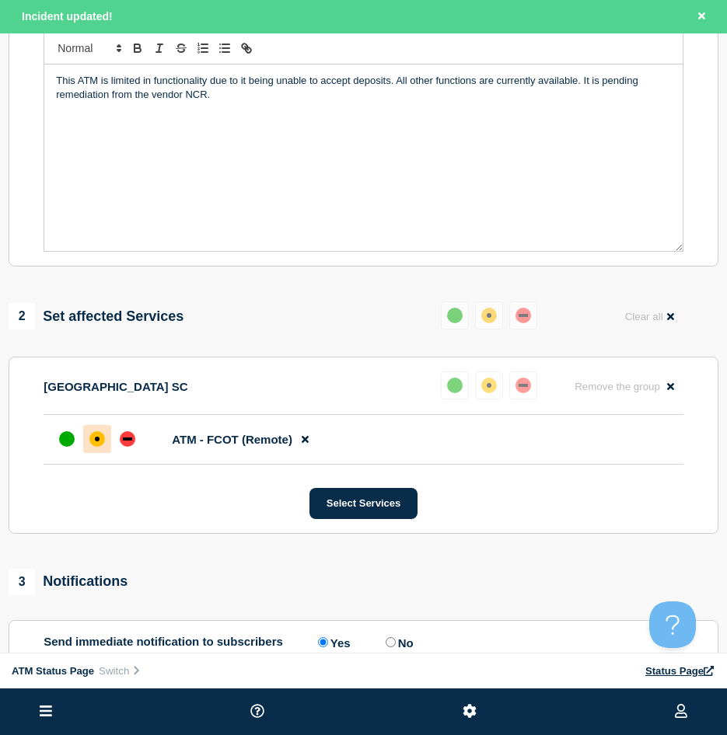
scroll to position [466, 0]
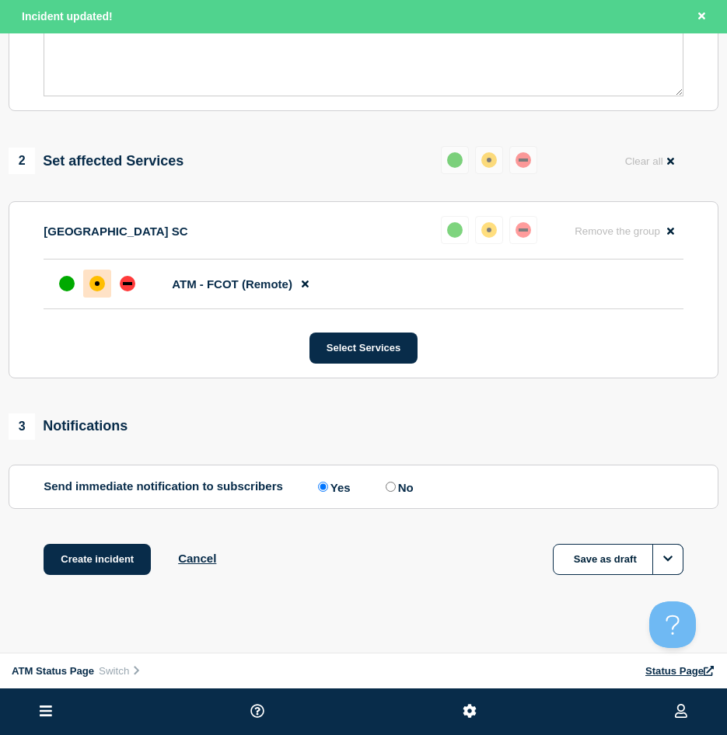
click at [95, 581] on div "Create incident Cancel Save as draft" at bounding box center [364, 579] width 710 height 70
click at [95, 570] on button "Create incident" at bounding box center [97, 559] width 107 height 31
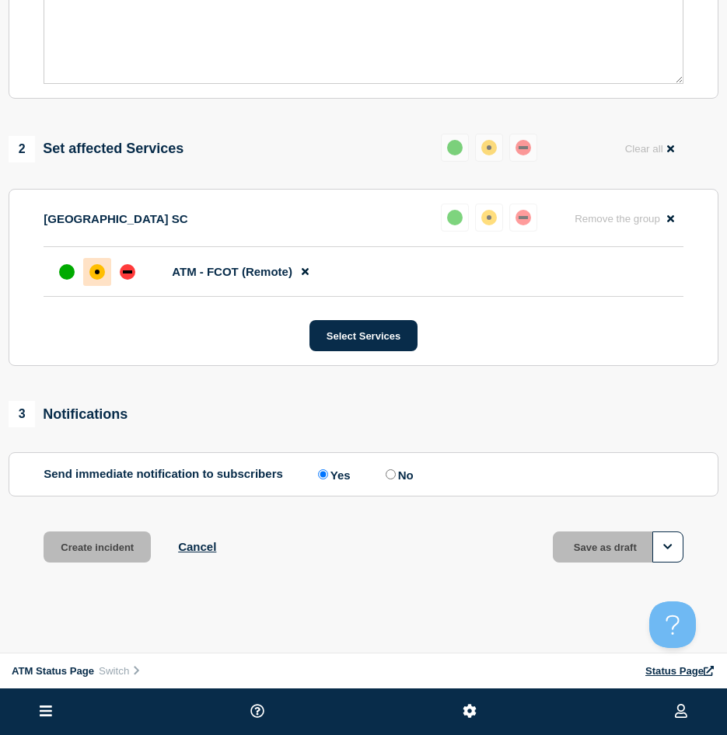
scroll to position [433, 0]
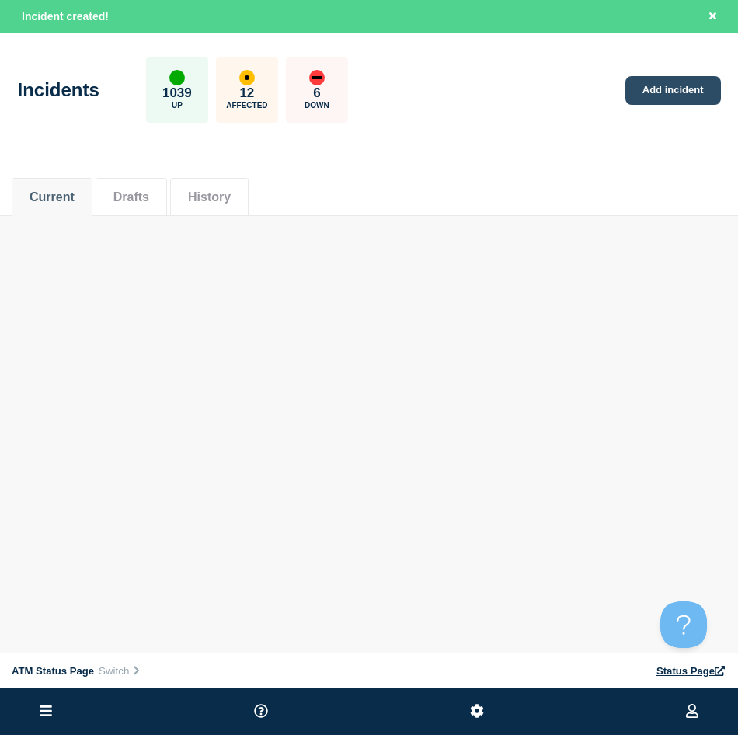
click at [652, 78] on link "Add incident" at bounding box center [674, 90] width 96 height 29
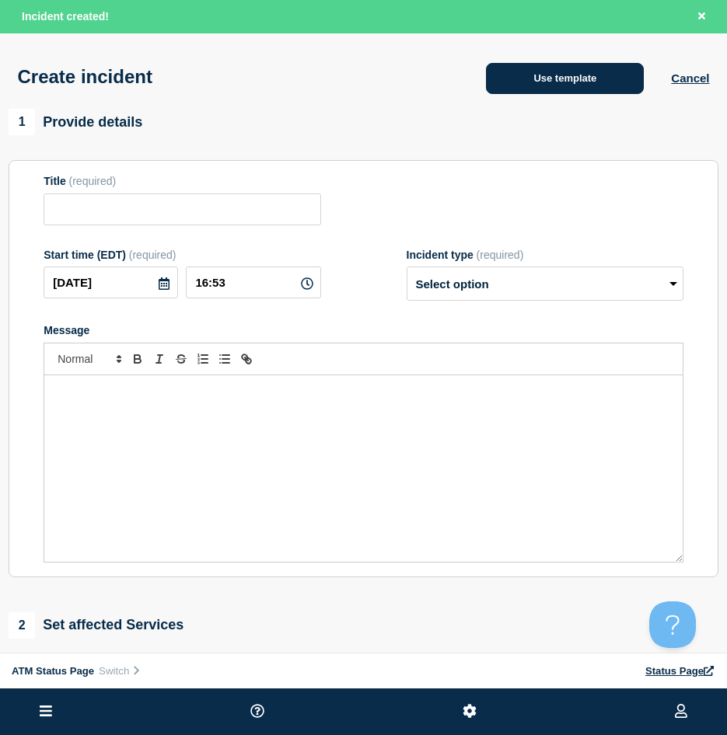
click at [571, 94] on button "Use template" at bounding box center [565, 78] width 158 height 31
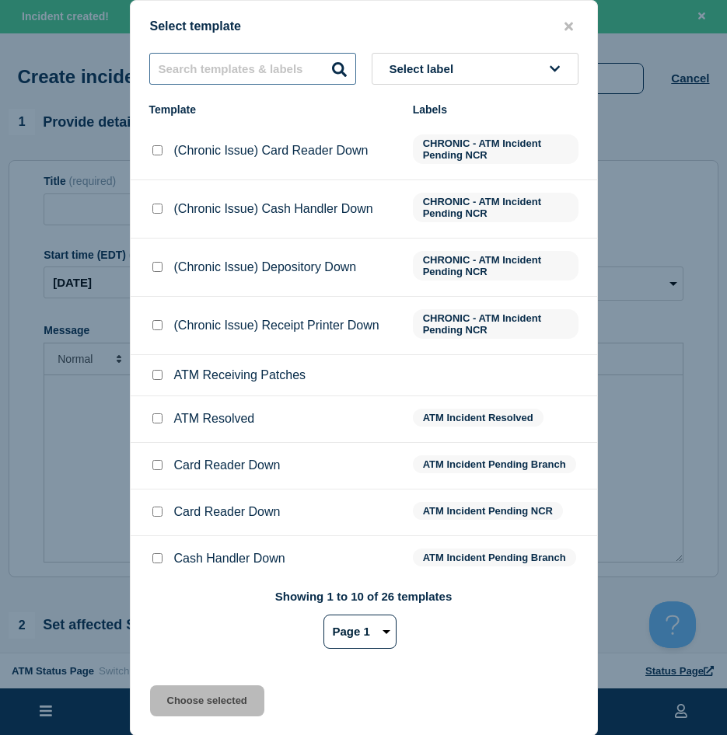
click at [221, 70] on input "text" at bounding box center [252, 69] width 207 height 32
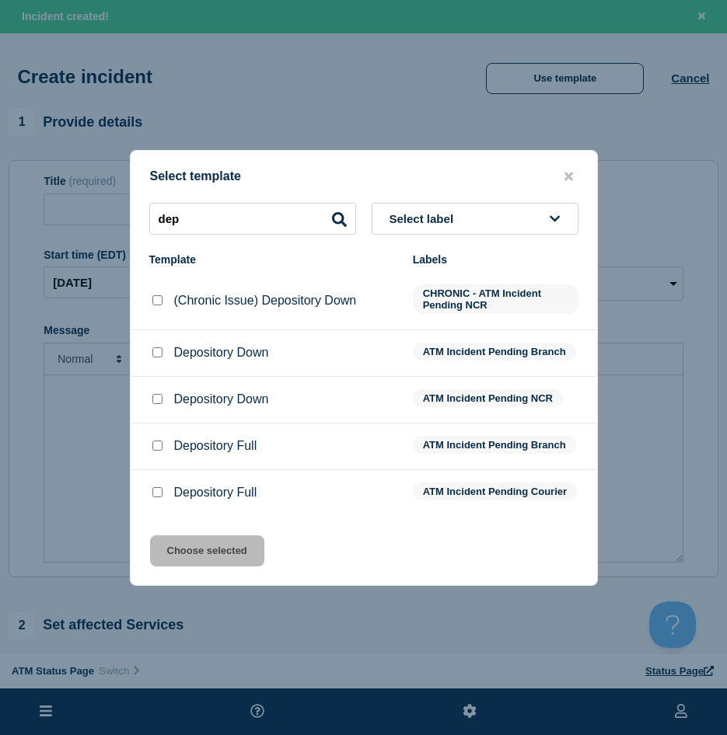
click at [154, 347] on input "Depository Down checkbox" at bounding box center [157, 352] width 10 height 10
click at [200, 549] on button "Choose selected" at bounding box center [207, 550] width 114 height 31
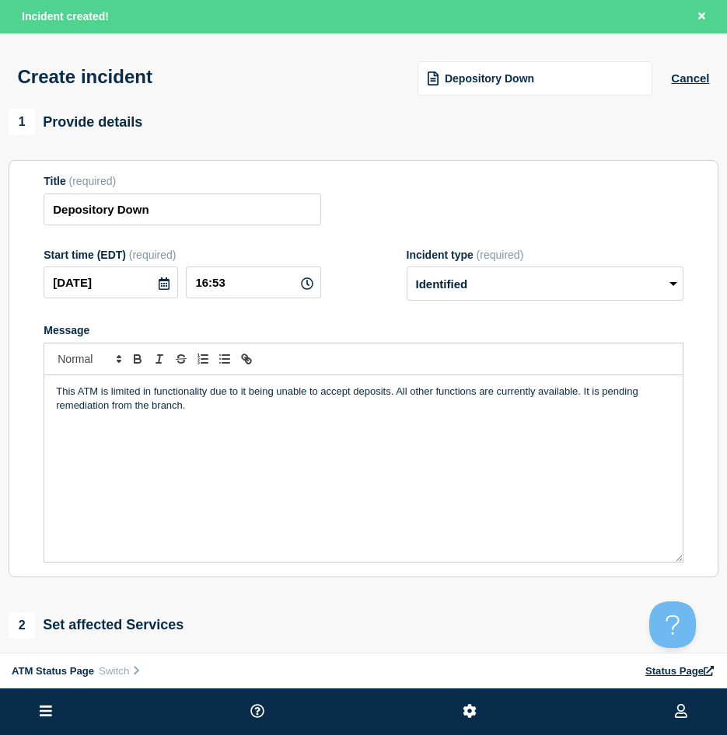
scroll to position [78, 0]
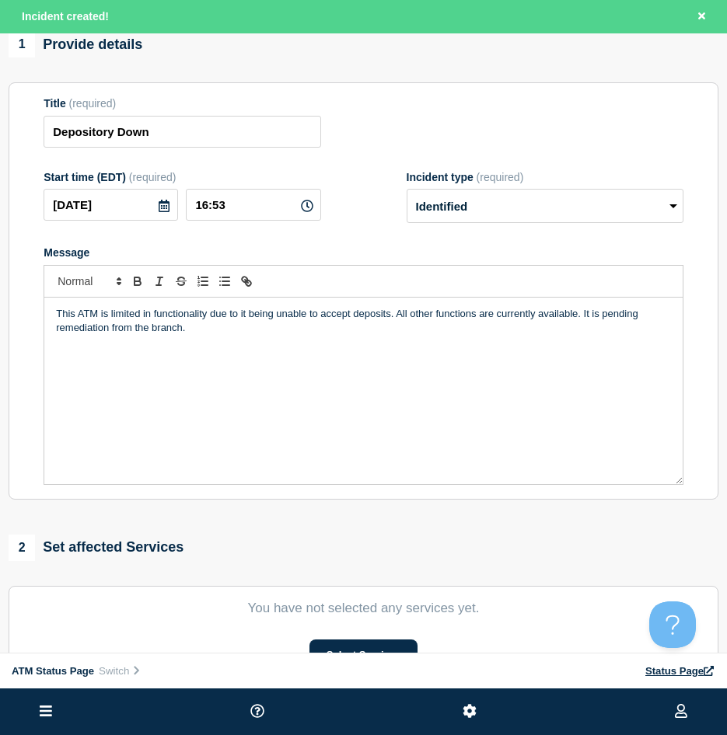
click at [359, 628] on section "You have not selected any services yet. Select Services" at bounding box center [364, 635] width 710 height 99
click at [354, 628] on button "Select Services" at bounding box center [363, 655] width 108 height 31
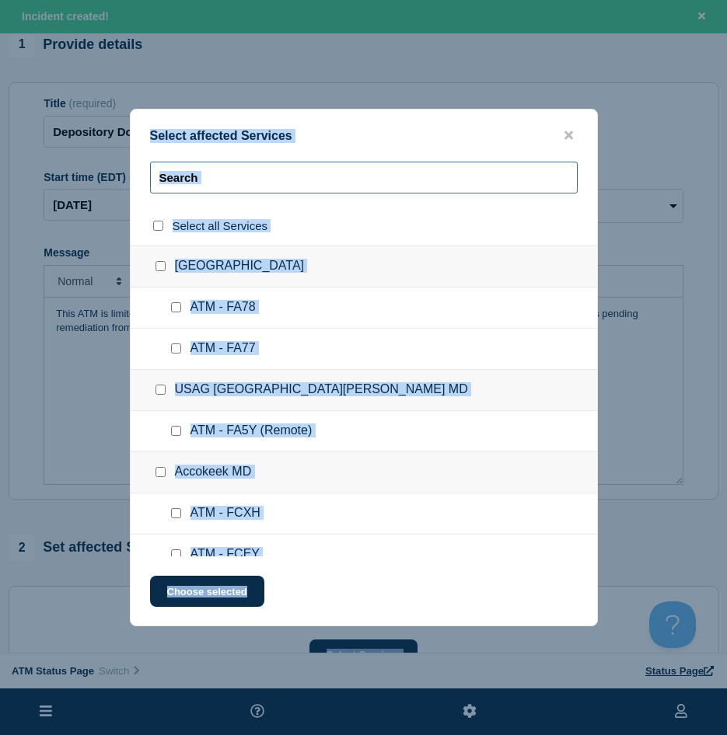
click at [191, 170] on input "text" at bounding box center [363, 178] width 427 height 32
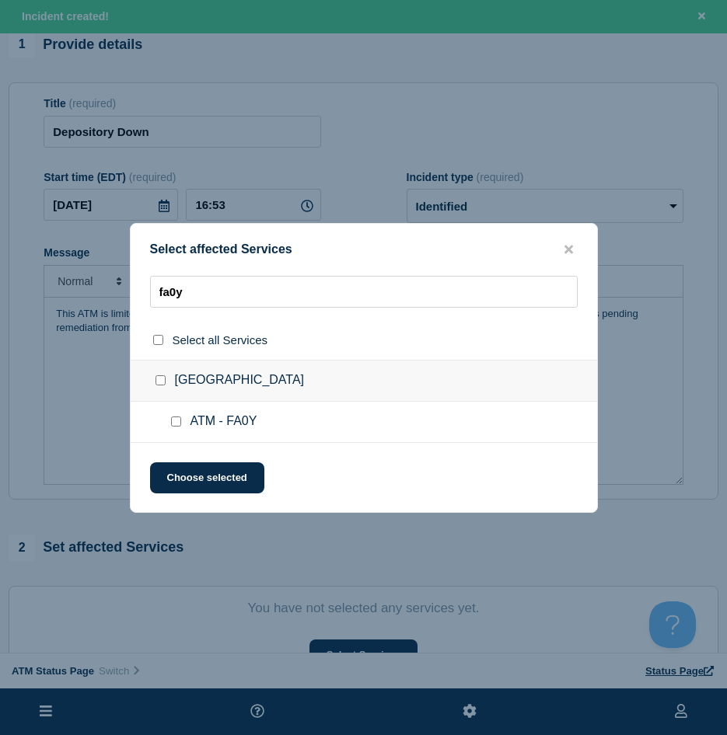
click at [176, 428] on div at bounding box center [179, 422] width 23 height 16
click at [175, 426] on input "ATM - FA0Y checkbox" at bounding box center [176, 422] width 10 height 10
click at [182, 479] on button "Choose selected" at bounding box center [207, 477] width 114 height 31
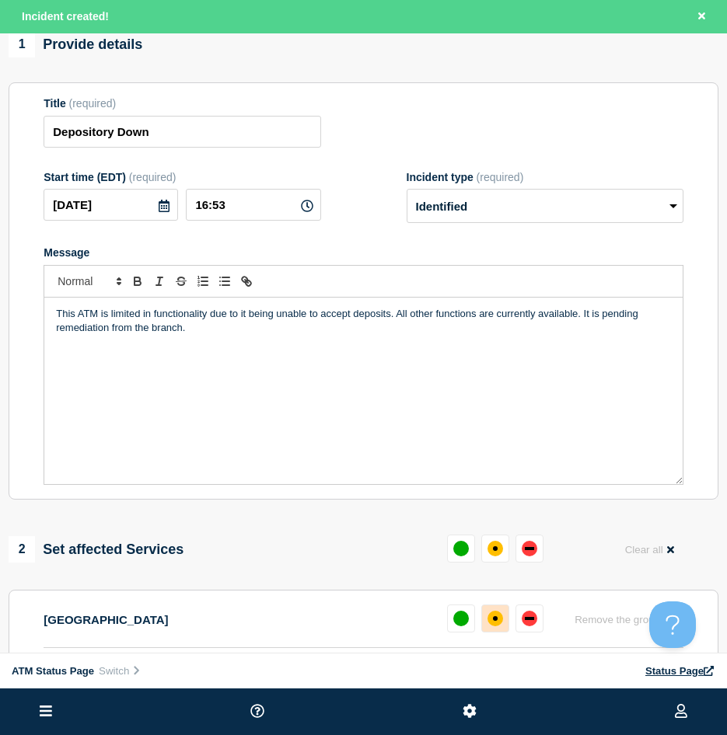
click at [502, 623] on div "affected" at bounding box center [495, 619] width 16 height 16
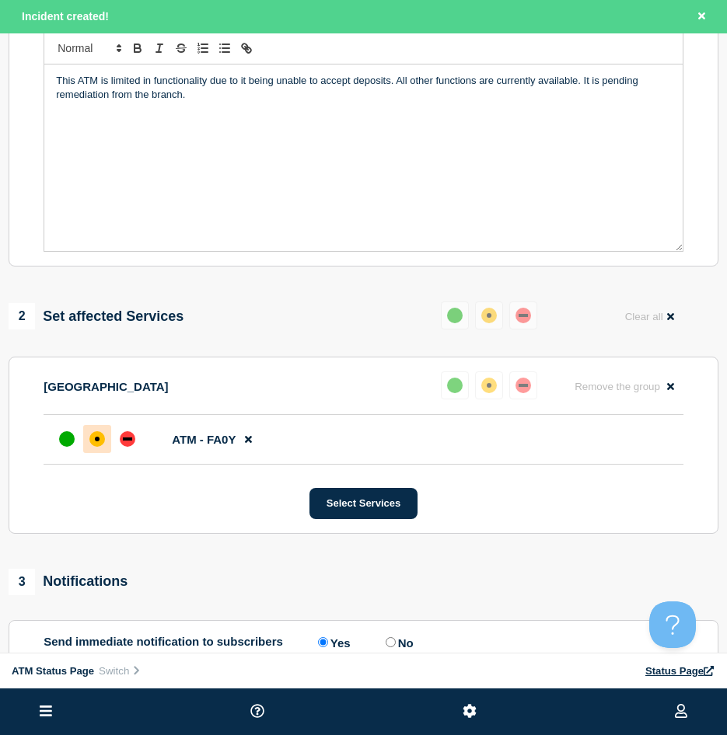
scroll to position [389, 0]
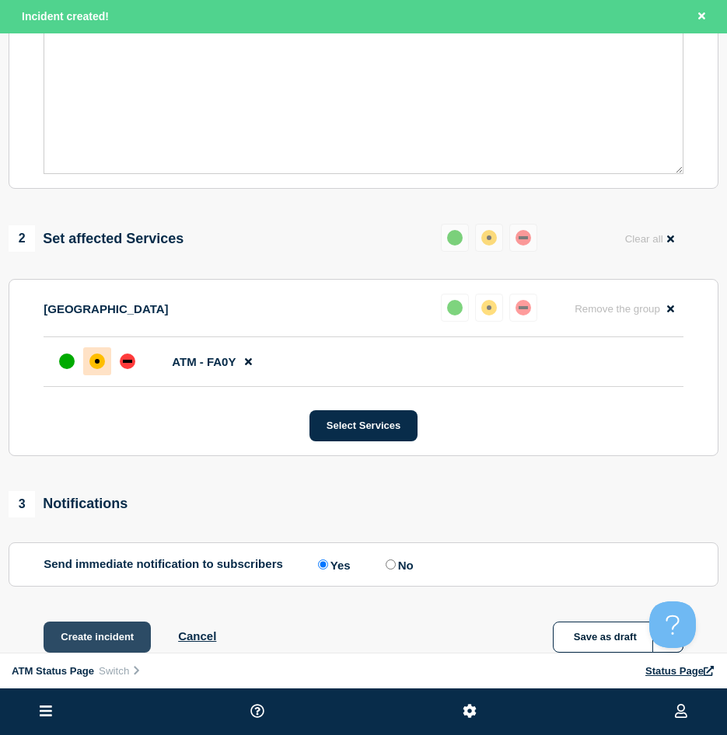
click at [112, 628] on button "Create incident" at bounding box center [97, 637] width 107 height 31
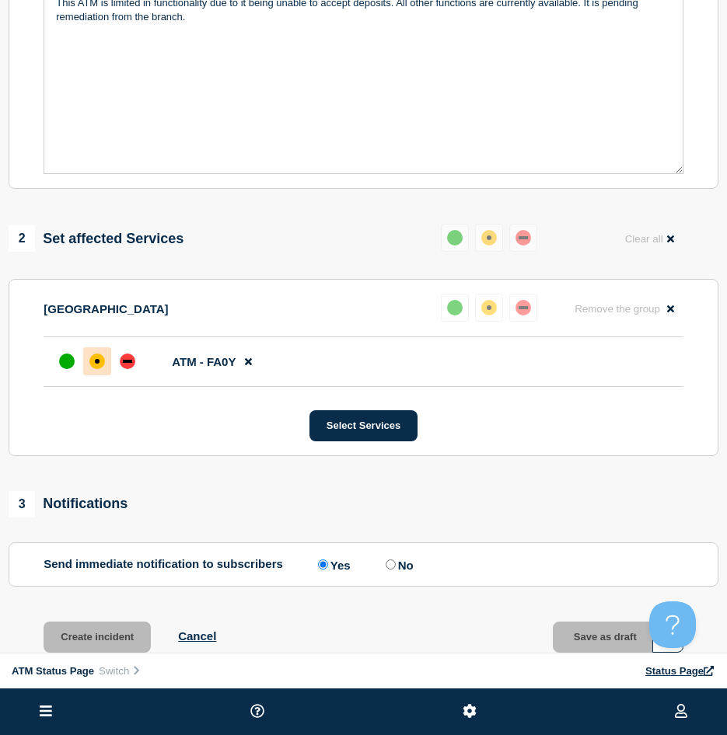
scroll to position [355, 0]
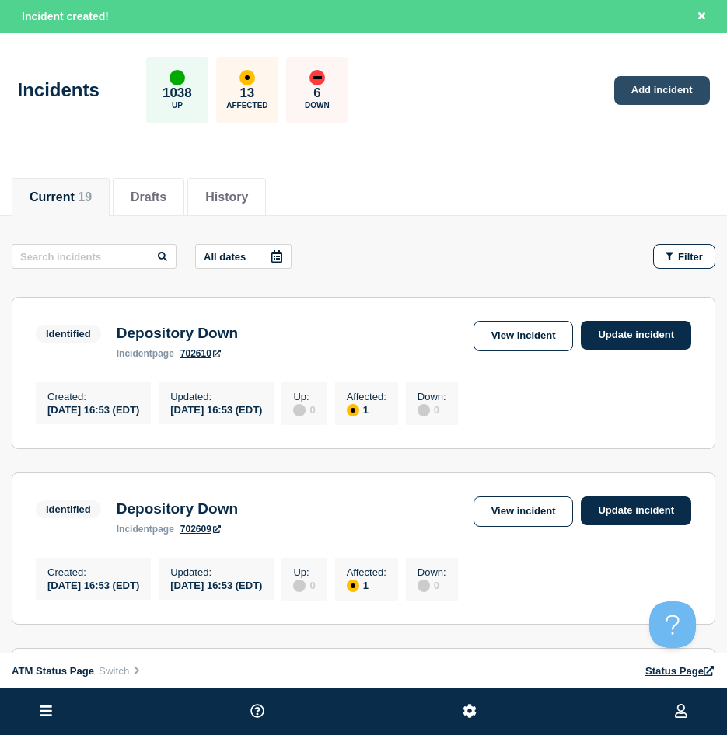
click at [658, 86] on link "Add incident" at bounding box center [662, 90] width 96 height 29
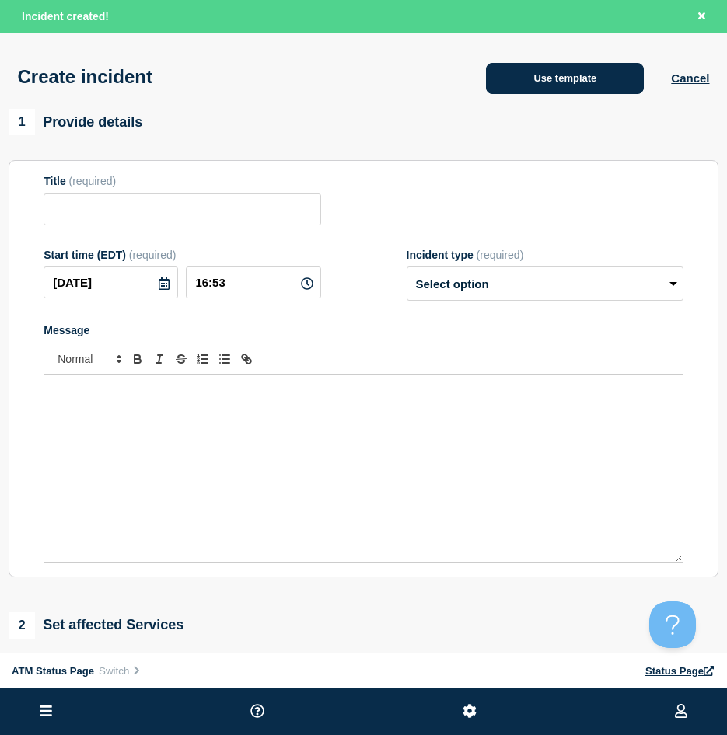
click at [503, 82] on button "Use template" at bounding box center [565, 78] width 158 height 31
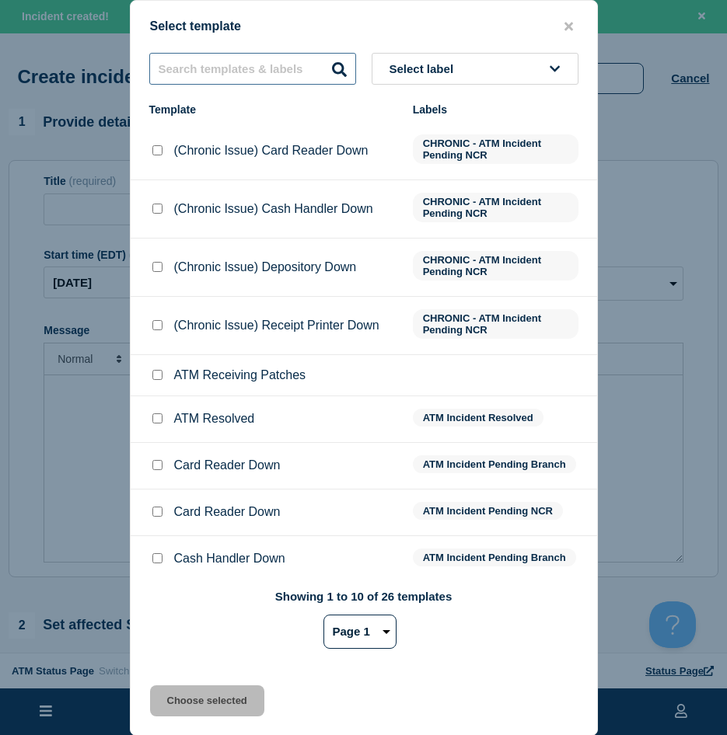
click at [199, 75] on input "text" at bounding box center [252, 69] width 207 height 32
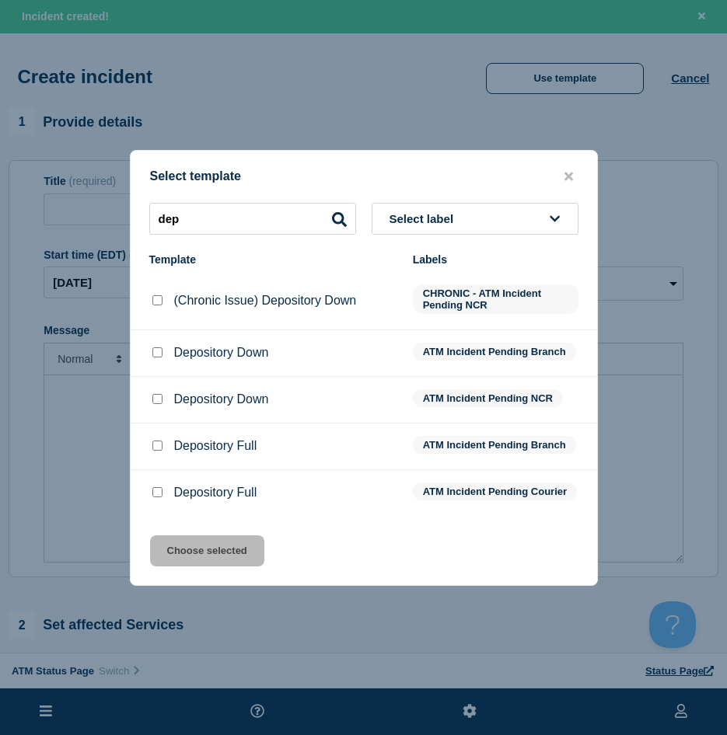
click at [160, 349] on input "Depository Down checkbox" at bounding box center [157, 352] width 10 height 10
click at [181, 557] on button "Choose selected" at bounding box center [207, 550] width 114 height 31
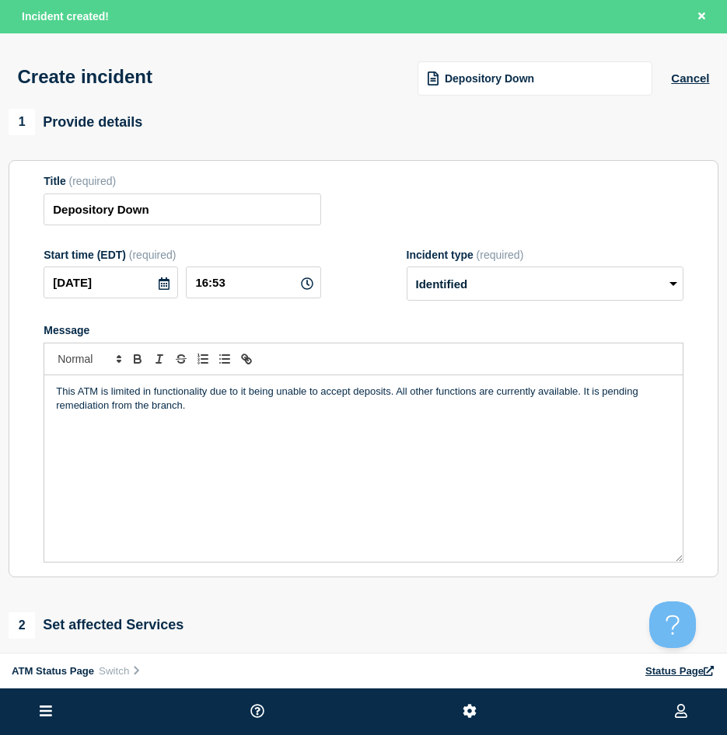
scroll to position [155, 0]
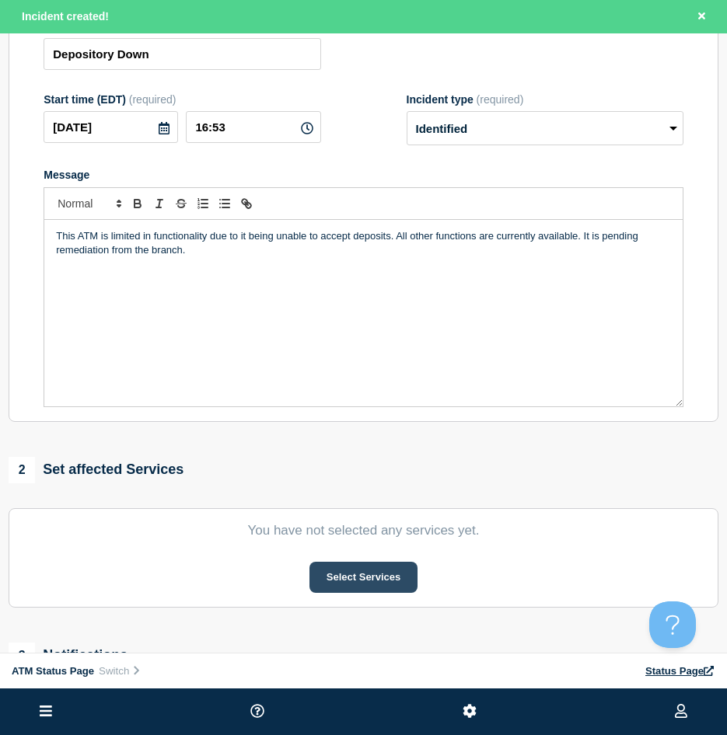
click at [362, 593] on button "Select Services" at bounding box center [363, 577] width 108 height 31
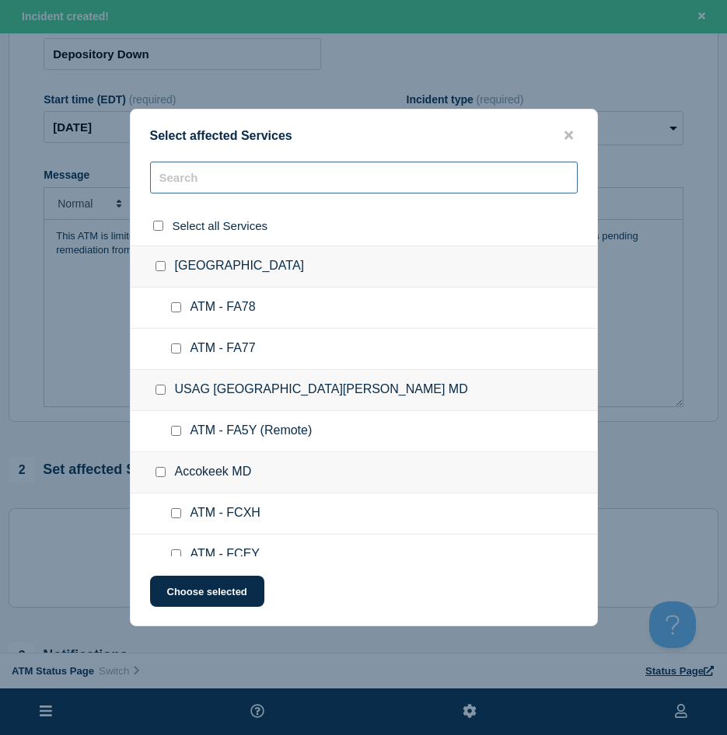
click at [231, 180] on input "text" at bounding box center [363, 178] width 427 height 32
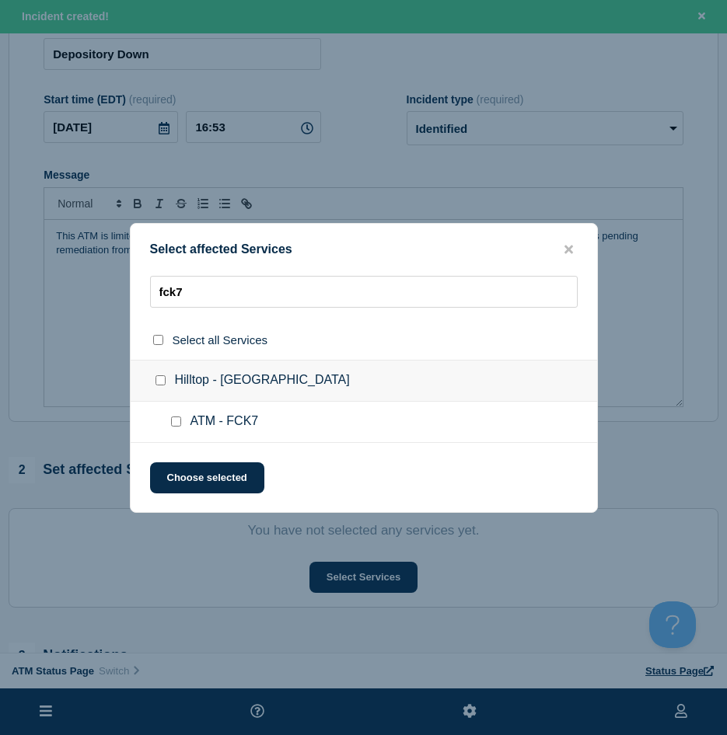
click at [176, 423] on input "ATM - FCK7 checkbox" at bounding box center [176, 422] width 10 height 10
click at [177, 466] on button "Choose selected" at bounding box center [207, 477] width 114 height 31
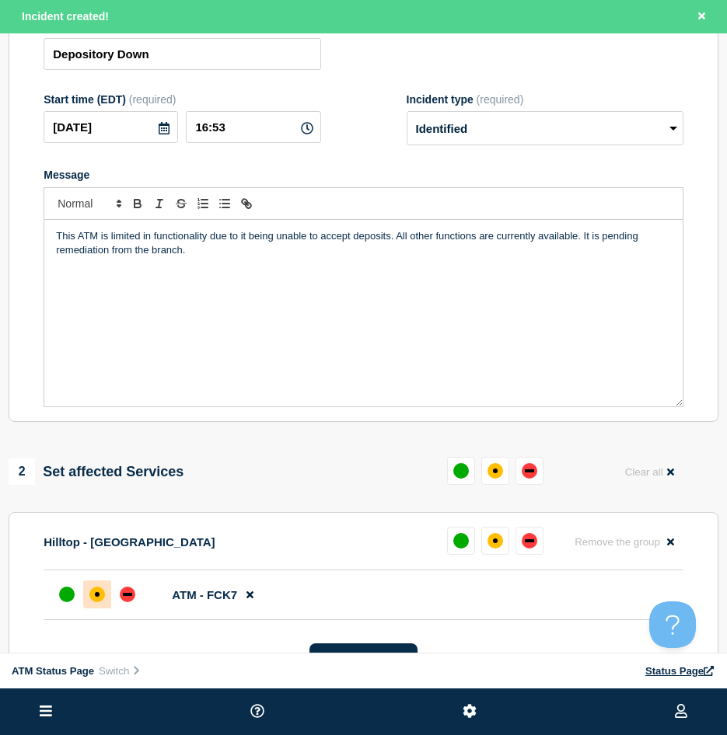
click at [111, 589] on div at bounding box center [97, 595] width 28 height 28
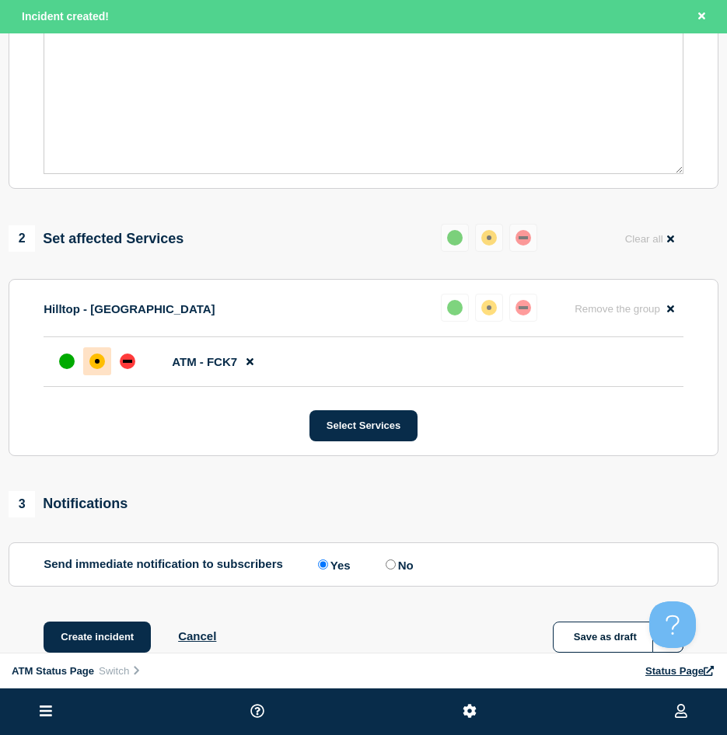
click at [104, 623] on div "1 Provide details Title (required) Depository Down Start time (EDT) (required) …" at bounding box center [363, 205] width 727 height 971
click at [102, 628] on button "Create incident" at bounding box center [97, 637] width 107 height 31
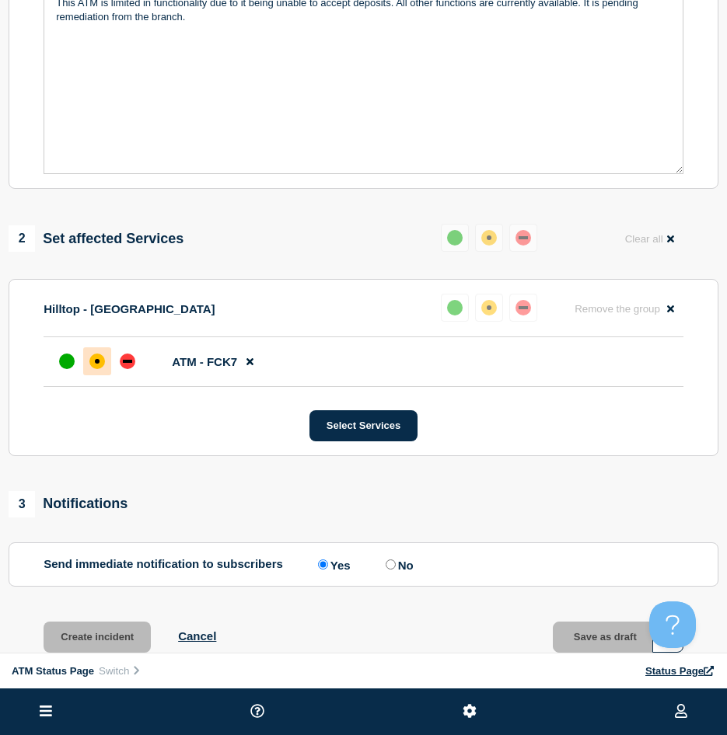
scroll to position [355, 0]
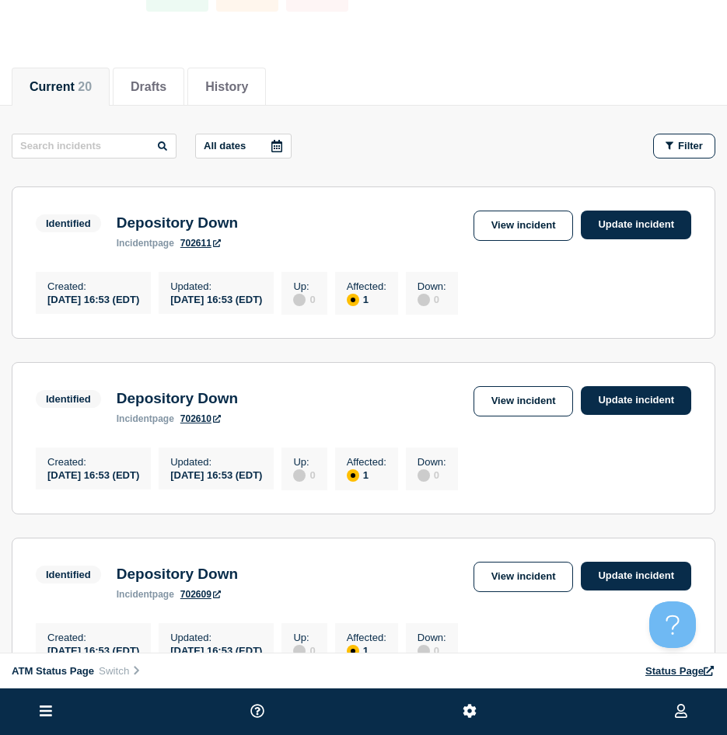
scroll to position [233, 0]
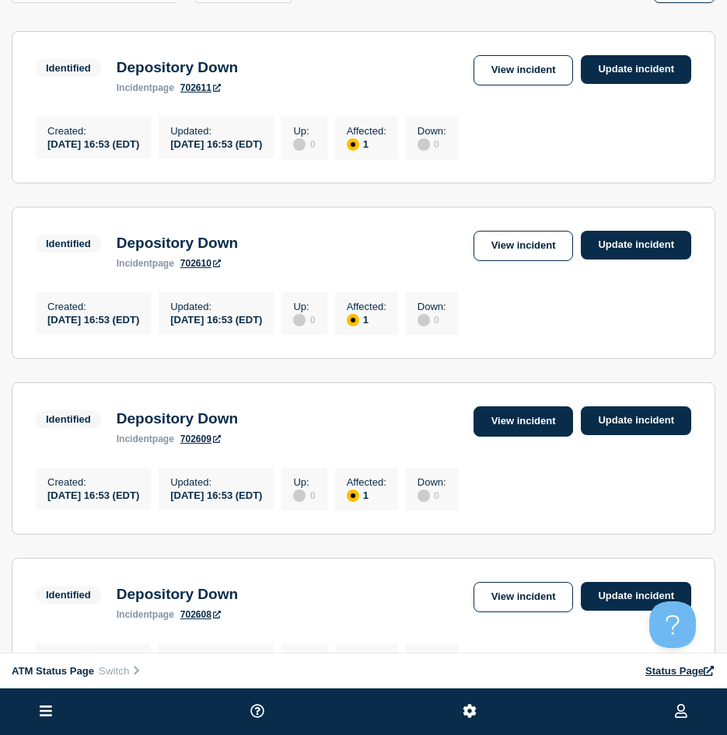
click at [524, 420] on link "View incident" at bounding box center [523, 421] width 100 height 30
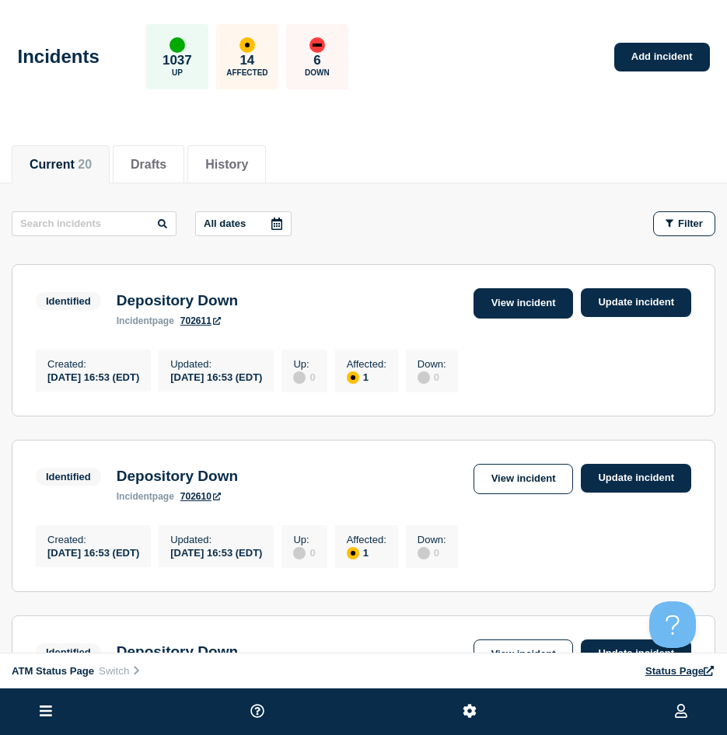
click at [506, 313] on link "View incident" at bounding box center [523, 303] width 100 height 30
click at [646, 71] on link "Add incident" at bounding box center [662, 57] width 96 height 29
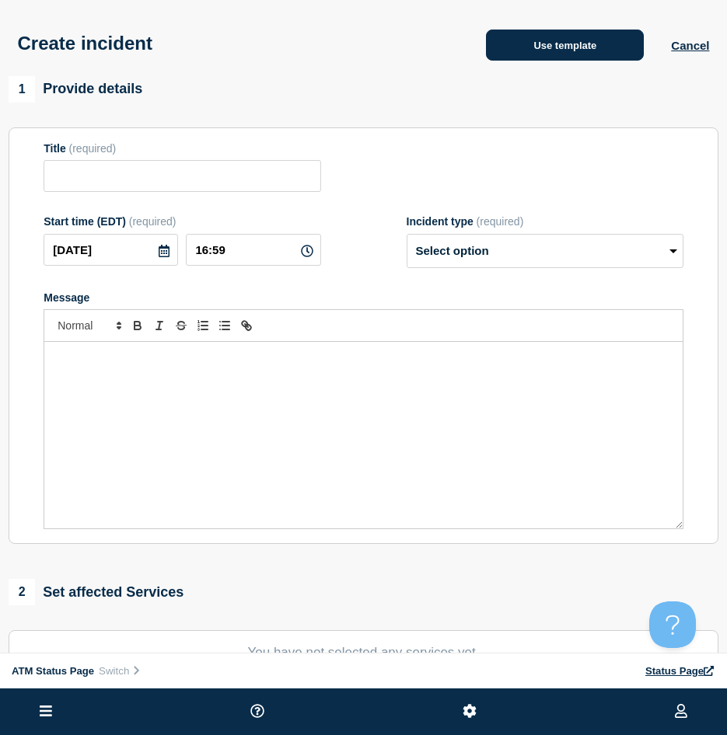
click at [544, 54] on button "Use template" at bounding box center [565, 45] width 158 height 31
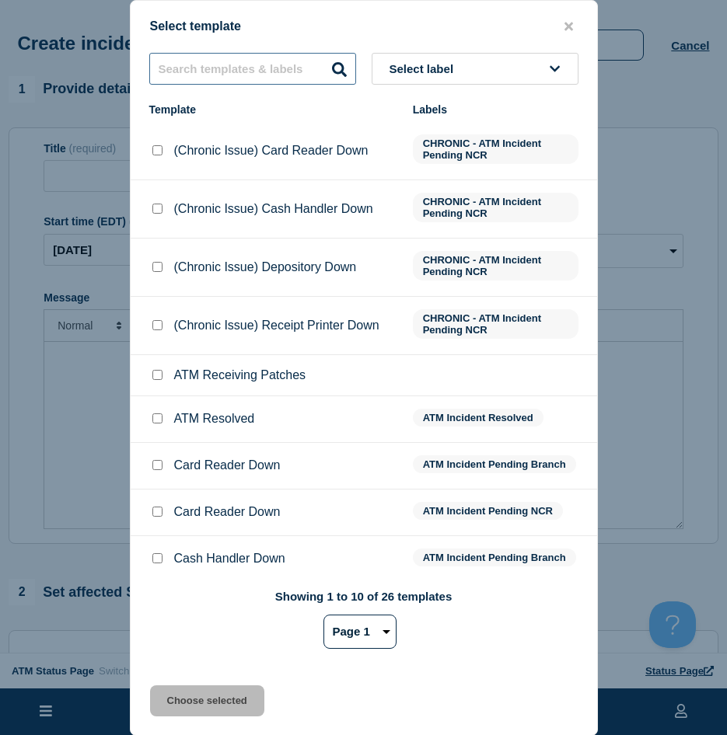
click at [196, 69] on input "text" at bounding box center [252, 69] width 207 height 32
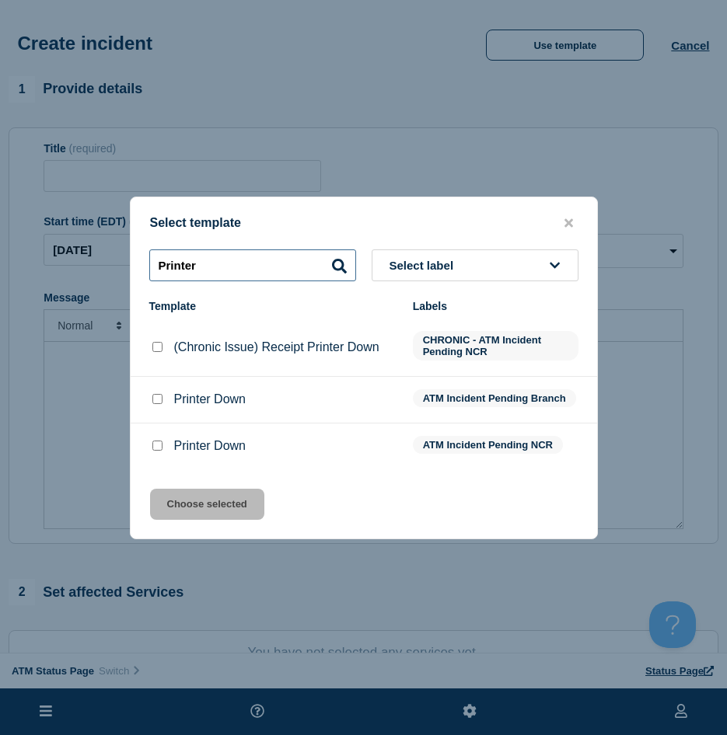
type input "Printer"
click at [152, 448] on input "Printer Down checkbox" at bounding box center [157, 446] width 10 height 10
checkbox input "true"
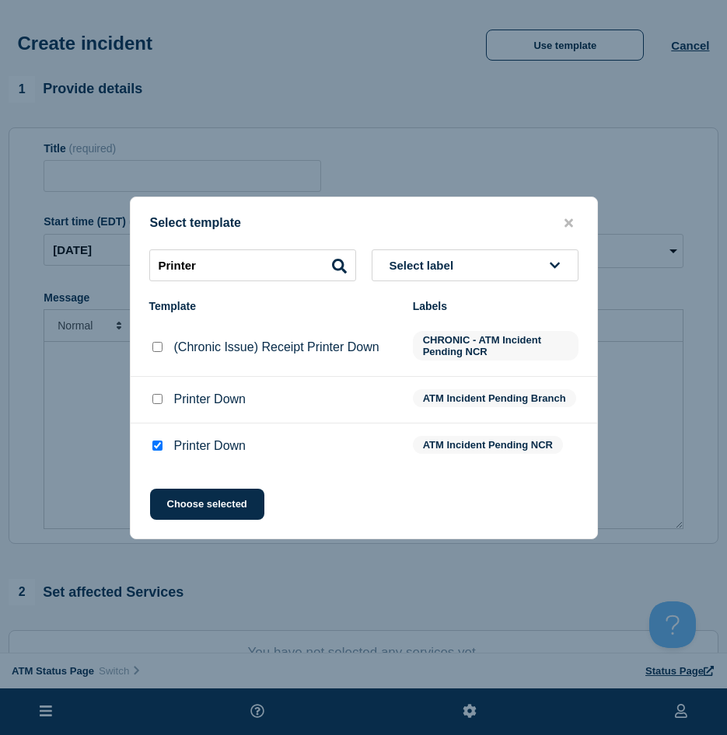
click at [157, 406] on div at bounding box center [157, 400] width 16 height 16
click at [158, 399] on input "Printer Down checkbox" at bounding box center [157, 399] width 10 height 10
checkbox input "true"
checkbox input "false"
click at [158, 399] on input "Printer Down checkbox" at bounding box center [157, 399] width 10 height 10
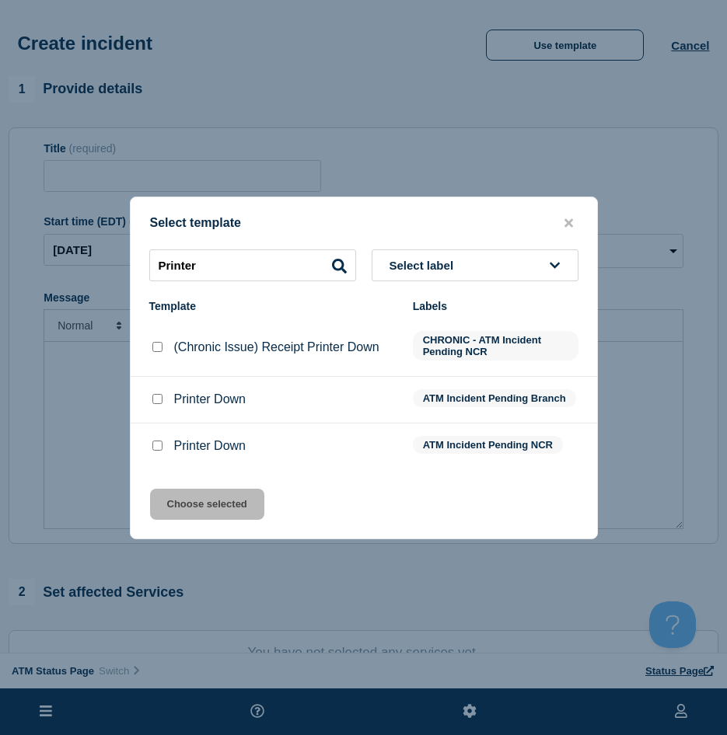
click at [159, 404] on input "Printer Down checkbox" at bounding box center [157, 399] width 10 height 10
checkbox input "true"
click at [205, 512] on button "Choose selected" at bounding box center [207, 504] width 114 height 31
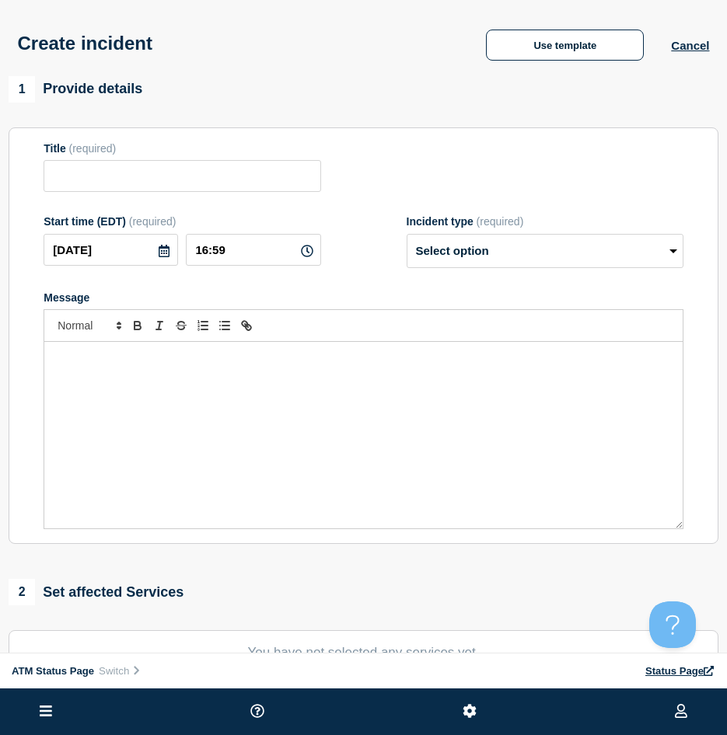
type input "Printer Down"
select select "identified"
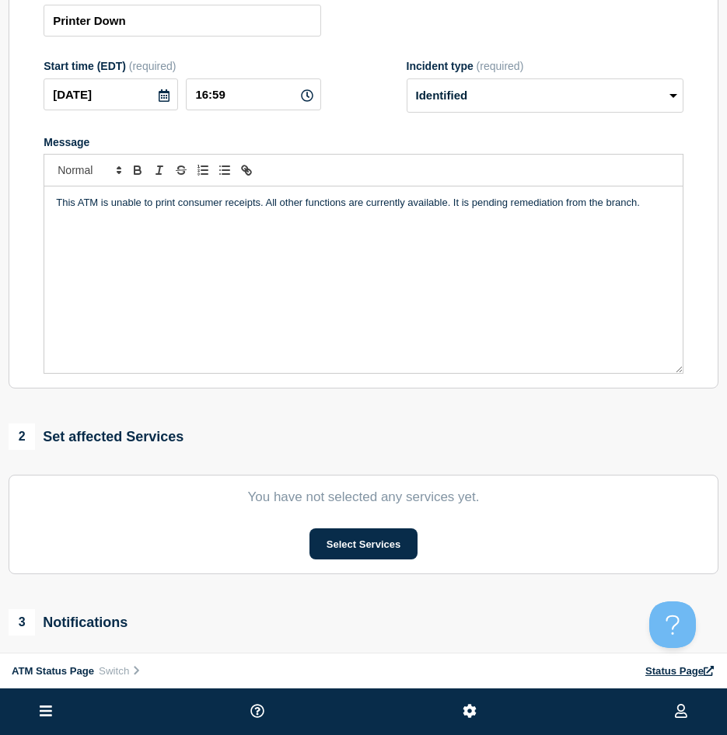
click at [352, 566] on section "You have not selected any services yet. Select Services" at bounding box center [364, 524] width 710 height 99
click at [347, 552] on button "Select Services" at bounding box center [363, 543] width 108 height 31
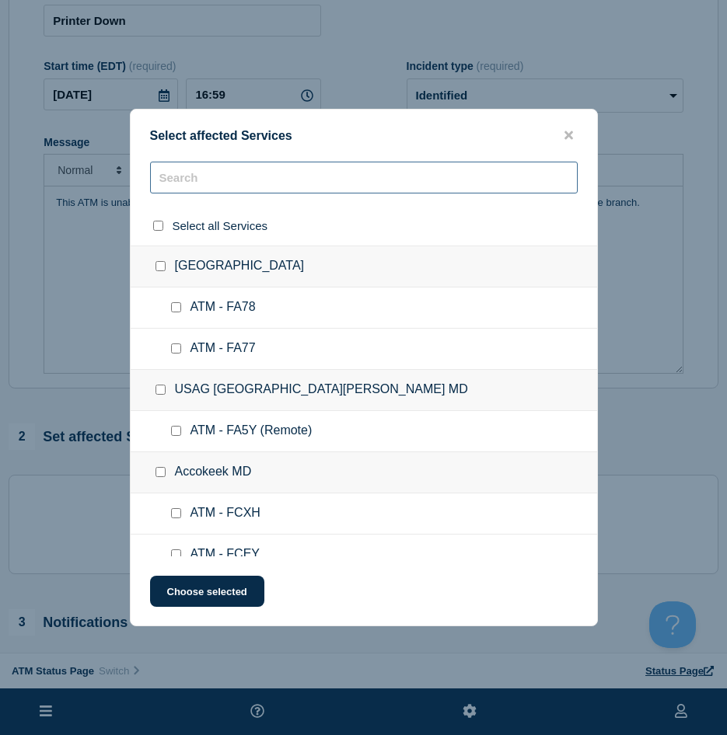
click at [200, 190] on input "text" at bounding box center [363, 178] width 427 height 32
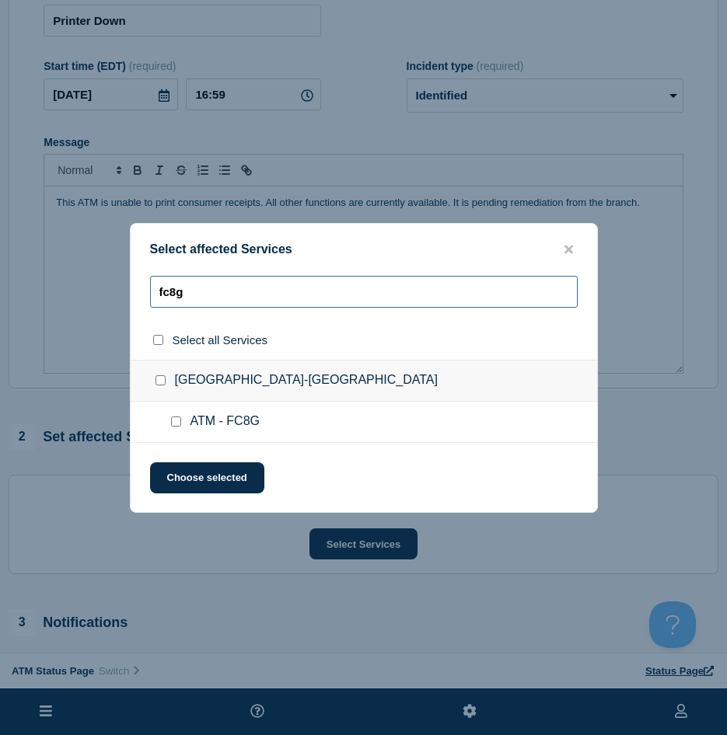
type input "fc8g"
click at [173, 425] on input "ATM - FC8G checkbox" at bounding box center [176, 422] width 10 height 10
checkbox input "true"
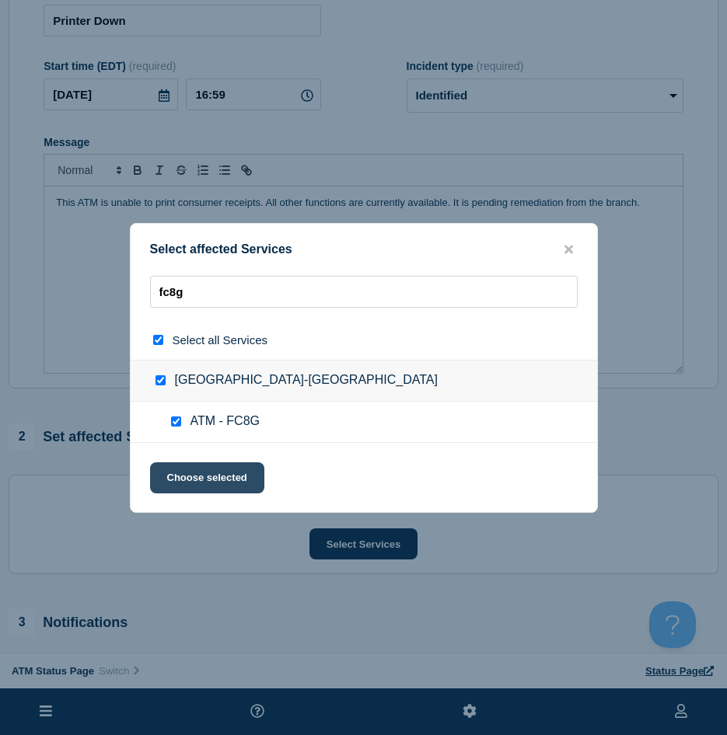
click at [166, 473] on button "Choose selected" at bounding box center [207, 477] width 114 height 31
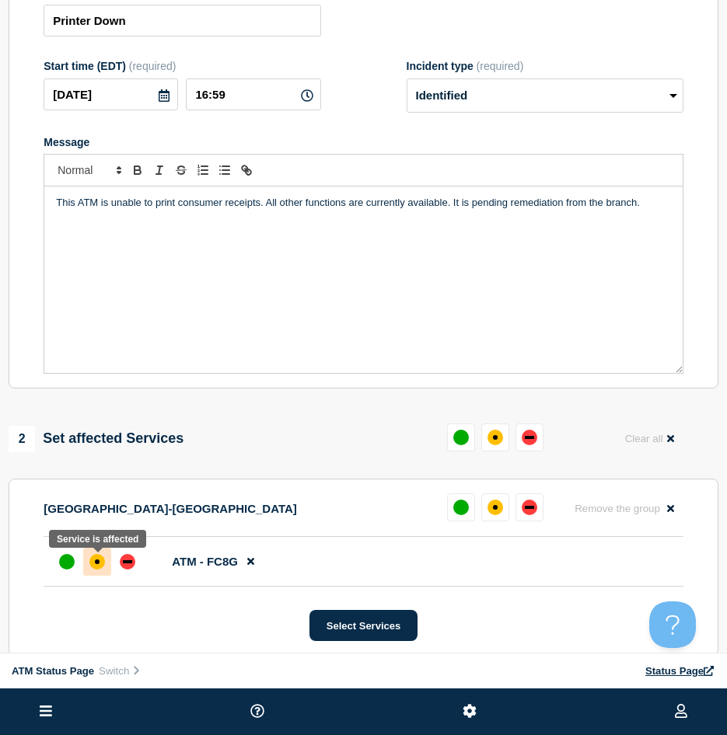
click at [99, 570] on div "affected" at bounding box center [97, 562] width 16 height 16
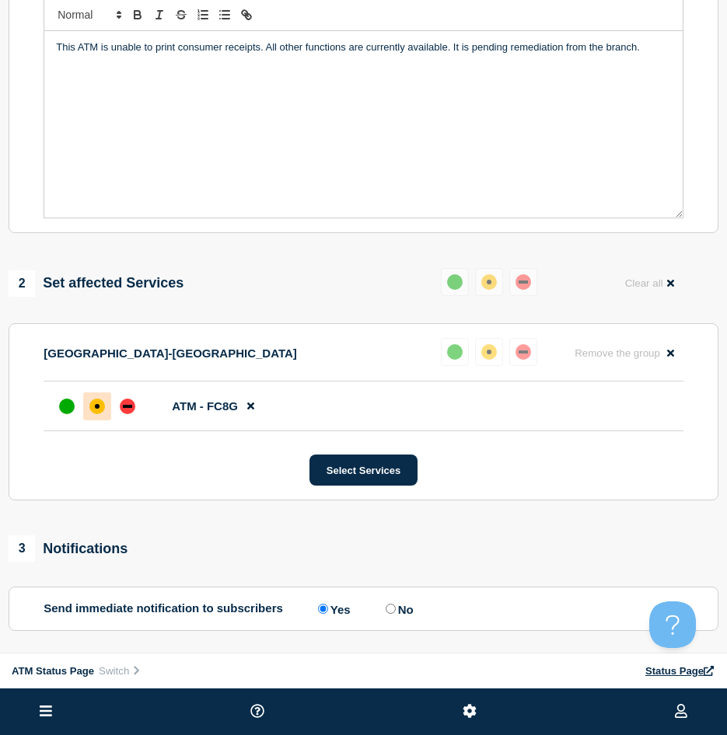
scroll to position [389, 0]
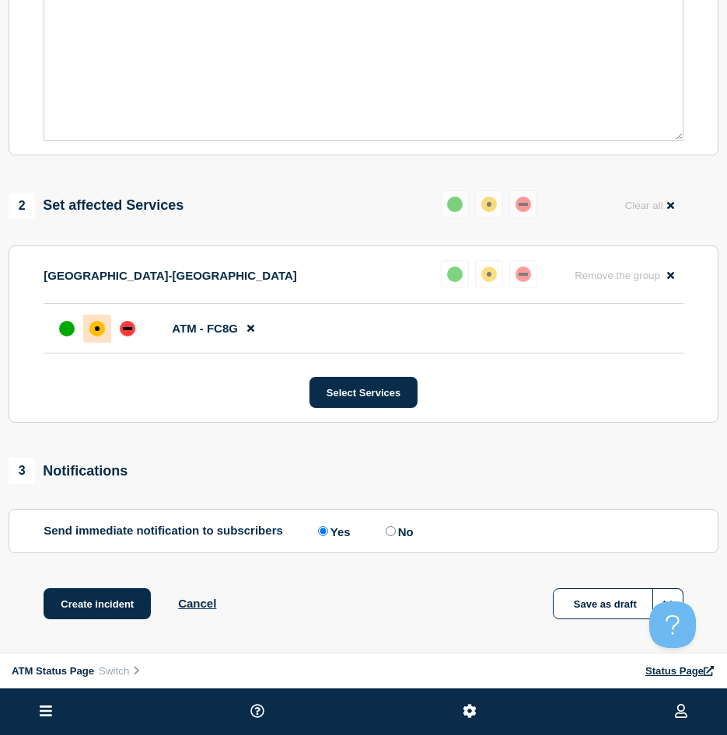
click at [109, 581] on div "1 Provide details Title (required) Printer Down Start time (EDT) (required) 202…" at bounding box center [363, 173] width 727 height 971
drag, startPoint x: 108, startPoint y: 588, endPoint x: 110, endPoint y: 603, distance: 15.6
click at [110, 592] on div "1 Provide details Title (required) Printer Down Start time (EDT) (required) 202…" at bounding box center [363, 173] width 727 height 971
click at [113, 607] on button "Create incident" at bounding box center [97, 603] width 107 height 31
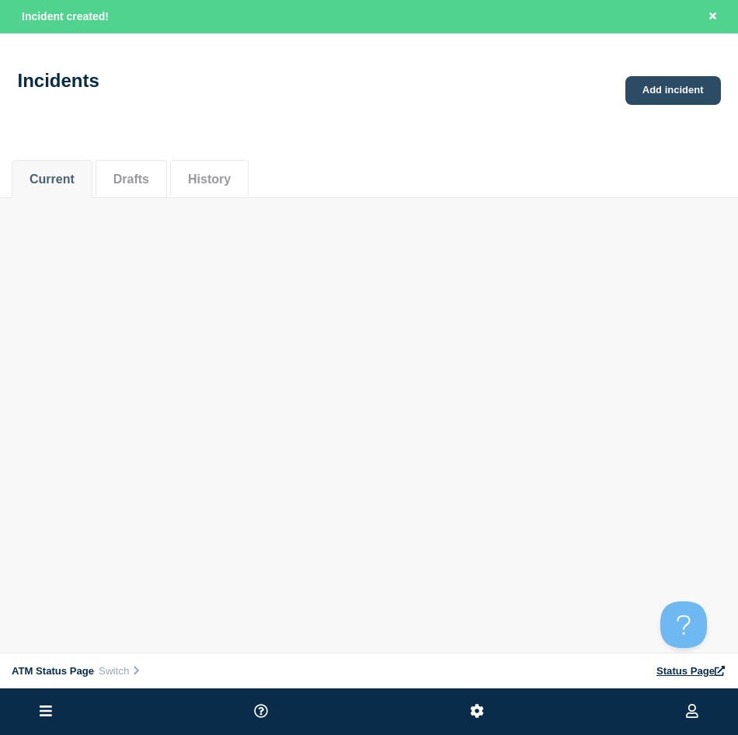
drag, startPoint x: 659, startPoint y: 70, endPoint x: 652, endPoint y: 89, distance: 19.9
click at [659, 70] on div "Incidents Add incident" at bounding box center [369, 75] width 738 height 77
click at [652, 89] on link "Add incident" at bounding box center [674, 90] width 96 height 29
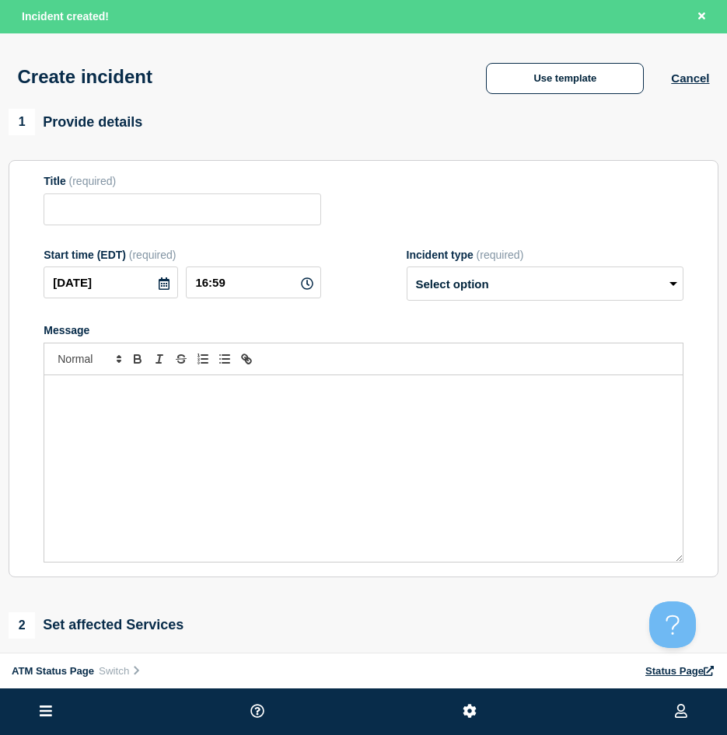
scroll to position [155, 0]
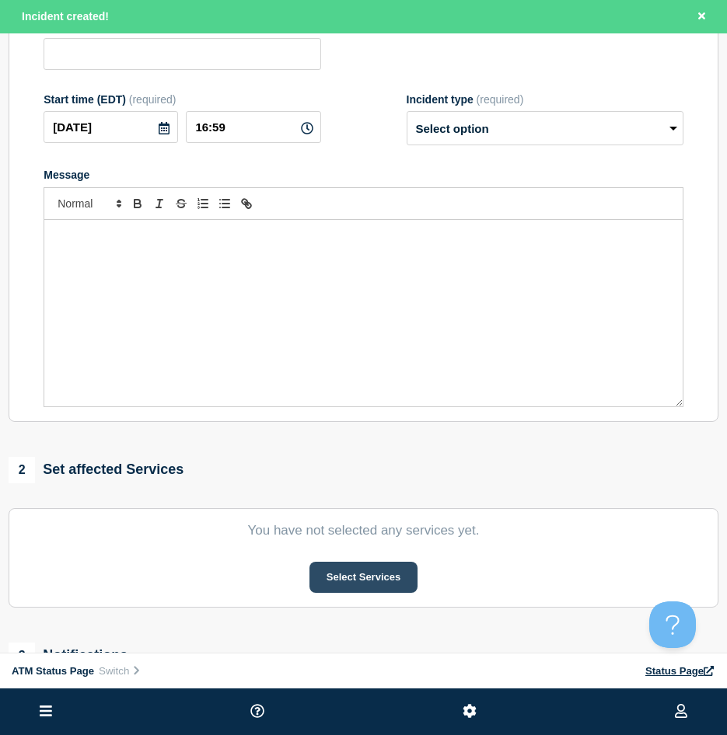
click at [371, 592] on button "Select Services" at bounding box center [363, 577] width 108 height 31
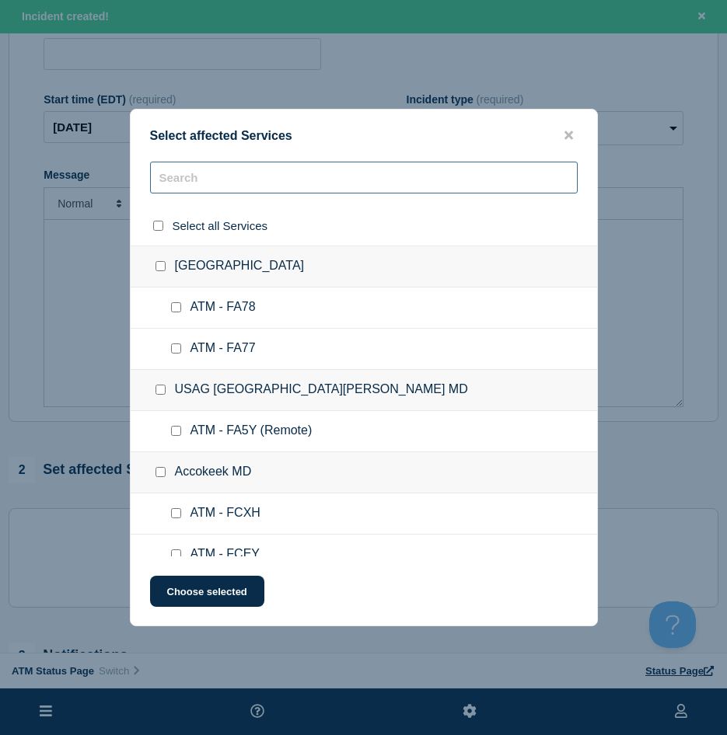
click at [171, 183] on input "text" at bounding box center [363, 178] width 427 height 32
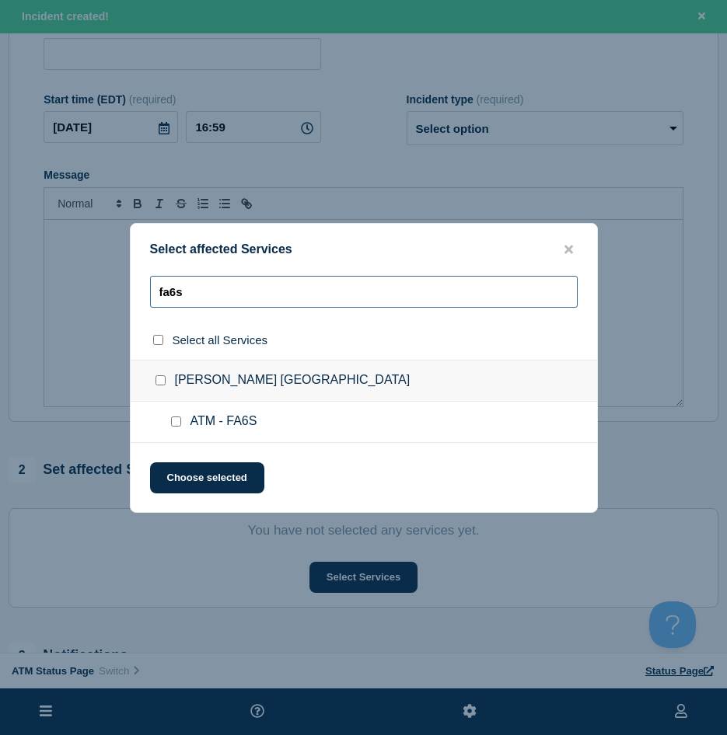
type input "fa6s"
click at [173, 420] on div at bounding box center [179, 422] width 23 height 16
click at [173, 424] on input "ATM - FA6S checkbox" at bounding box center [176, 422] width 10 height 10
checkbox input "true"
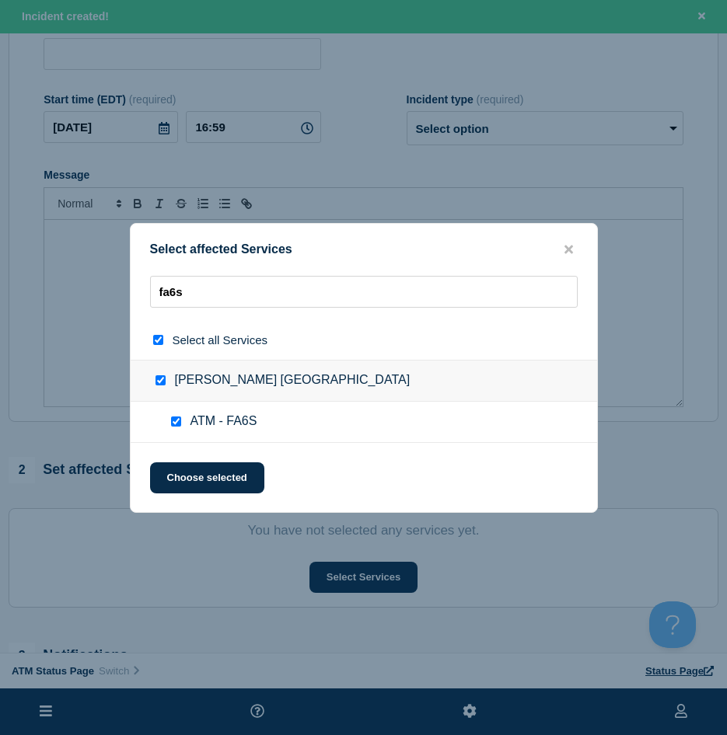
checkbox input "true"
click at [172, 476] on button "Choose selected" at bounding box center [207, 477] width 114 height 31
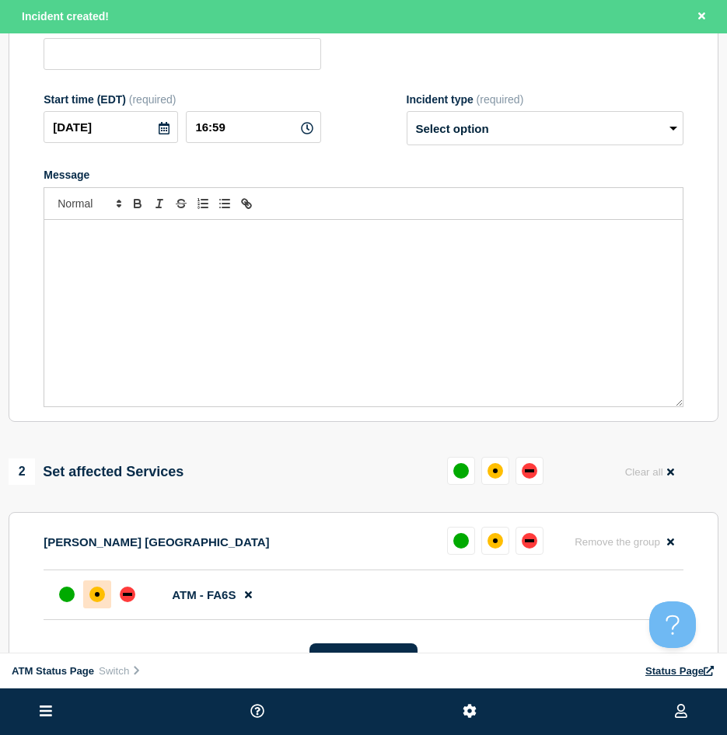
click at [91, 609] on div at bounding box center [97, 595] width 28 height 28
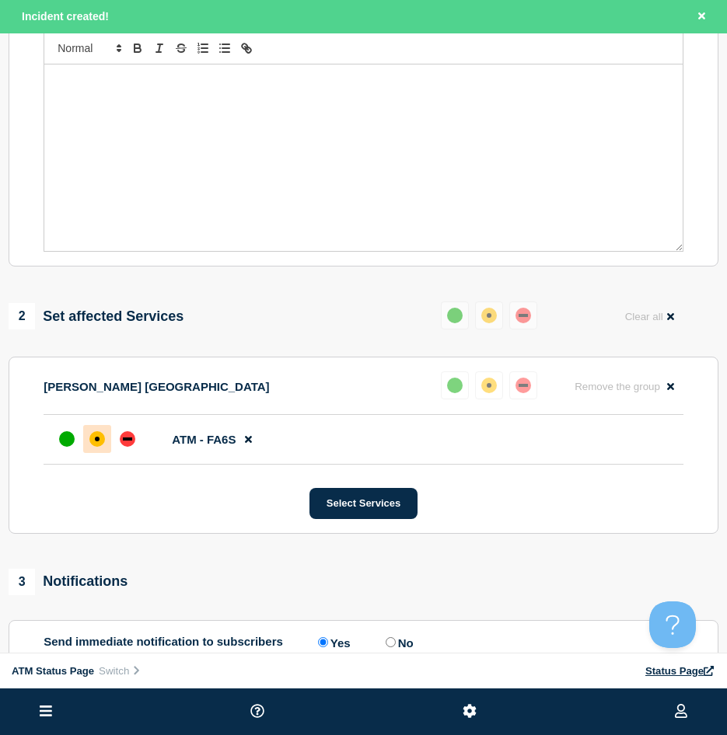
scroll to position [389, 0]
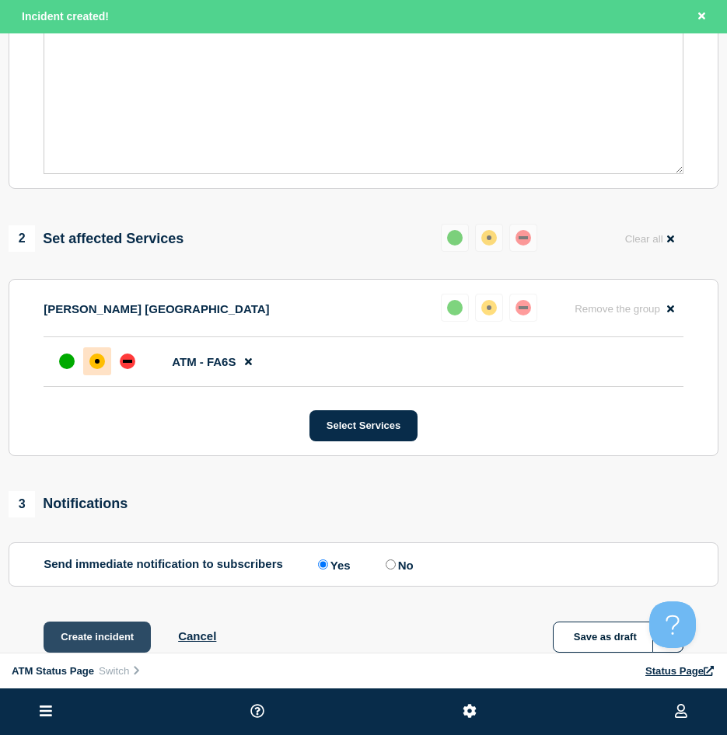
click at [119, 640] on button "Create incident" at bounding box center [97, 637] width 107 height 31
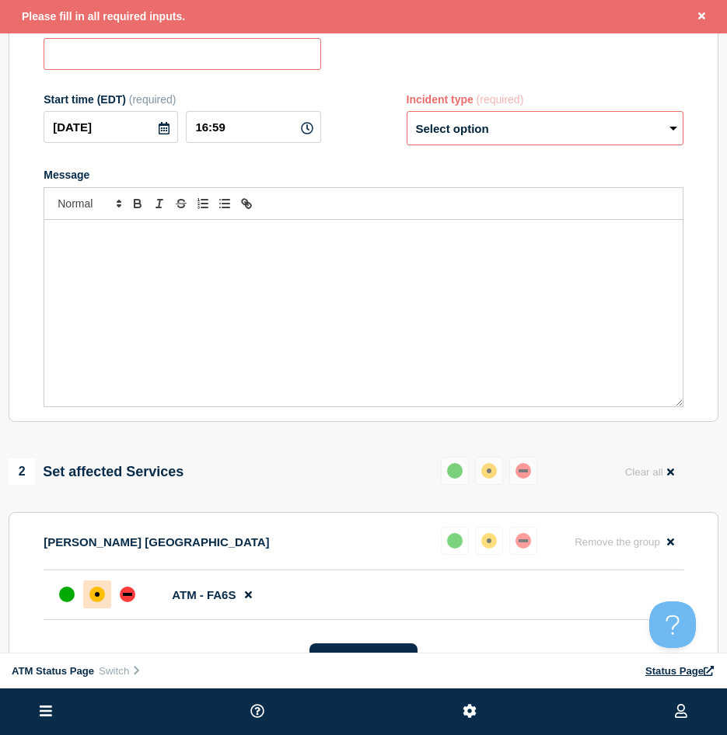
scroll to position [0, 0]
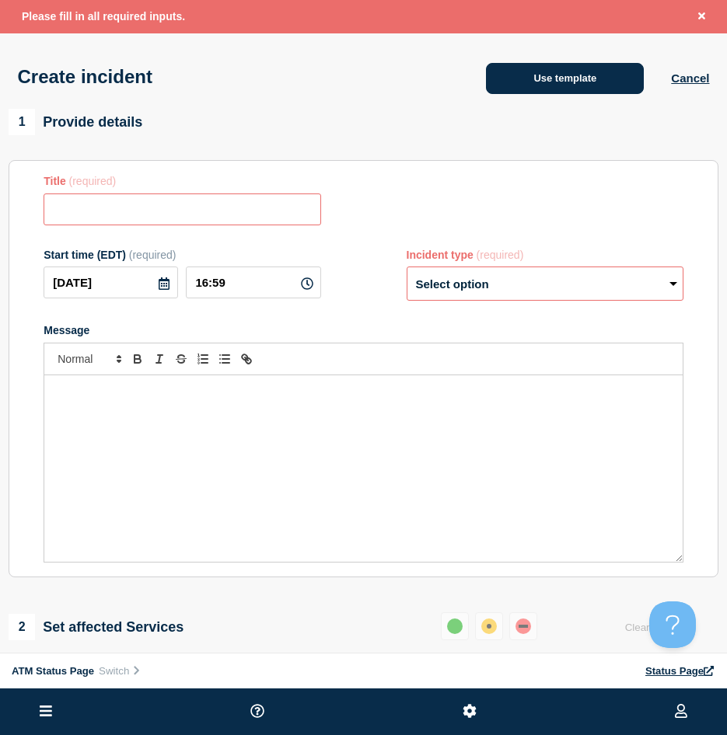
click at [531, 81] on button "Use template" at bounding box center [565, 78] width 158 height 31
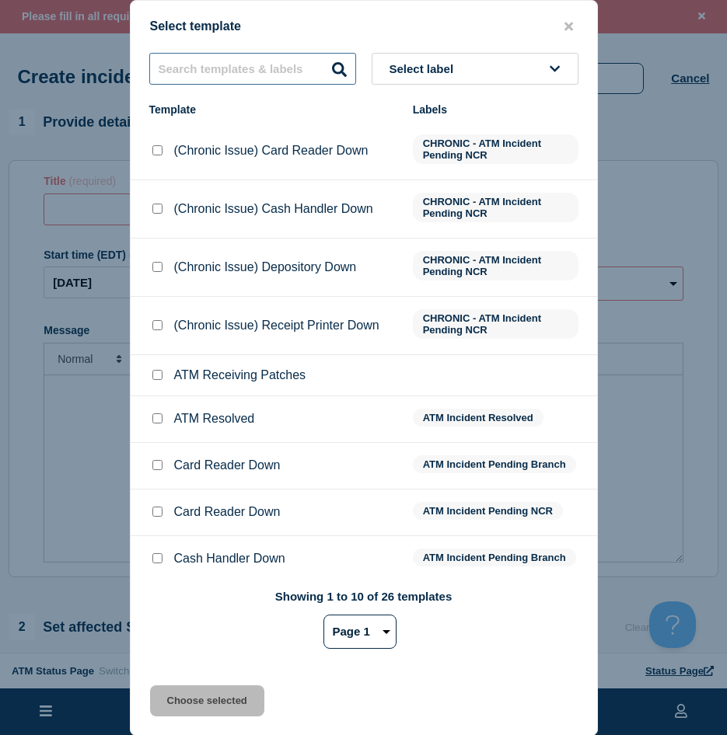
click at [231, 83] on input "text" at bounding box center [252, 69] width 207 height 32
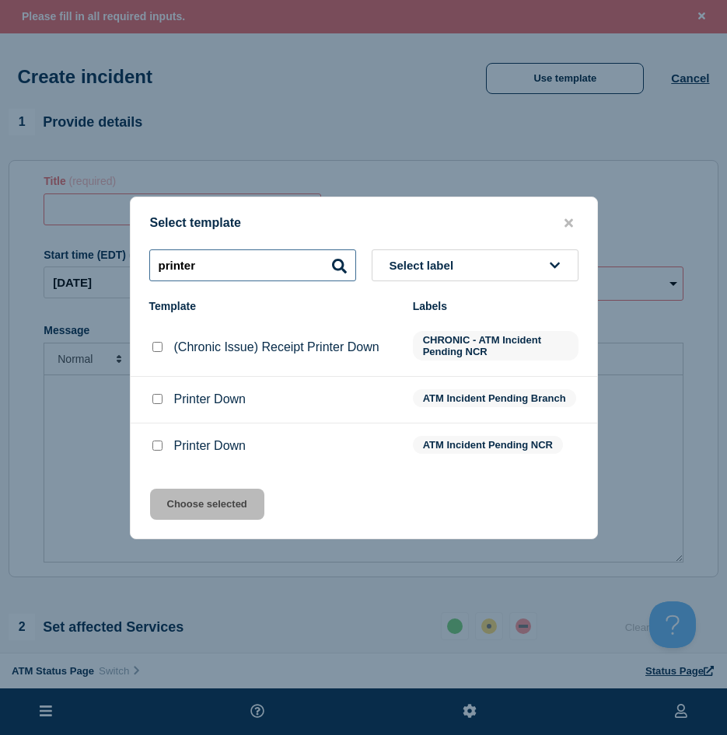
type input "printer"
click at [154, 404] on input "Printer Down checkbox" at bounding box center [157, 399] width 10 height 10
checkbox input "true"
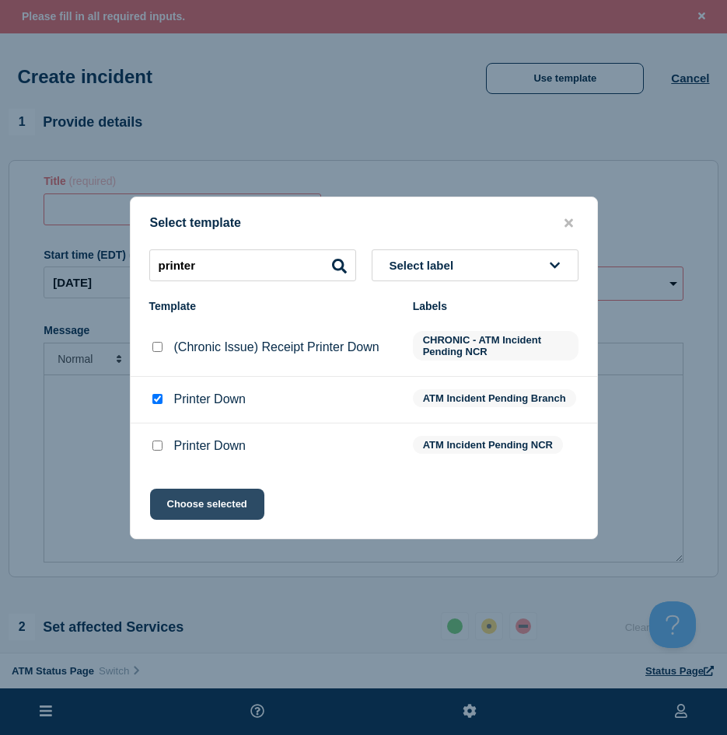
click at [195, 518] on button "Choose selected" at bounding box center [207, 504] width 114 height 31
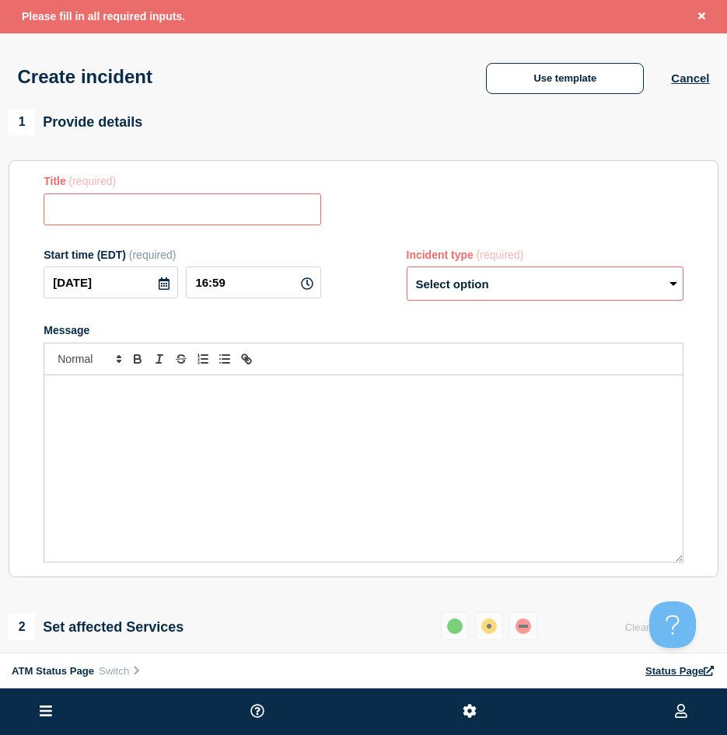
type input "Printer Down"
select select "identified"
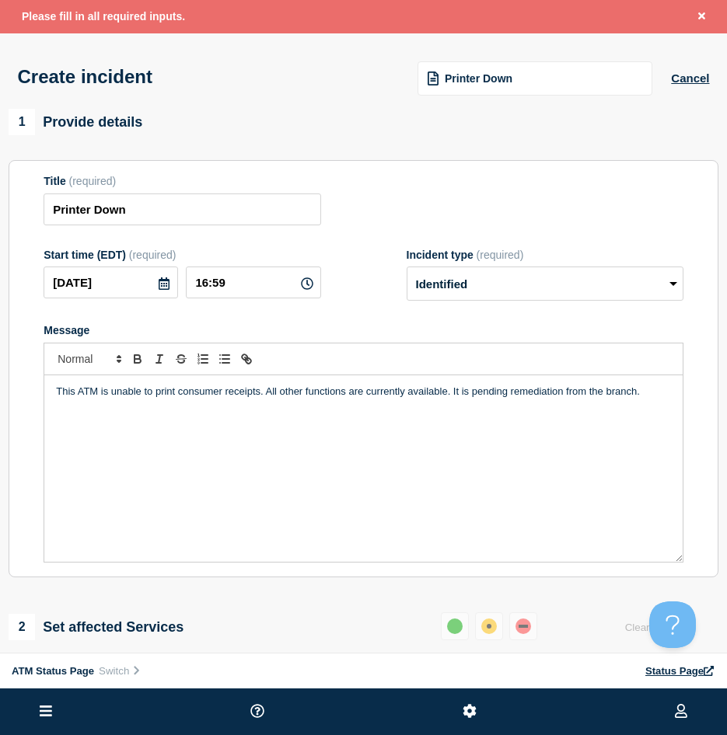
scroll to position [155, 0]
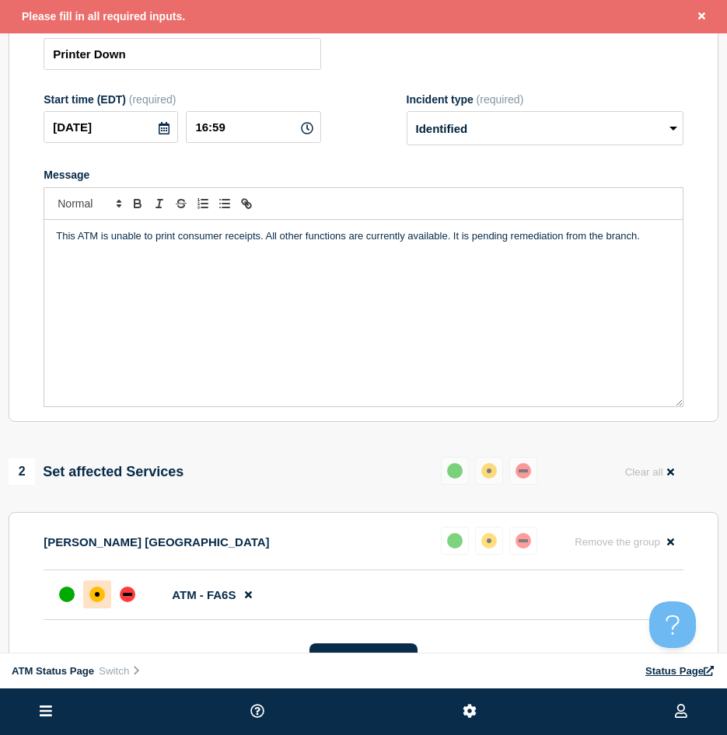
click at [368, 646] on section "Cordova TN Reset Remove the group Remove ATM - FA6S Select Services" at bounding box center [364, 600] width 710 height 177
click at [362, 649] on button "Select Services" at bounding box center [363, 658] width 108 height 31
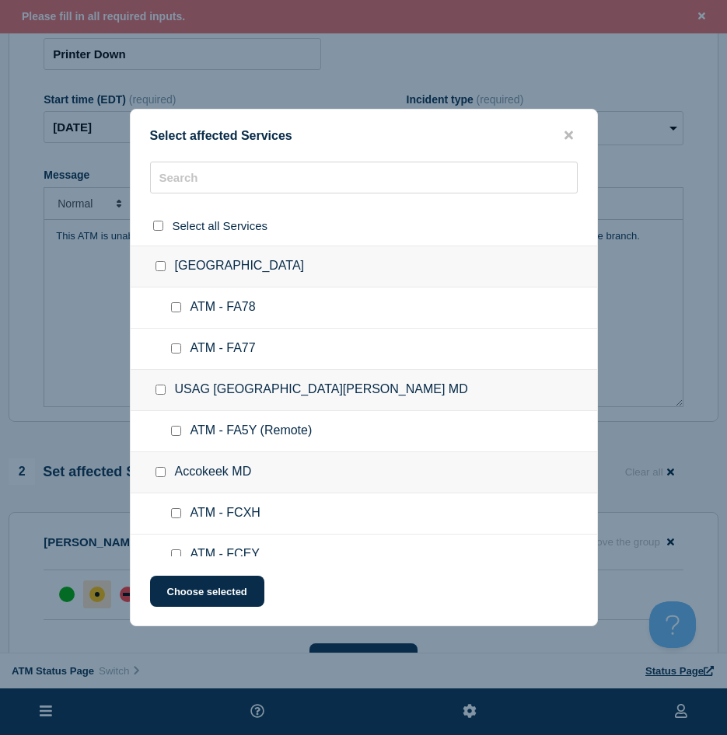
click at [571, 143] on div "Select affected Services" at bounding box center [364, 135] width 466 height 15
click at [569, 138] on icon "close button" at bounding box center [568, 135] width 9 height 12
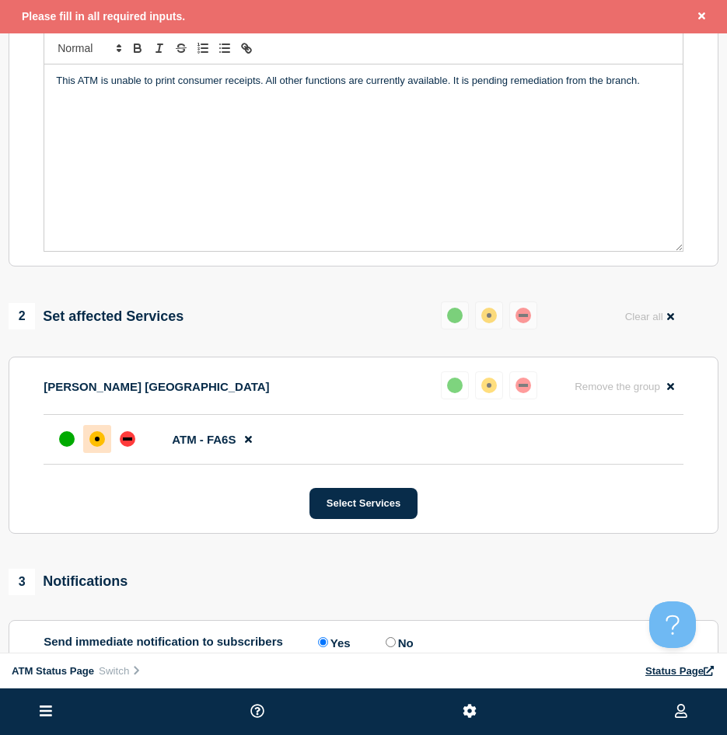
scroll to position [466, 0]
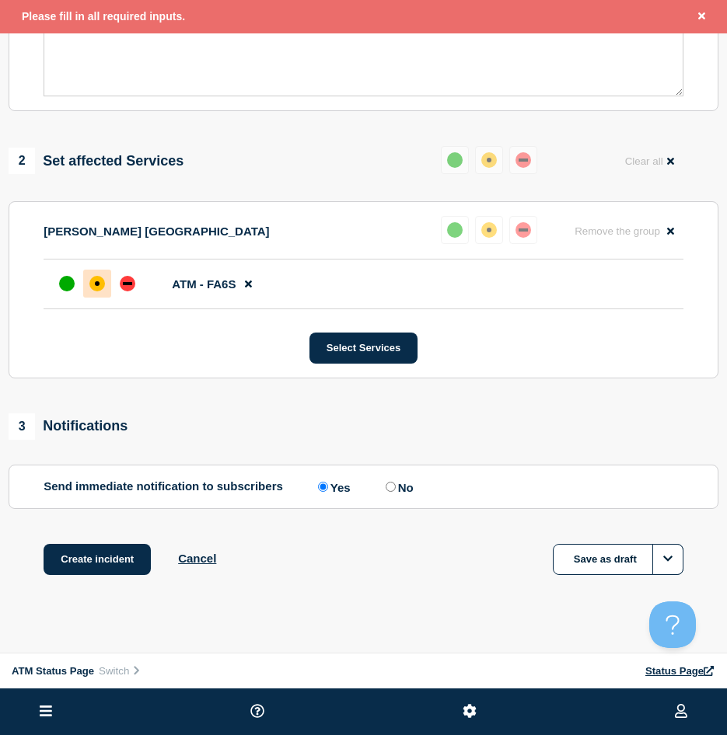
click at [114, 583] on div "Create incident Cancel Save as draft" at bounding box center [364, 579] width 710 height 70
click at [115, 572] on button "Create incident" at bounding box center [97, 559] width 107 height 31
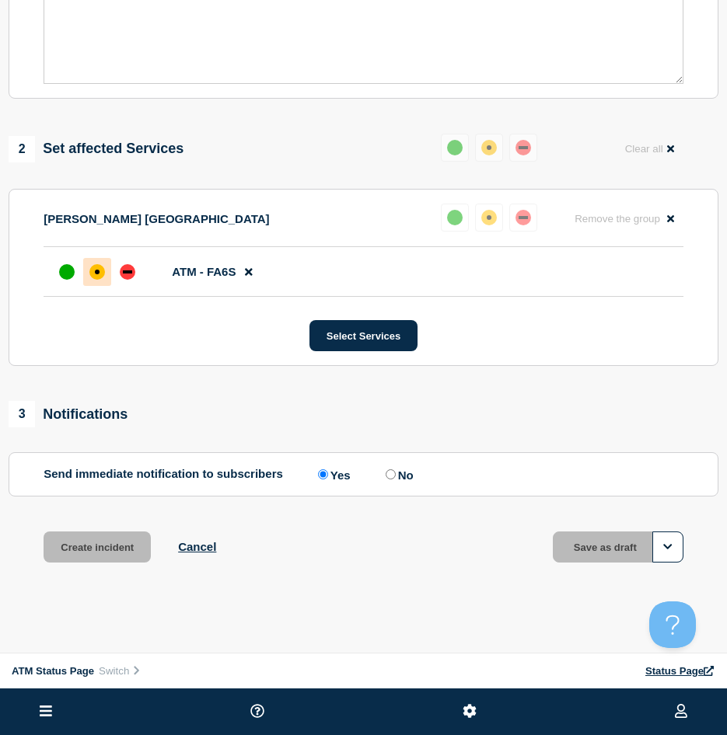
scroll to position [433, 0]
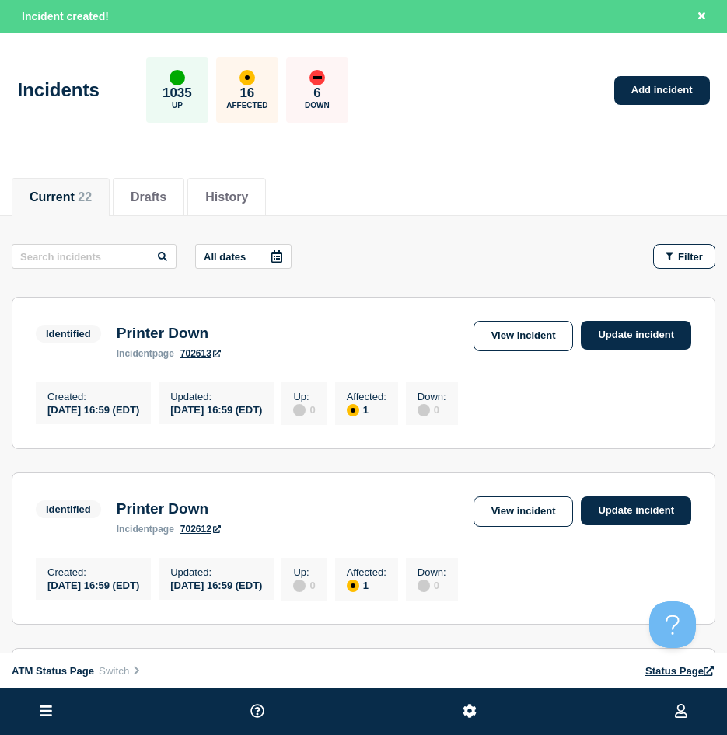
click at [696, 256] on span "Filter" at bounding box center [690, 257] width 25 height 12
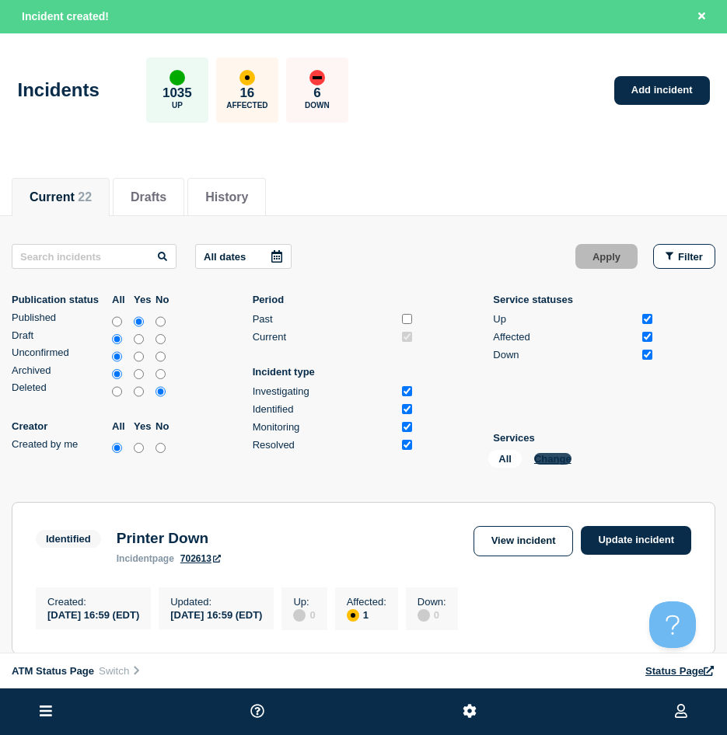
click at [551, 453] on button "Change" at bounding box center [552, 459] width 37 height 12
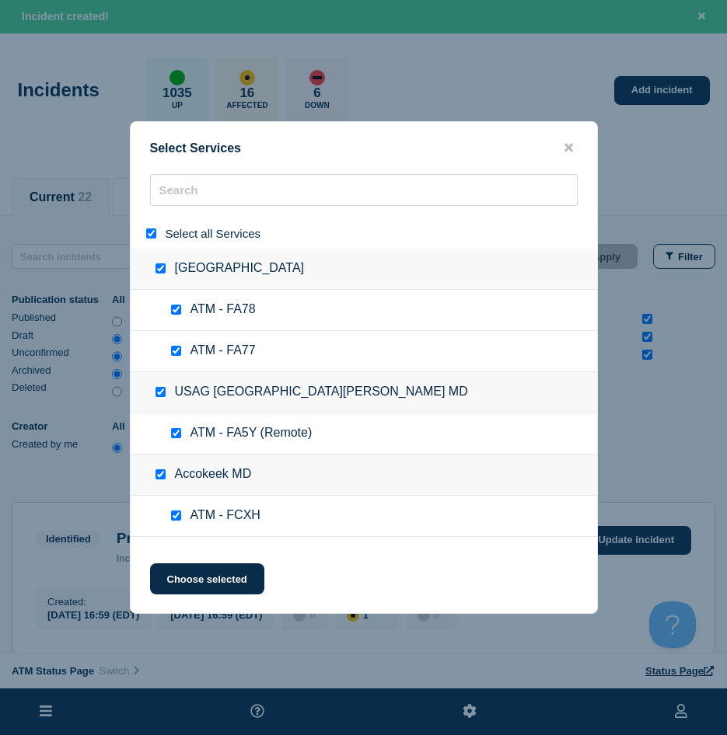
click at [146, 239] on input "select all" at bounding box center [151, 233] width 10 height 10
checkbox input "false"
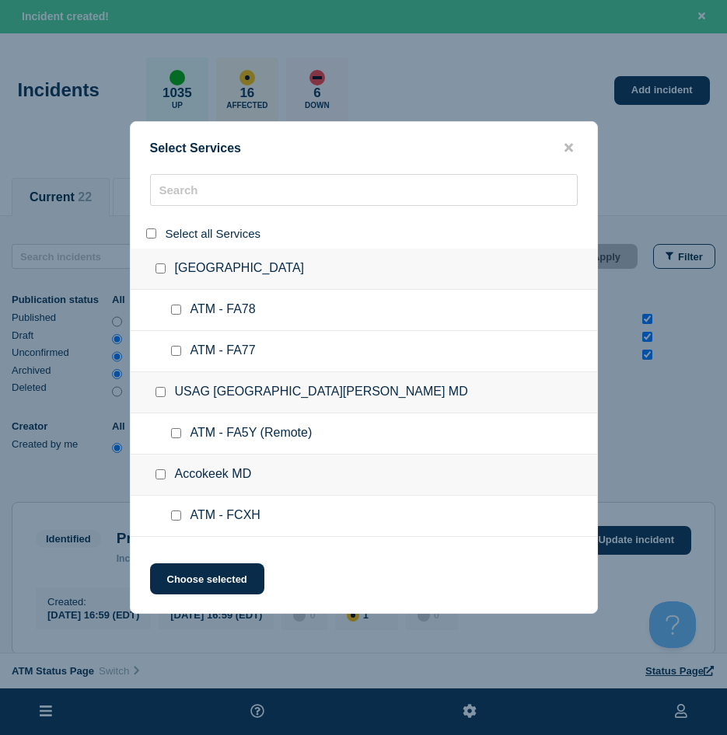
checkbox input "false"
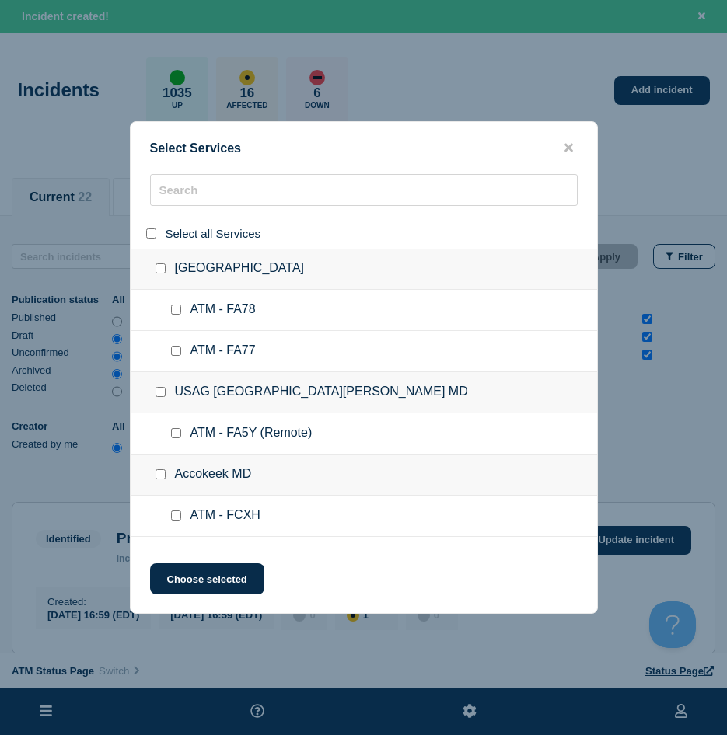
checkbox input "false"
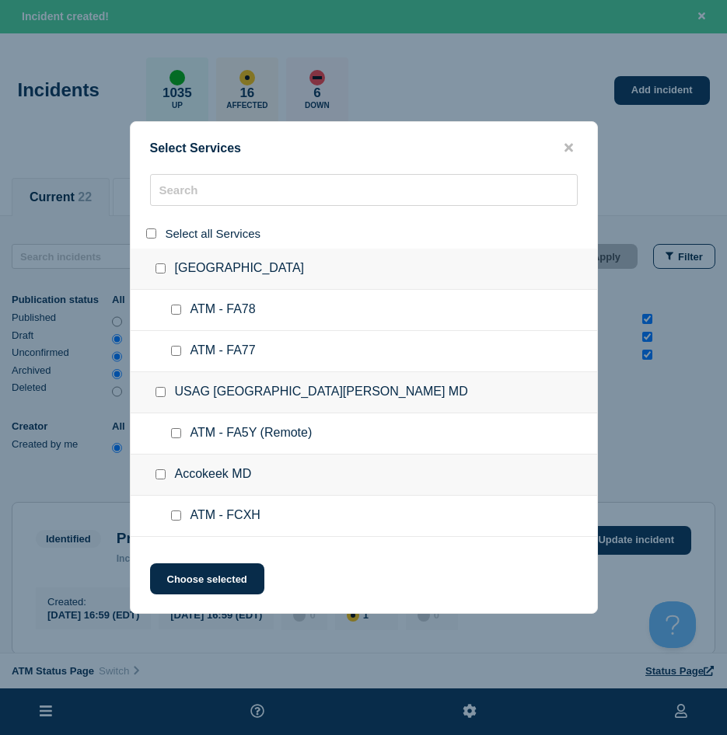
checkbox input "false"
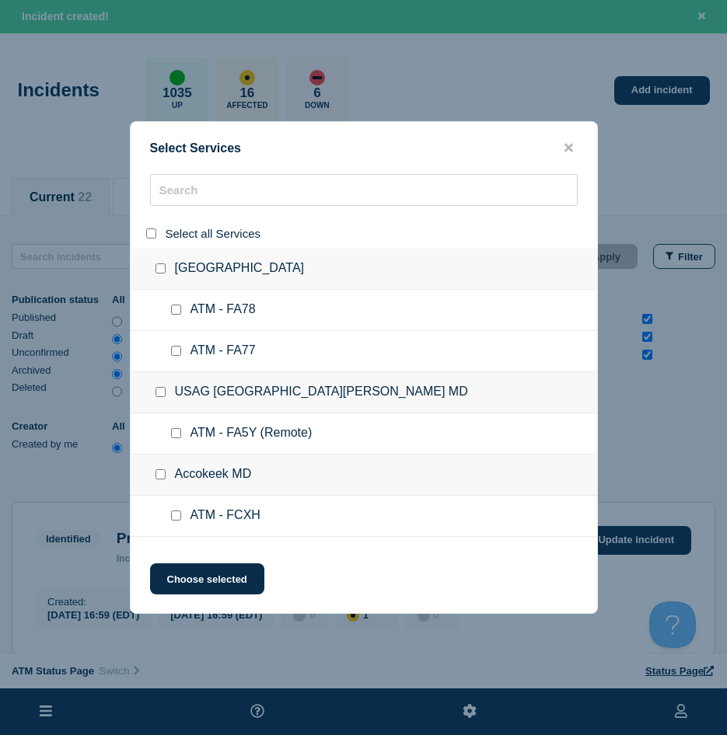
checkbox input "false"
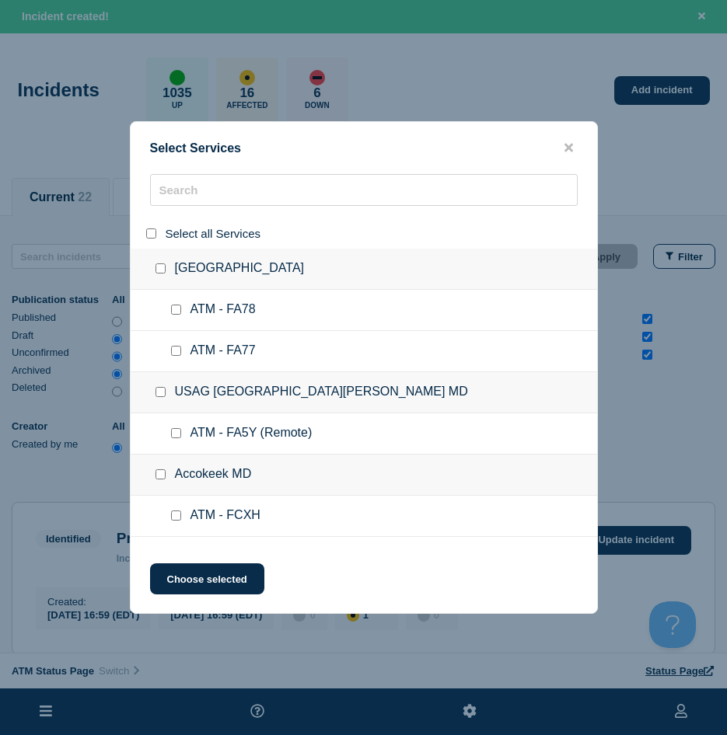
checkbox input "false"
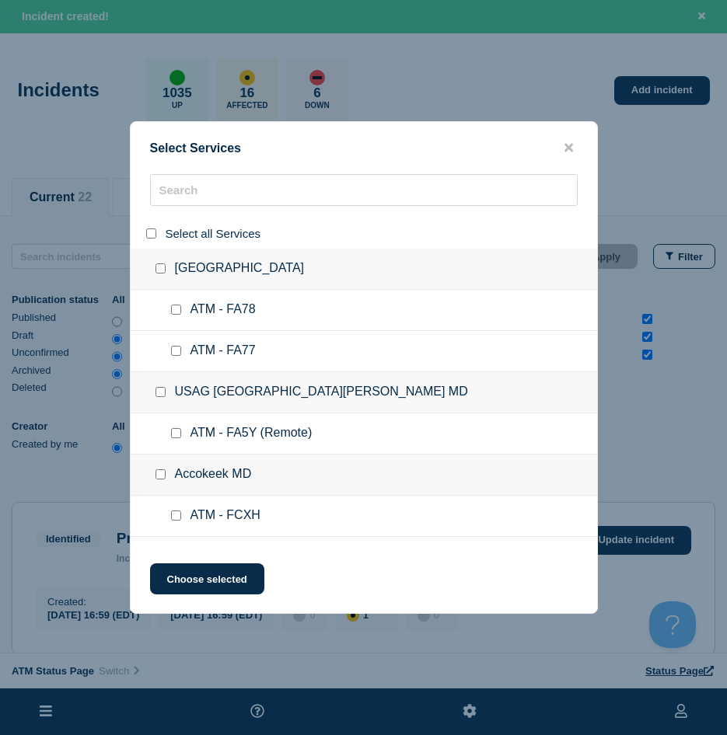
checkbox input "false"
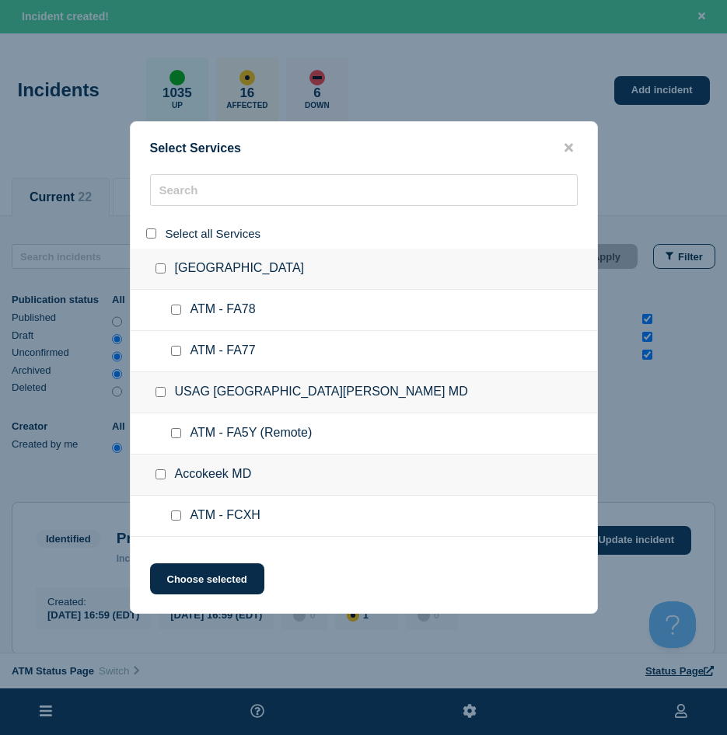
checkbox input "false"
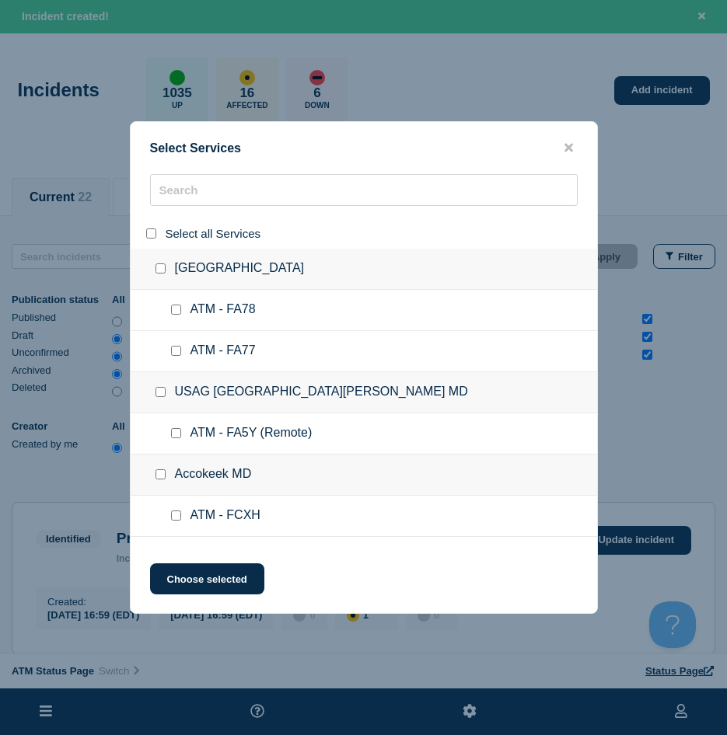
checkbox input "false"
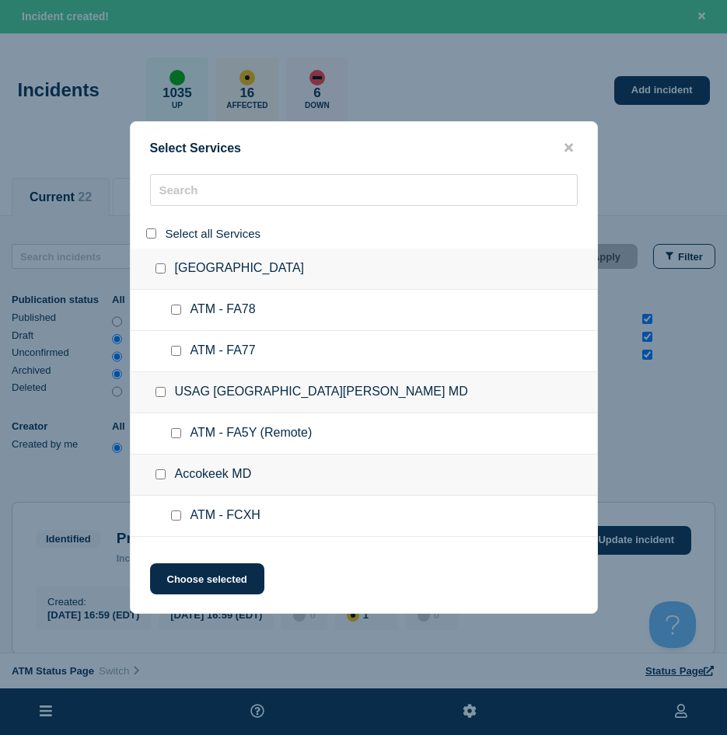
checkbox input "false"
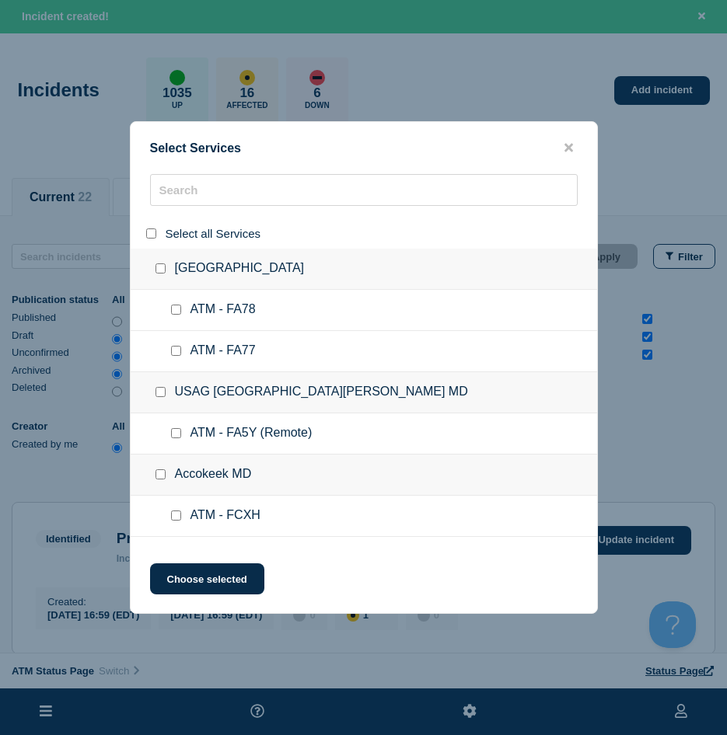
checkbox input "false"
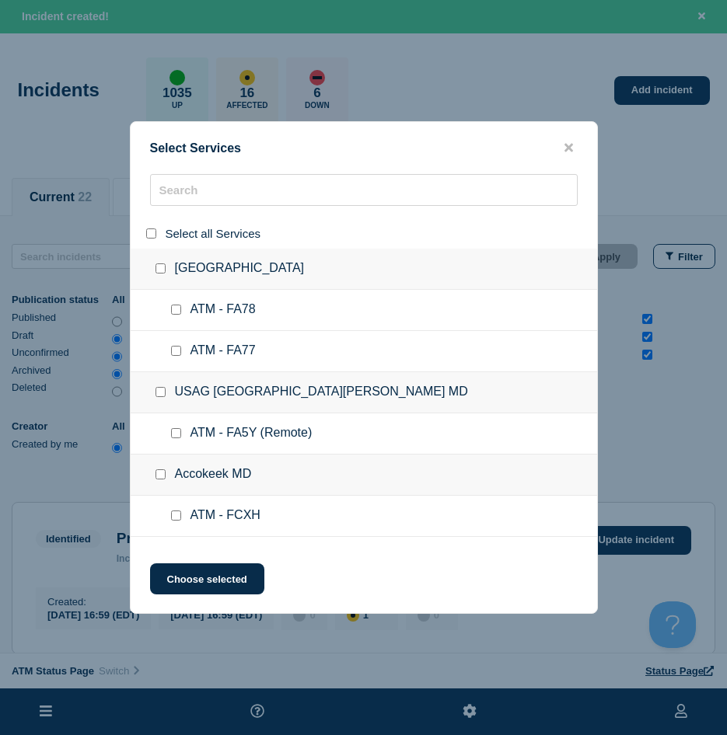
checkbox input "false"
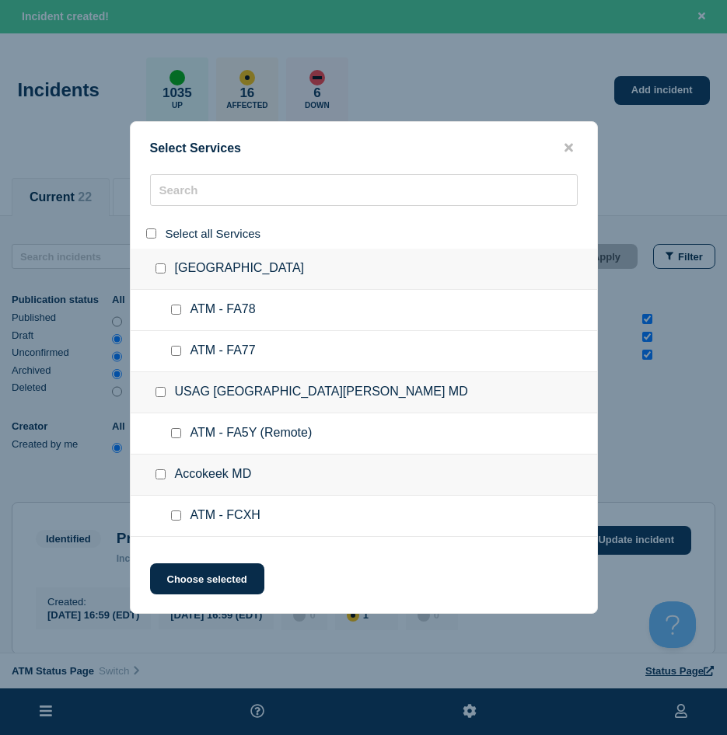
checkbox input "false"
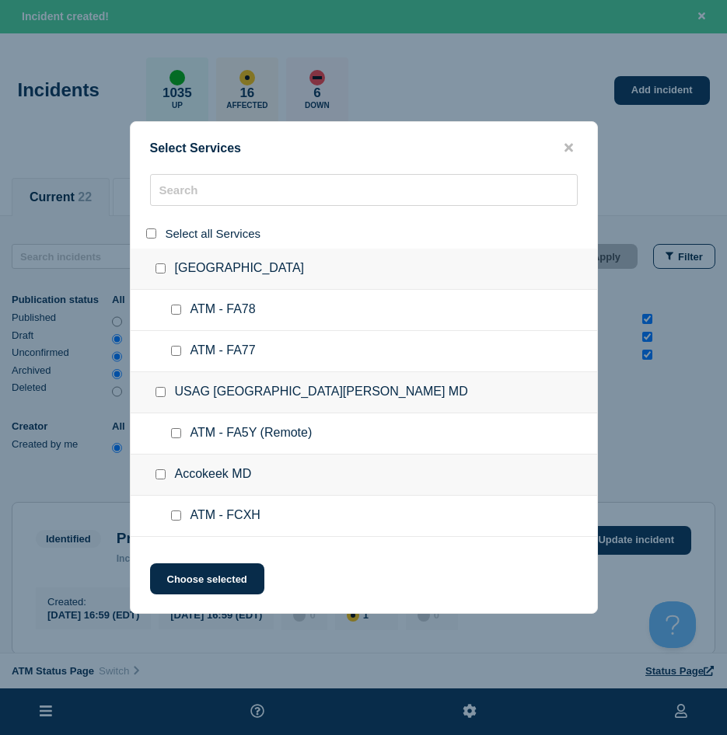
checkbox input "false"
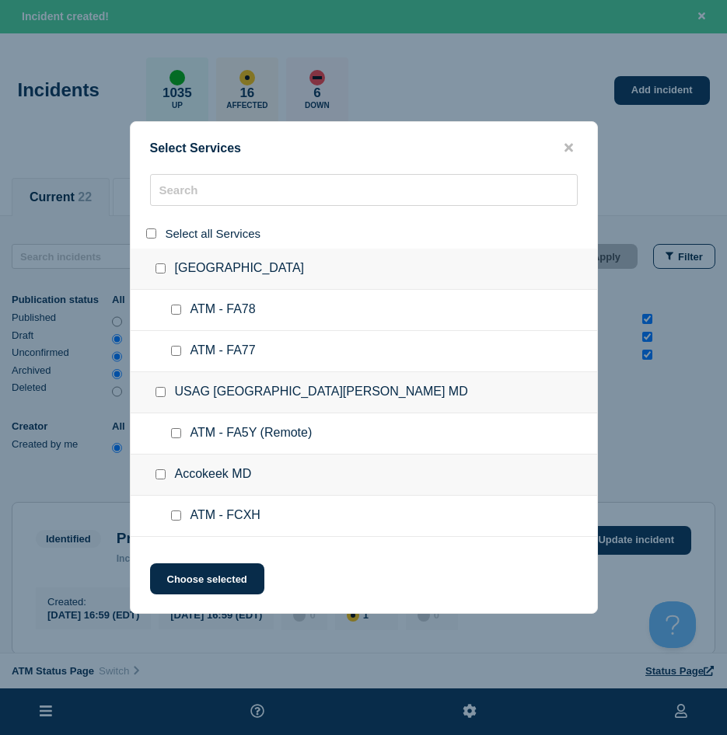
checkbox input "false"
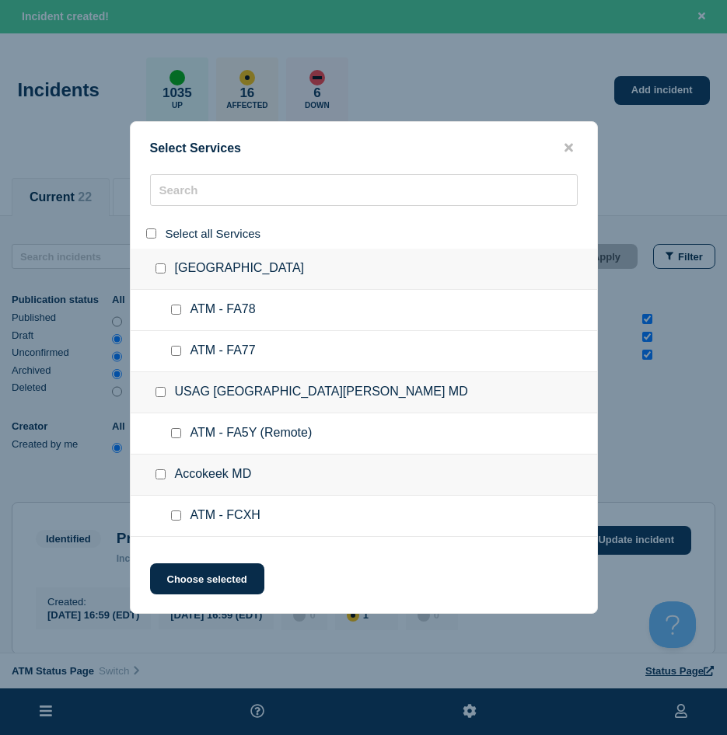
checkbox input "false"
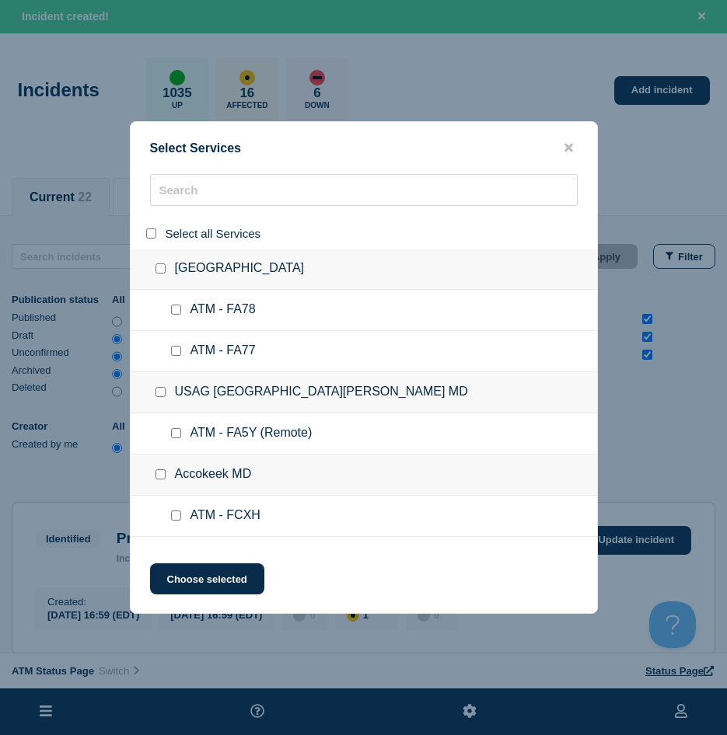
checkbox input "false"
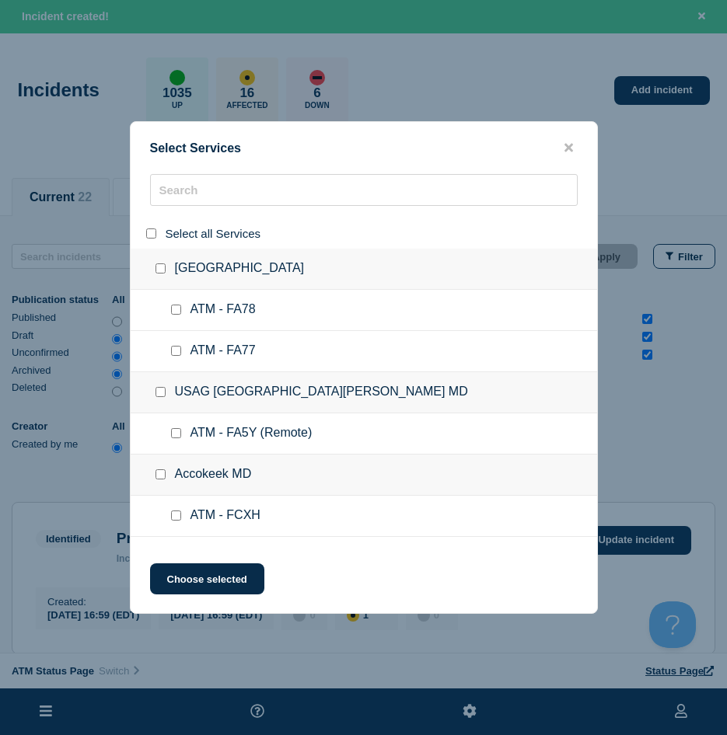
checkbox input "false"
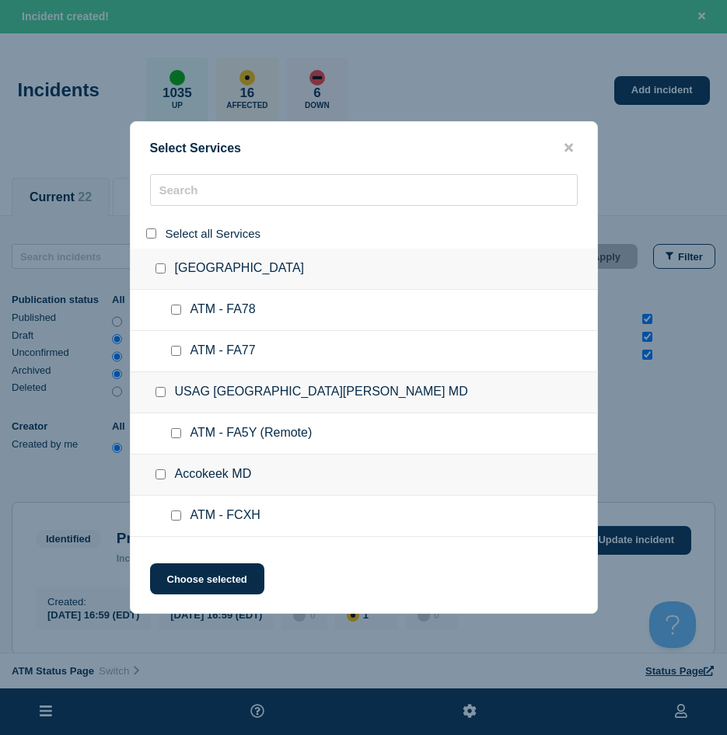
checkbox input "false"
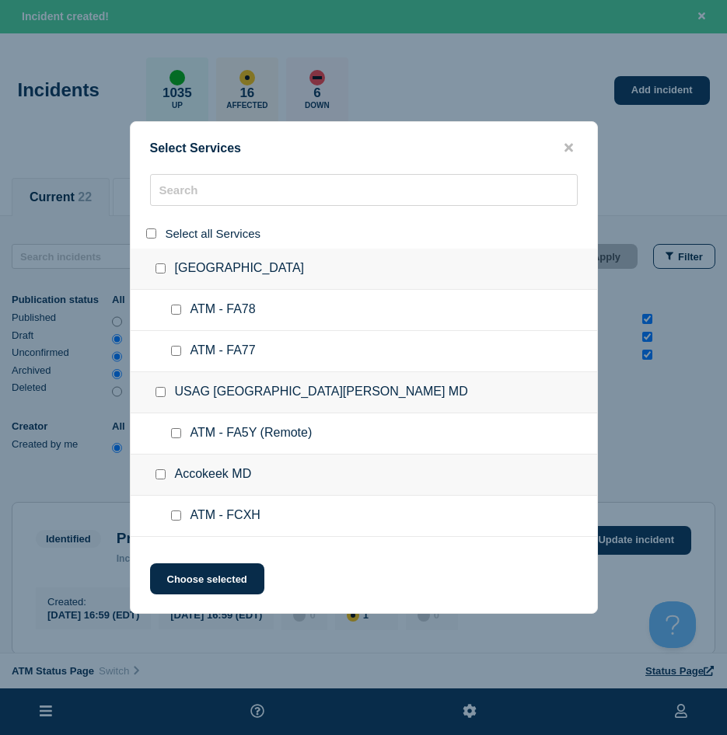
checkbox input "false"
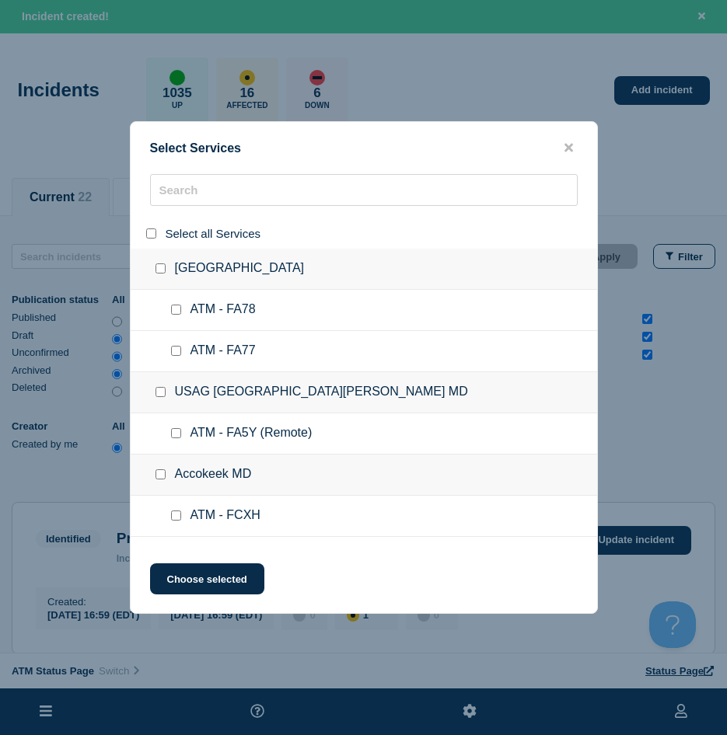
checkbox input "false"
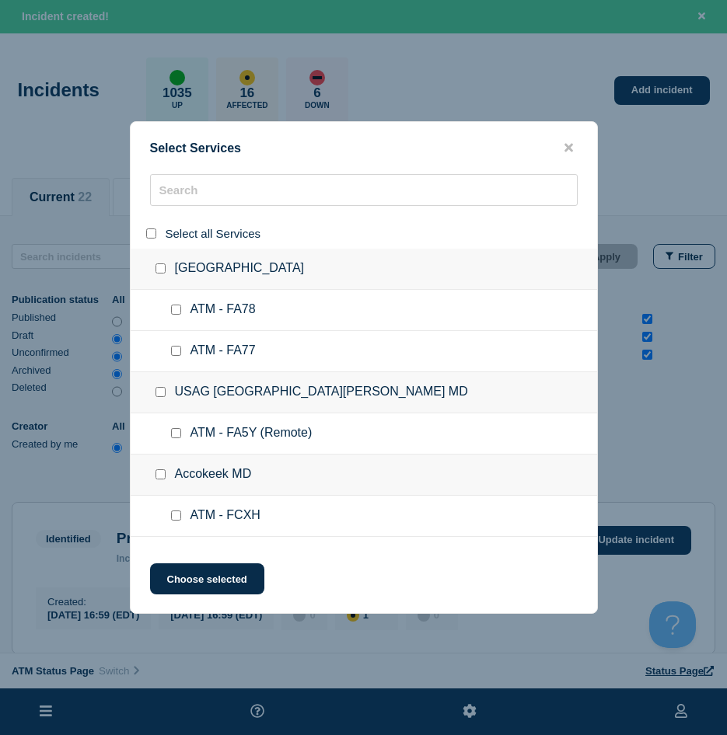
checkbox input "false"
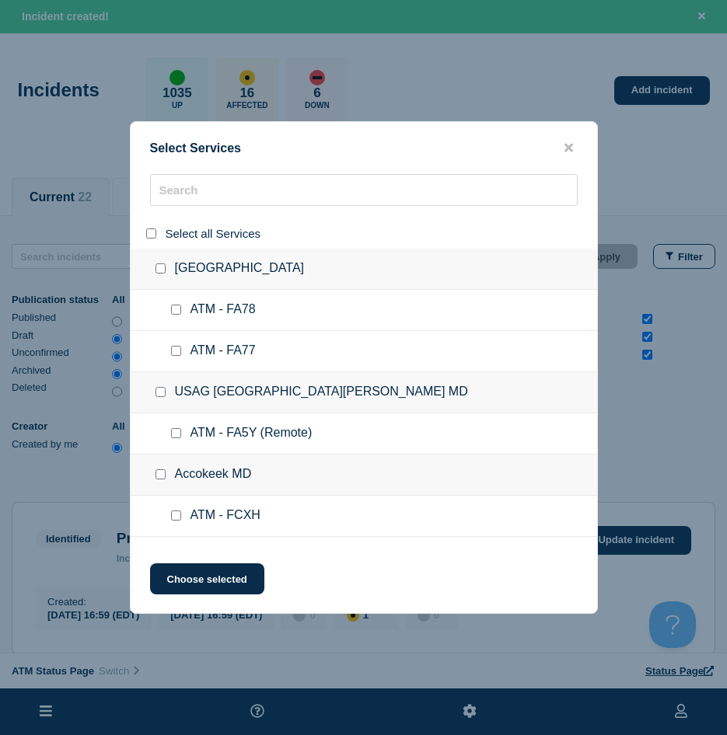
checkbox input "false"
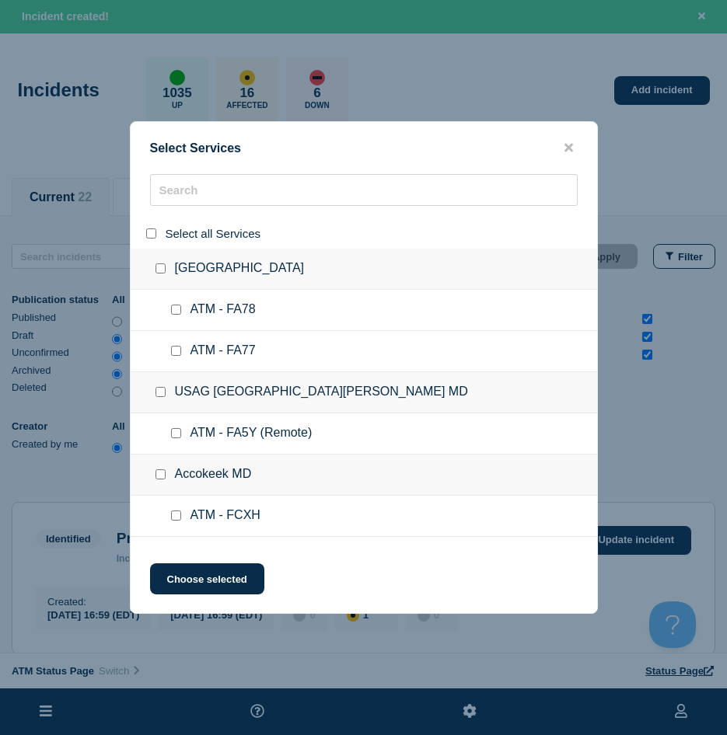
checkbox input "false"
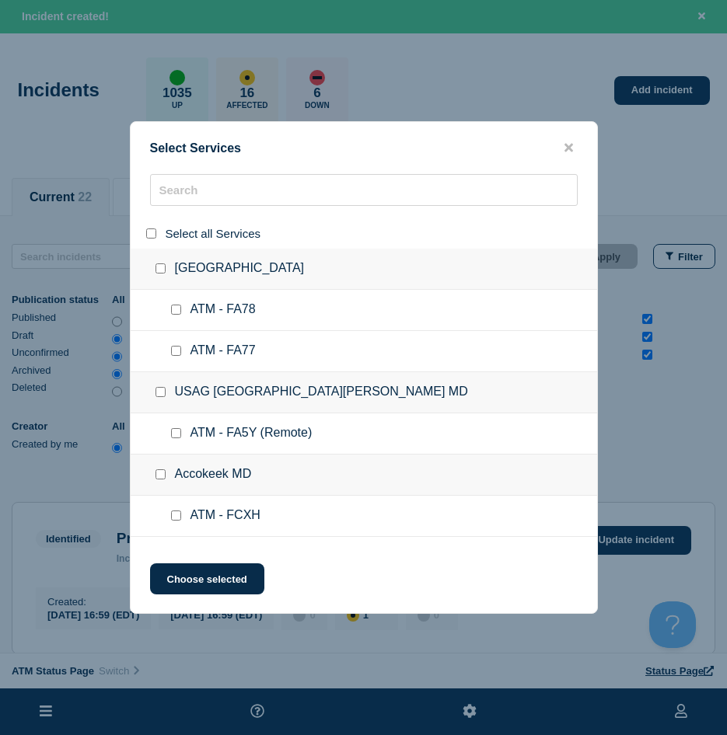
checkbox input "false"
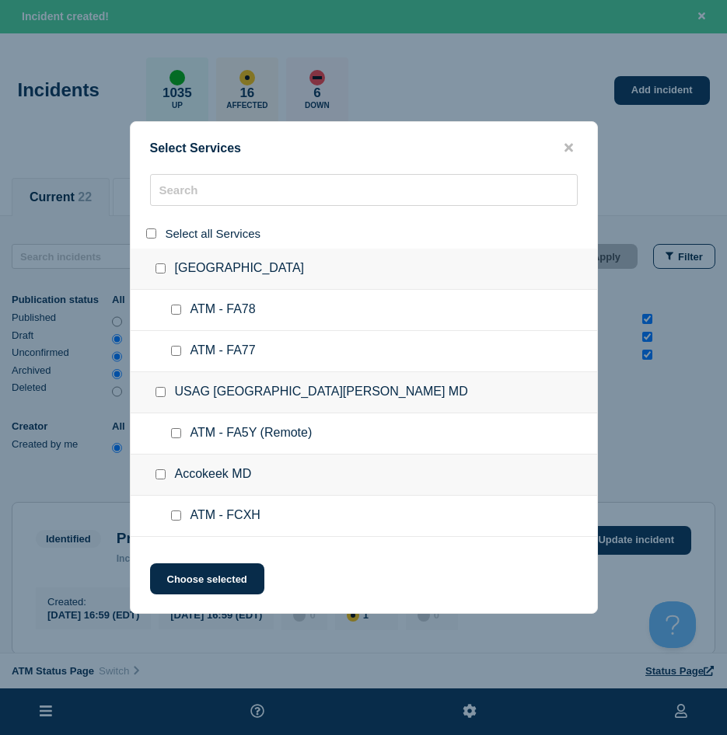
checkbox input "false"
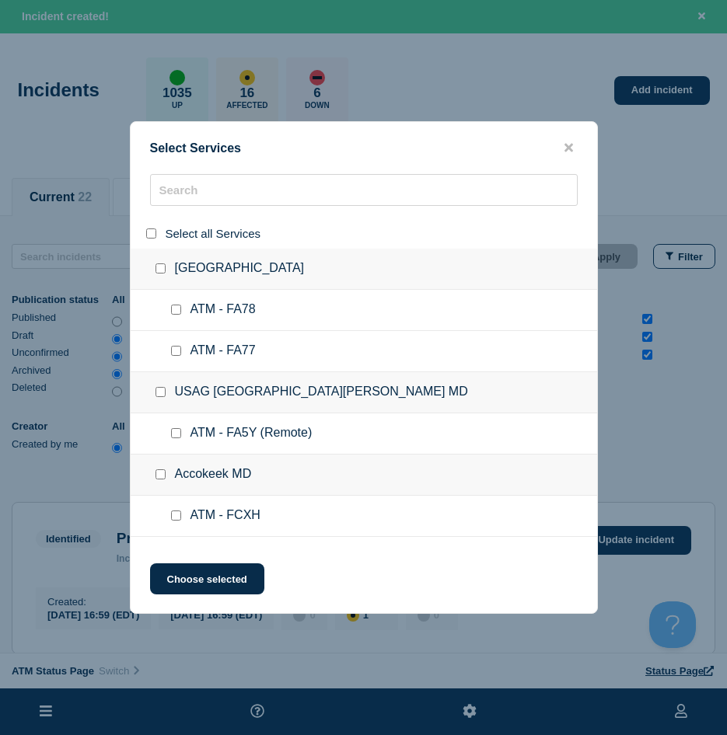
checkbox input "false"
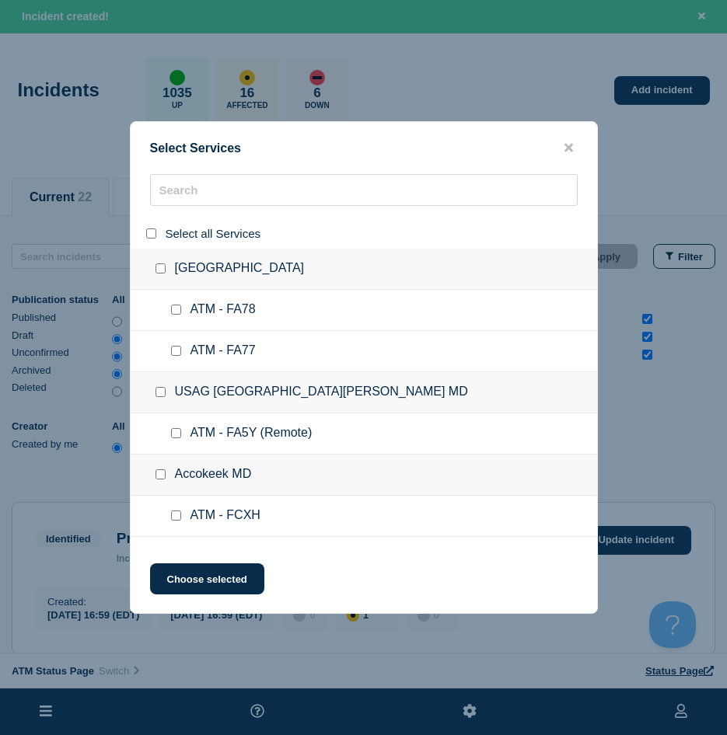
checkbox input "false"
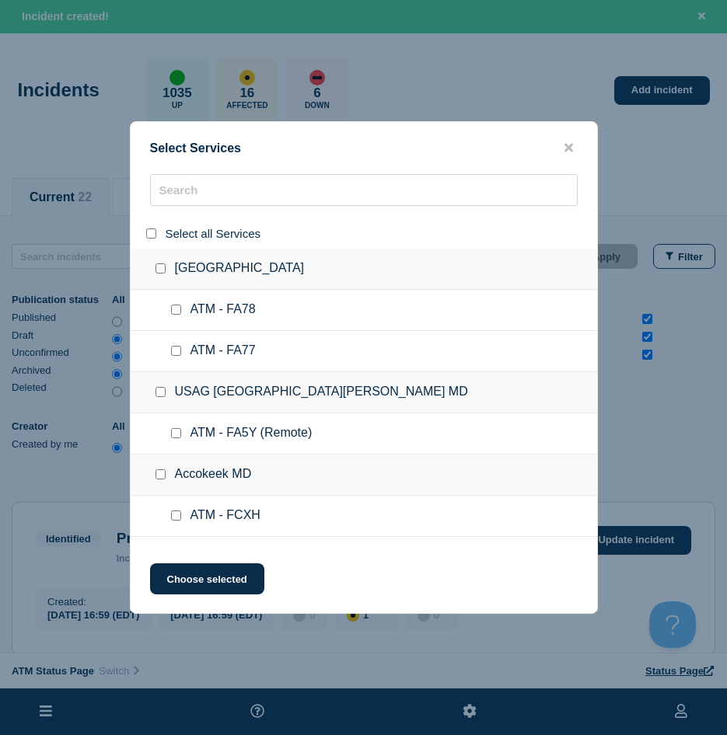
checkbox input "false"
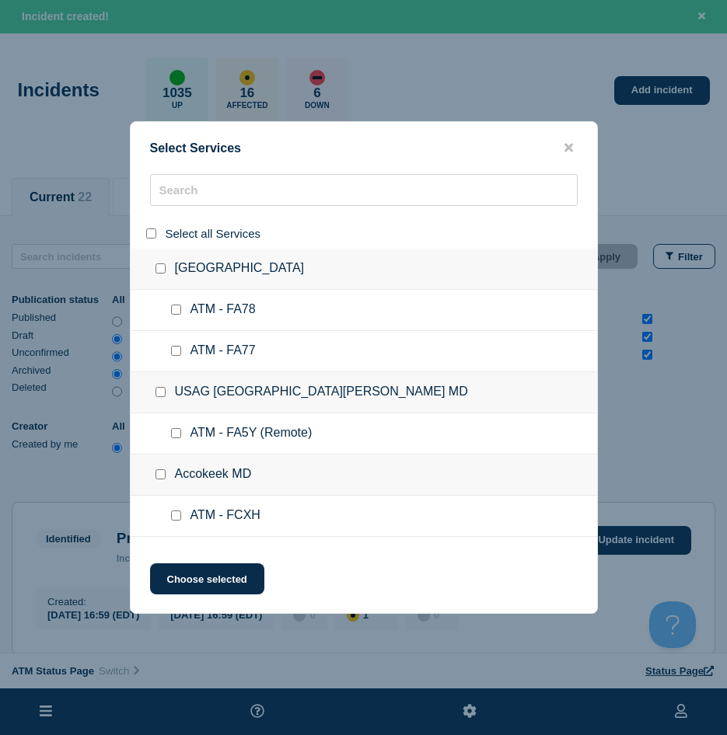
checkbox input "false"
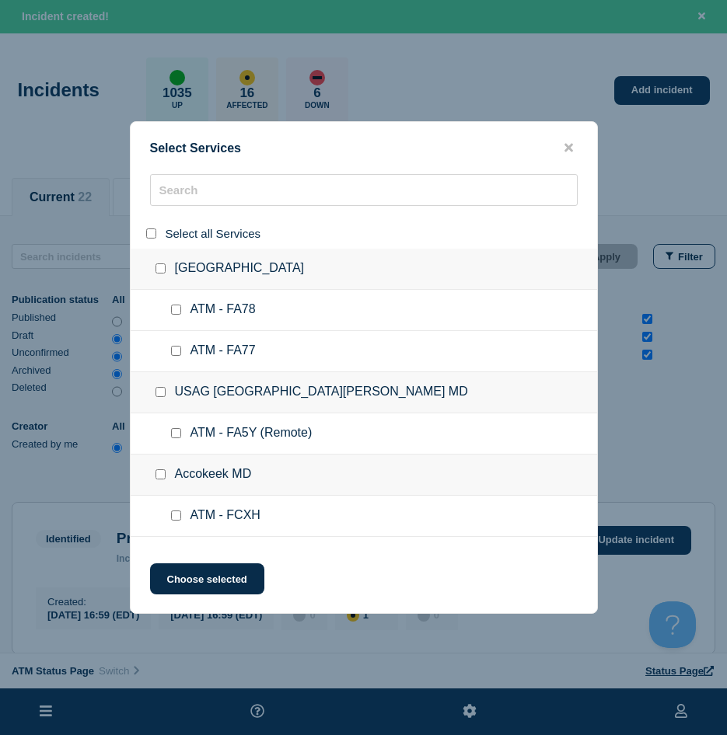
checkbox input "false"
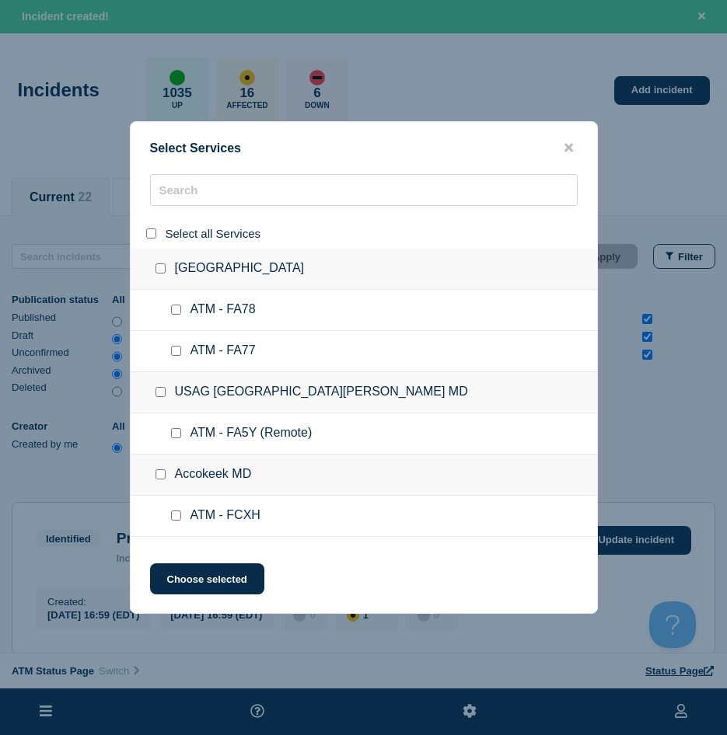
checkbox input "false"
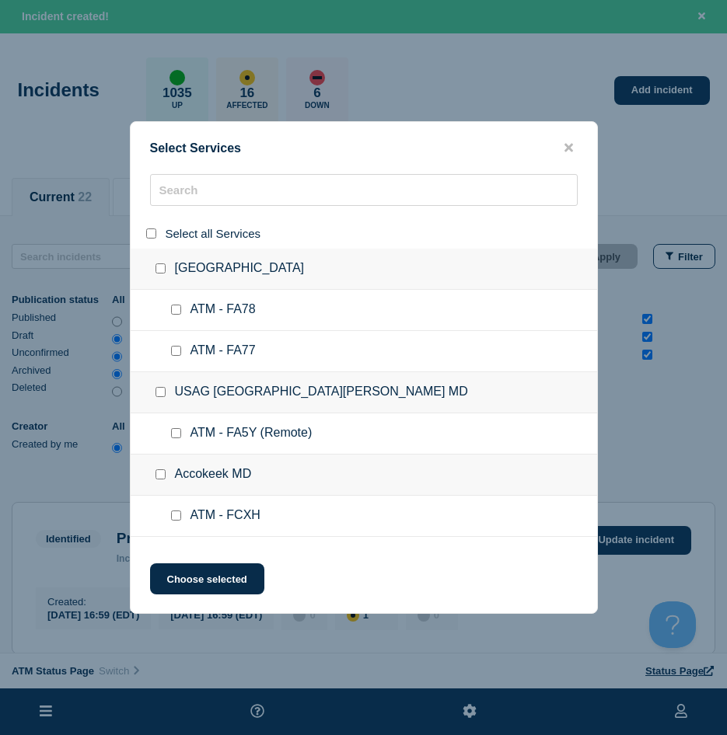
checkbox input "false"
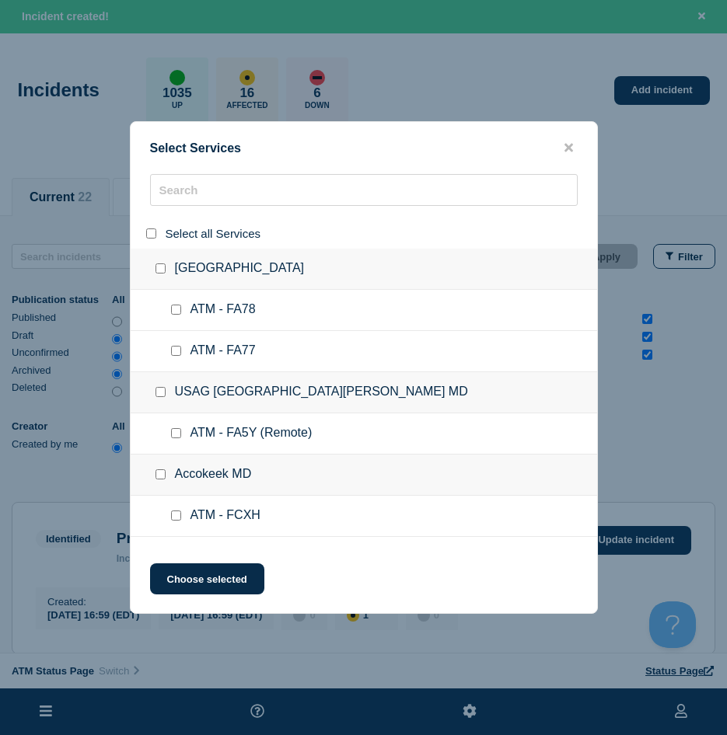
checkbox input "false"
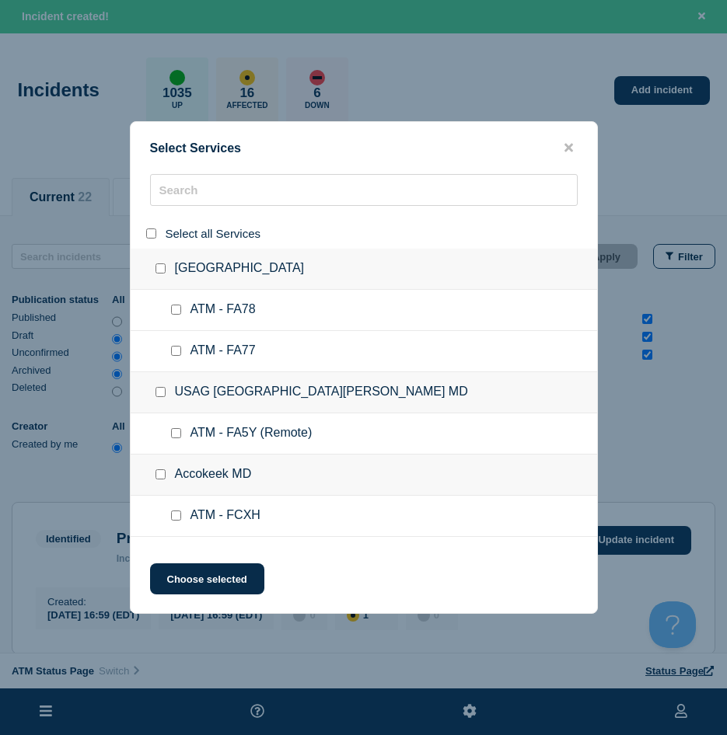
checkbox input "false"
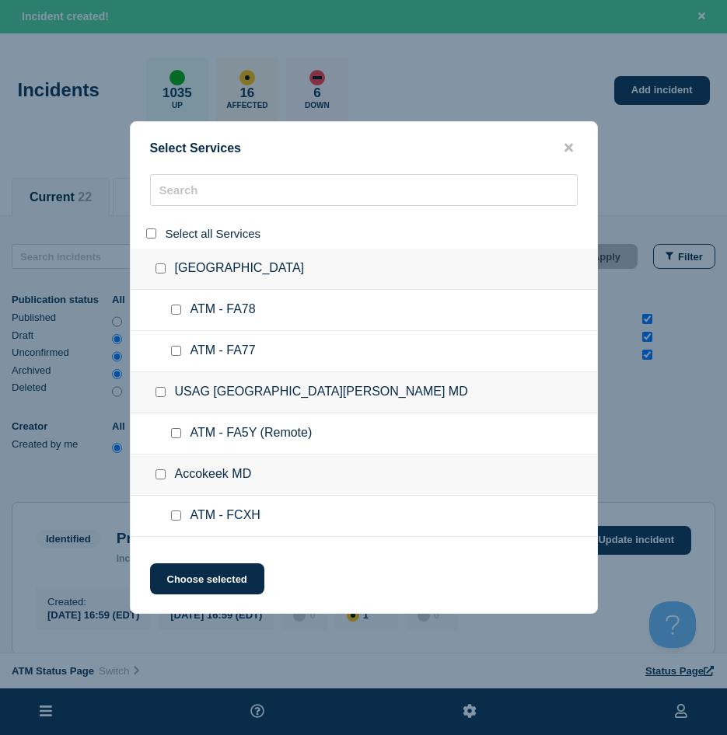
checkbox input "false"
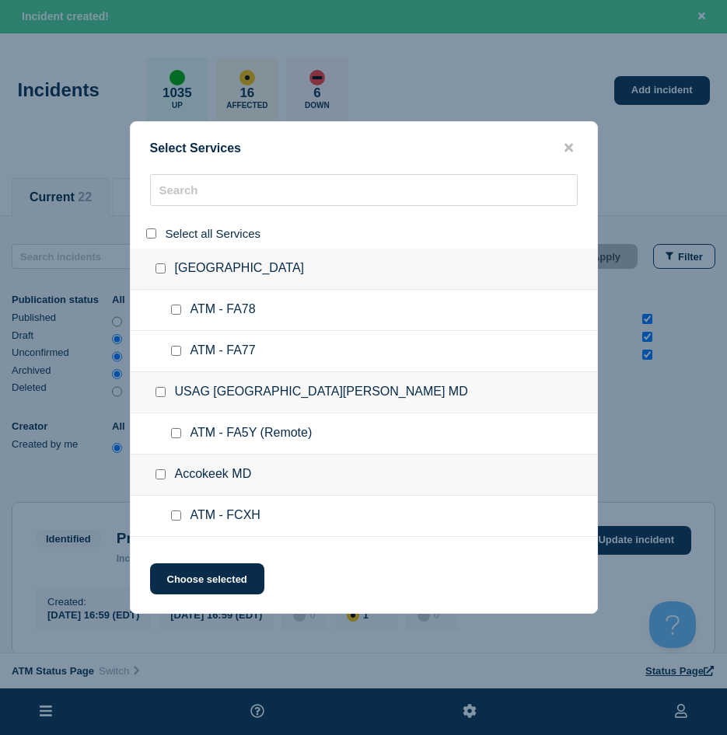
checkbox input "false"
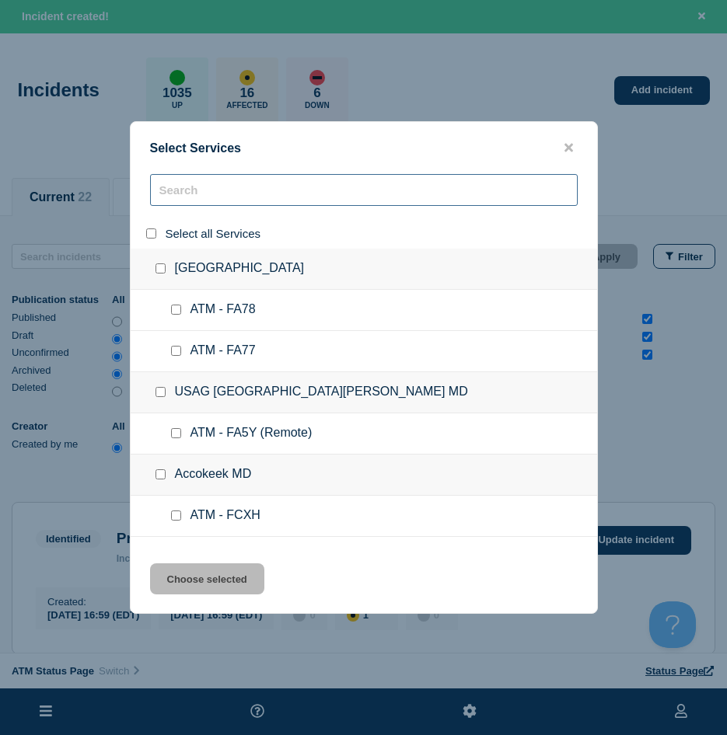
click at [176, 196] on input "search" at bounding box center [363, 190] width 427 height 32
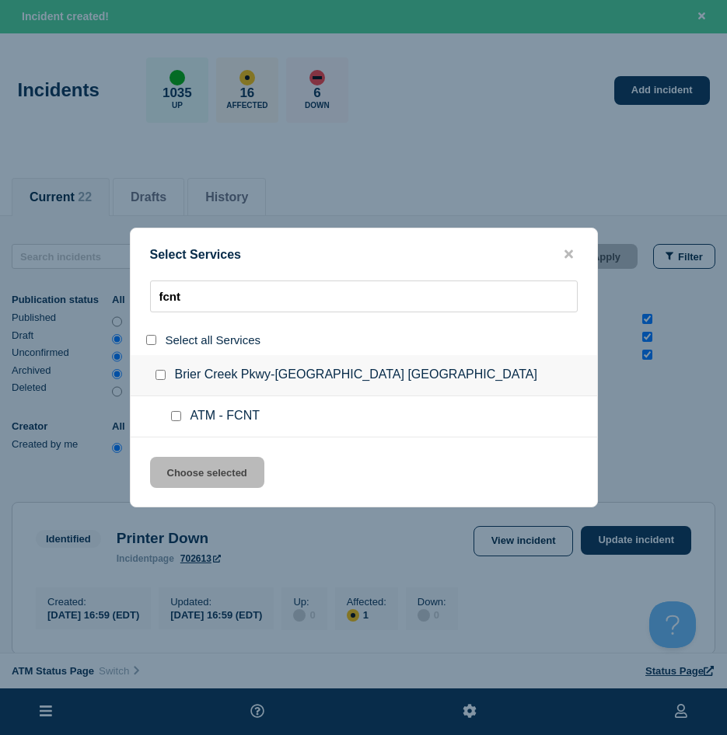
click at [174, 427] on ul "ATM - FCNT" at bounding box center [364, 416] width 466 height 41
click at [178, 423] on div at bounding box center [179, 417] width 23 height 16
click at [176, 419] on input "service: ATM - FCNT" at bounding box center [176, 416] width 10 height 10
click at [177, 463] on button "Choose selected" at bounding box center [207, 472] width 114 height 31
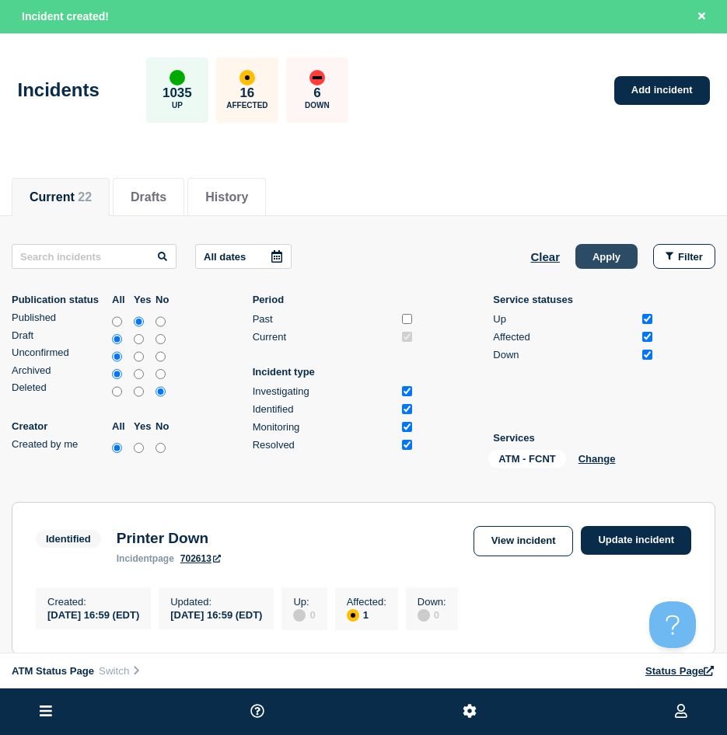
click at [606, 264] on button "Apply" at bounding box center [606, 256] width 62 height 25
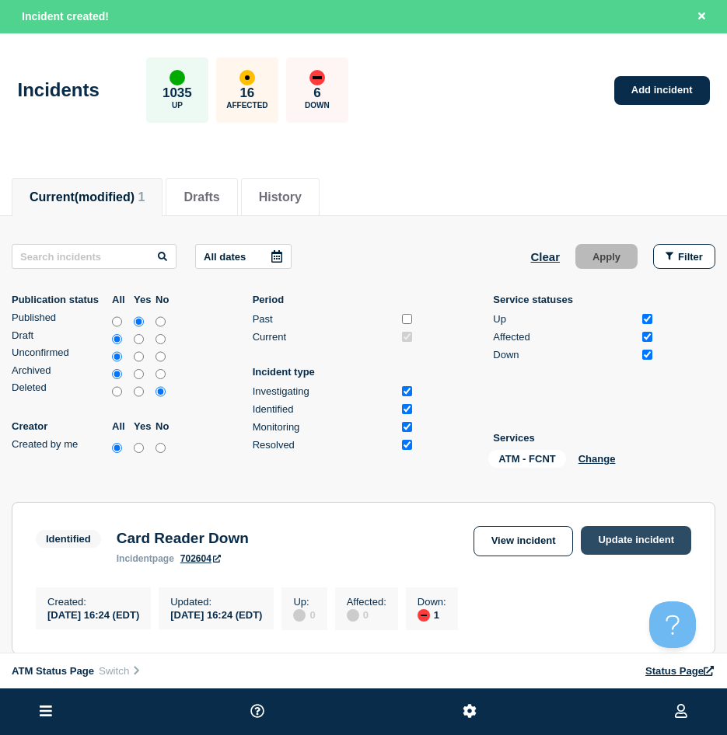
scroll to position [155, 0]
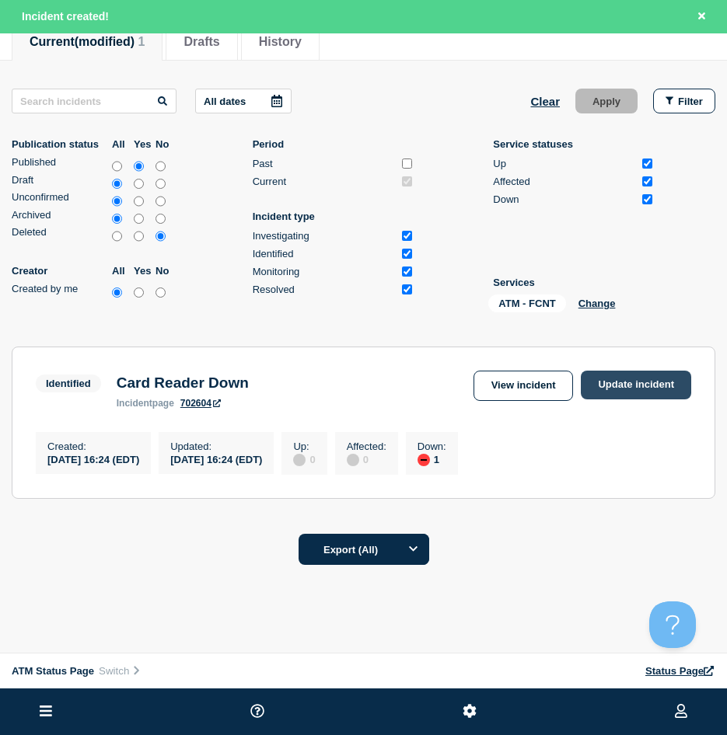
click at [656, 383] on link "Update incident" at bounding box center [636, 385] width 110 height 29
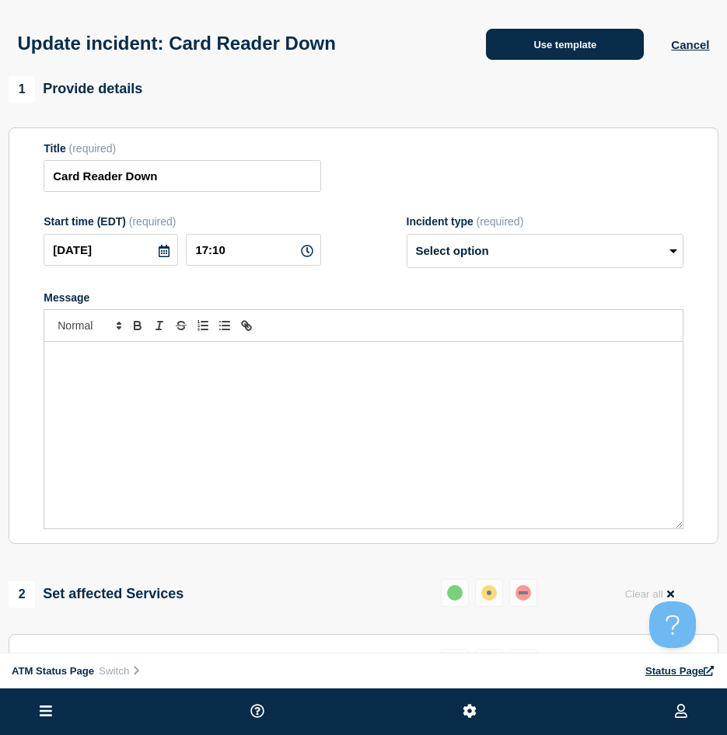
click at [588, 57] on button "Use template" at bounding box center [565, 44] width 158 height 31
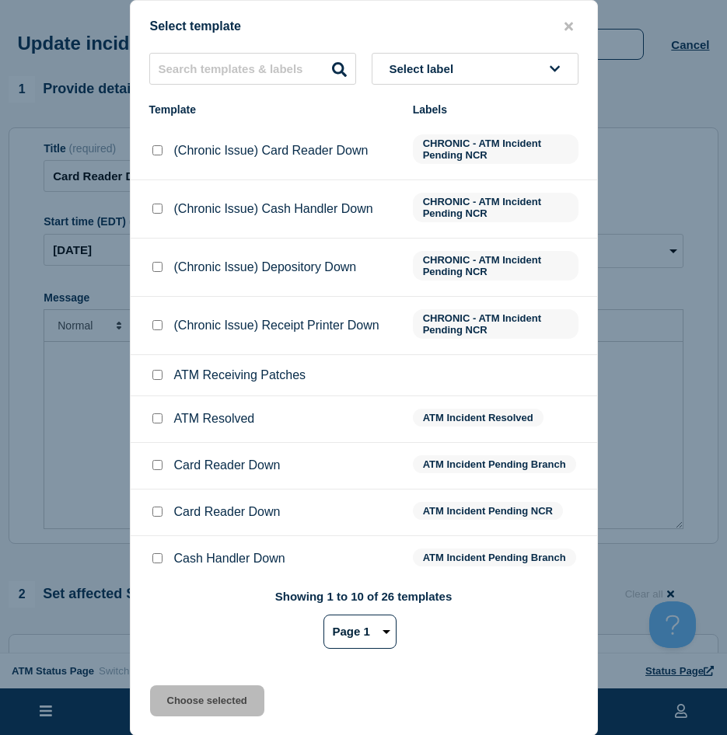
click at [155, 427] on div at bounding box center [157, 419] width 16 height 16
click at [160, 427] on div at bounding box center [157, 419] width 16 height 16
click at [157, 424] on input "ATM Resolved checkbox" at bounding box center [157, 418] width 10 height 10
click at [186, 697] on button "Choose selected" at bounding box center [207, 700] width 114 height 31
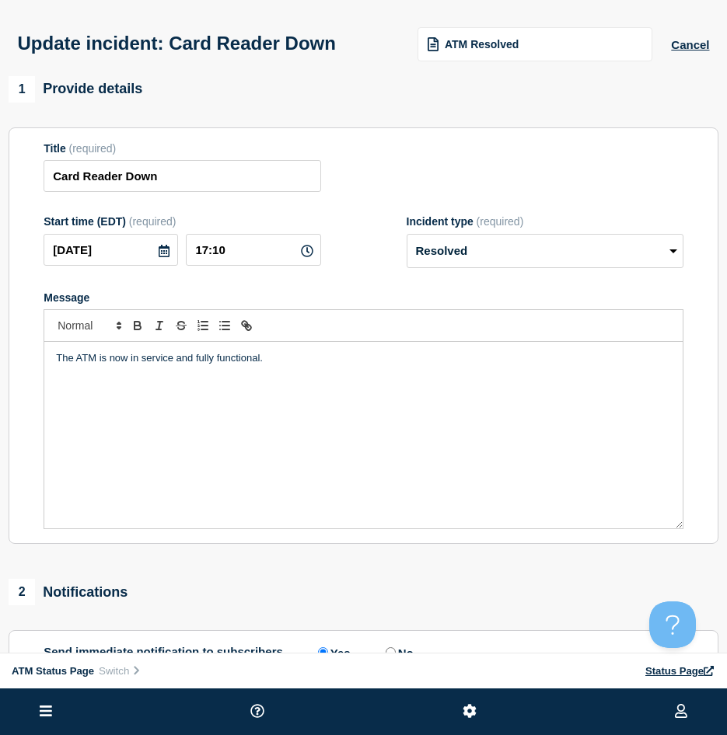
scroll to position [155, 0]
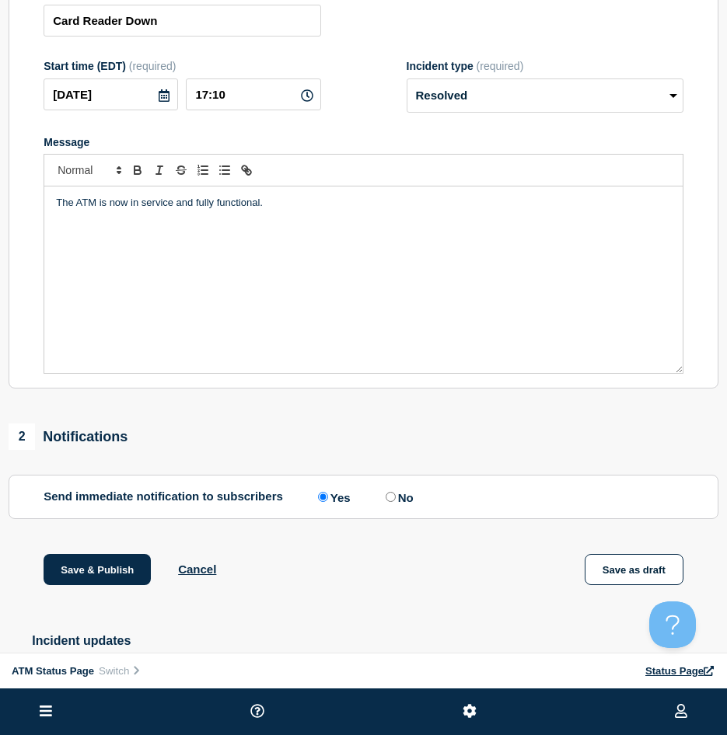
click at [99, 598] on div "Save & Publish Cancel Save as draft" at bounding box center [364, 589] width 710 height 70
click at [99, 585] on button "Save & Publish" at bounding box center [97, 569] width 107 height 31
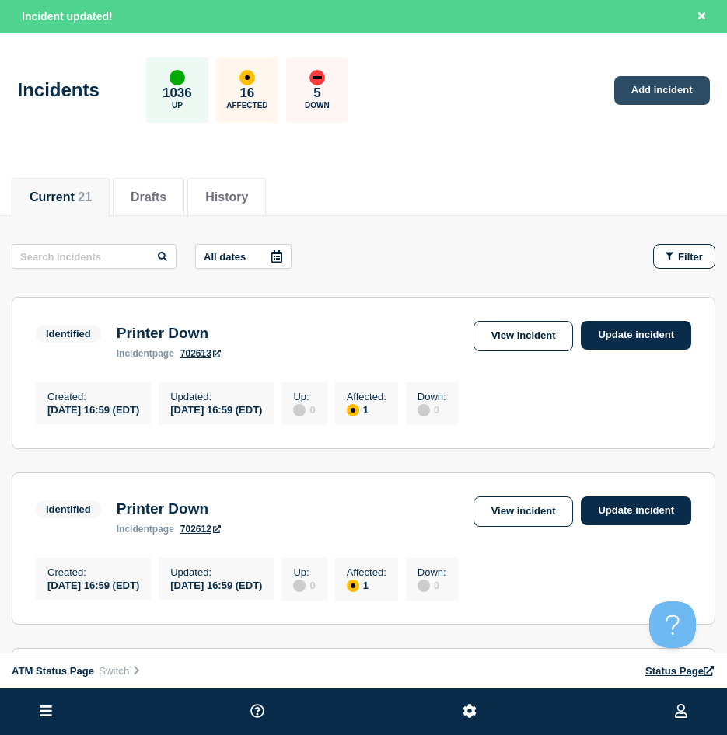
click at [678, 102] on link "Add incident" at bounding box center [662, 90] width 96 height 29
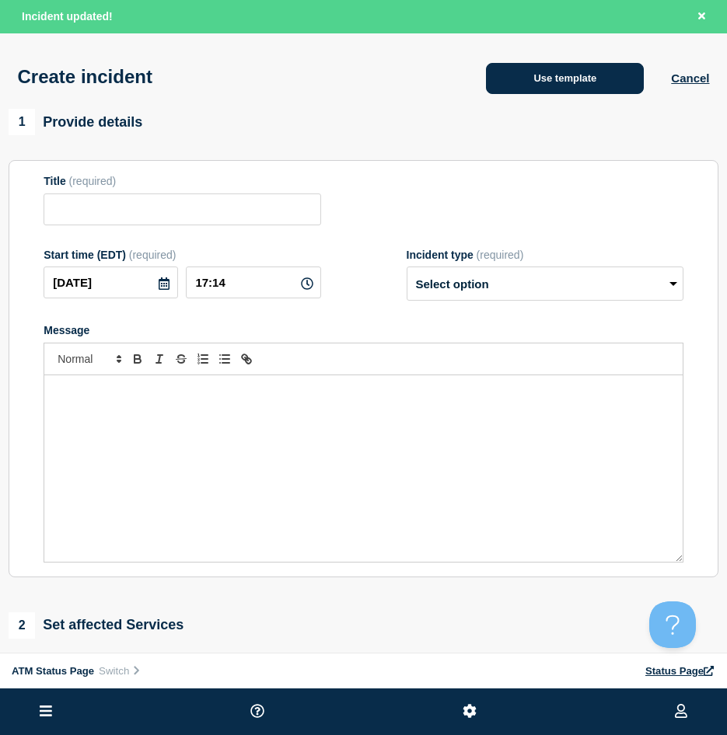
click at [544, 87] on button "Use template" at bounding box center [565, 78] width 158 height 31
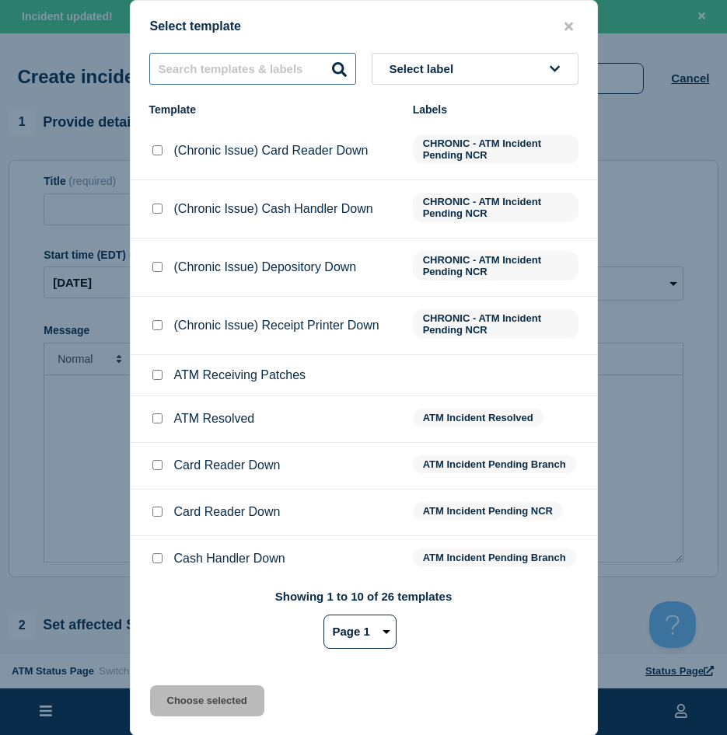
click at [201, 82] on input "text" at bounding box center [252, 69] width 207 height 32
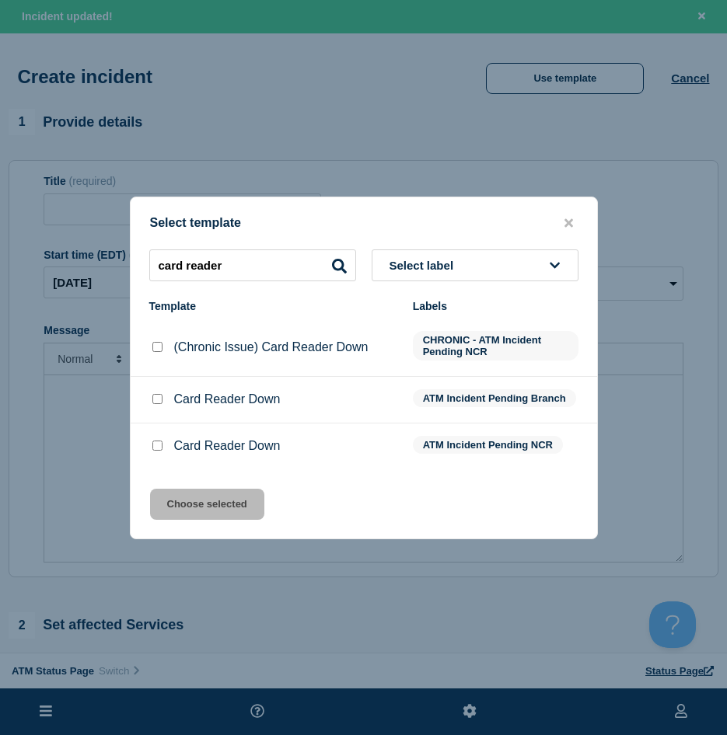
click at [161, 447] on input "Card Reader Down checkbox" at bounding box center [157, 446] width 10 height 10
click at [199, 494] on button "Choose selected" at bounding box center [207, 504] width 114 height 31
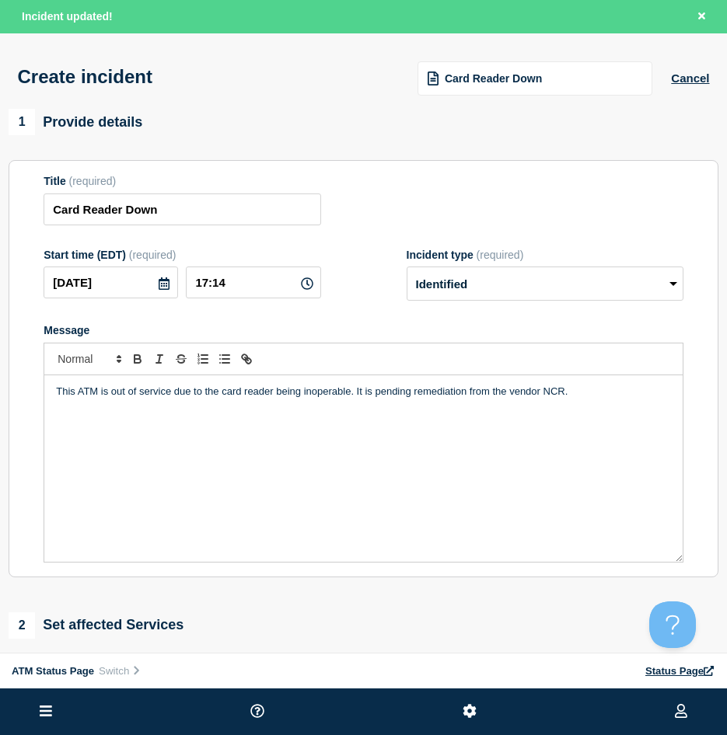
scroll to position [78, 0]
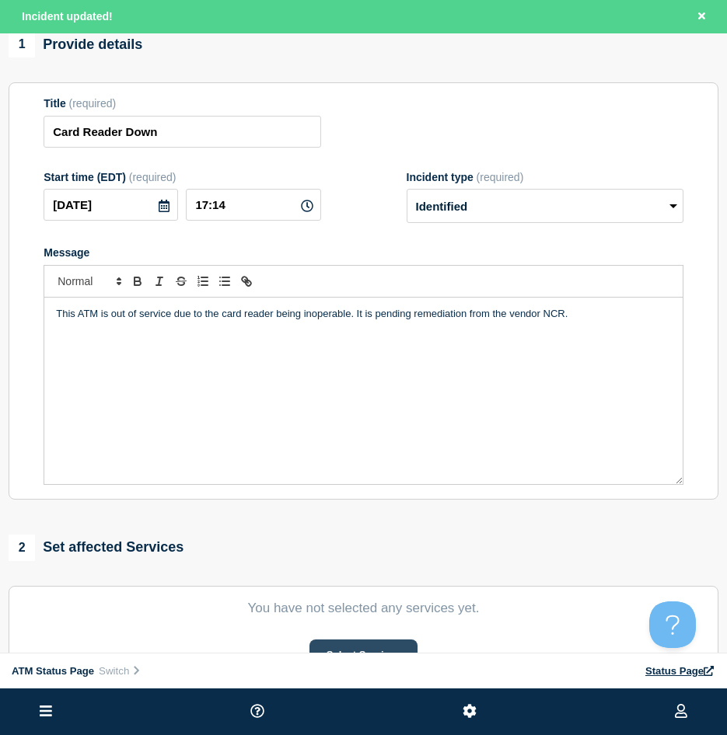
click at [330, 643] on button "Select Services" at bounding box center [363, 655] width 108 height 31
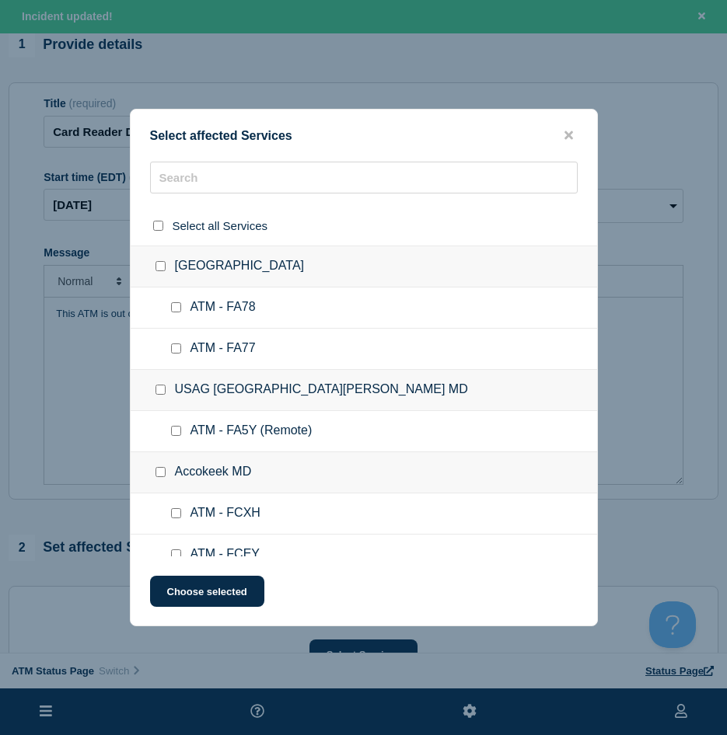
click at [190, 157] on div "Select affected Services Select all Services [GEOGRAPHIC_DATA] [GEOGRAPHIC_DATA…" at bounding box center [364, 368] width 468 height 518
click at [185, 173] on input "text" at bounding box center [363, 178] width 427 height 32
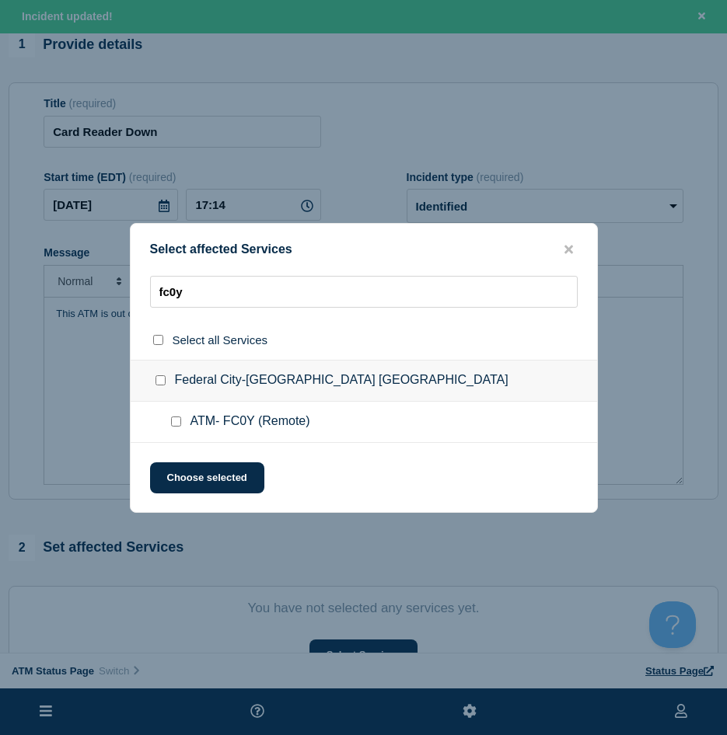
click at [169, 424] on div at bounding box center [179, 422] width 23 height 16
click at [176, 430] on div at bounding box center [179, 422] width 23 height 16
click at [174, 426] on input "ATM- FC0Y (Remote) checkbox" at bounding box center [176, 422] width 10 height 10
click at [176, 469] on button "Choose selected" at bounding box center [207, 477] width 114 height 31
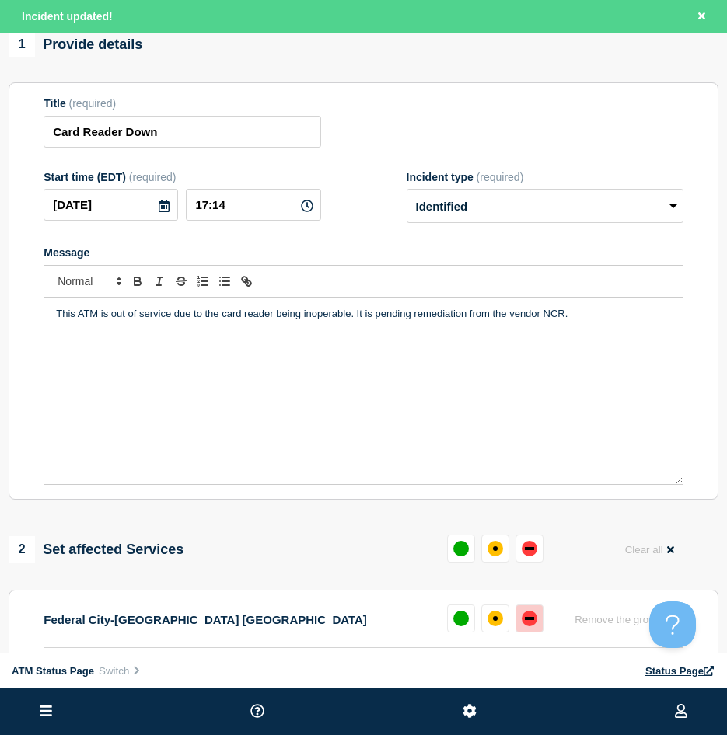
click at [523, 623] on div "down" at bounding box center [529, 619] width 16 height 16
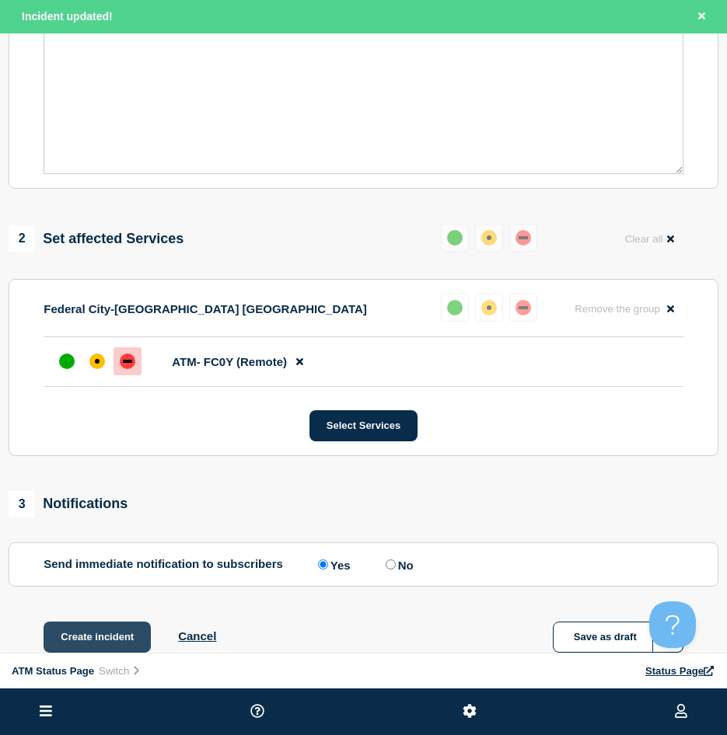
click at [114, 633] on button "Create incident" at bounding box center [97, 637] width 107 height 31
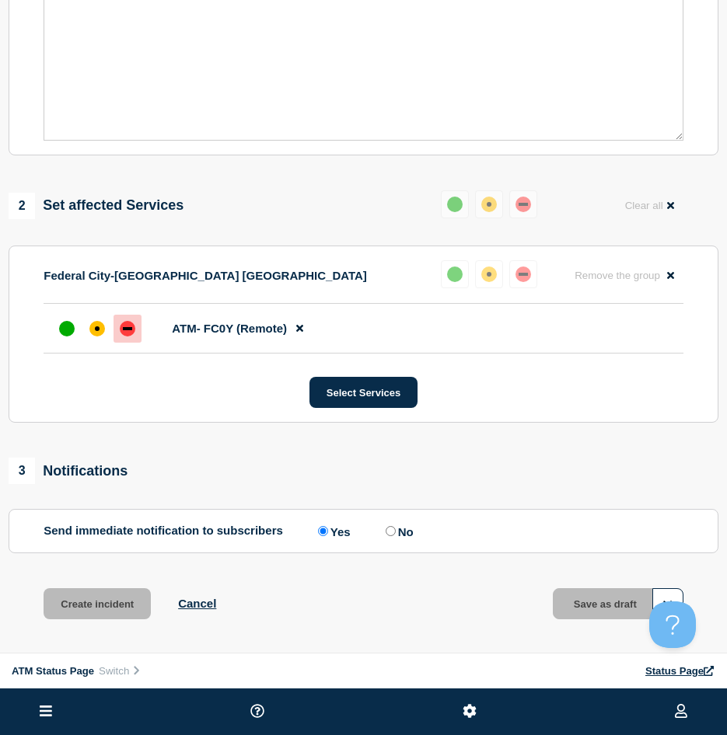
scroll to position [355, 0]
